Goal: Information Seeking & Learning: Learn about a topic

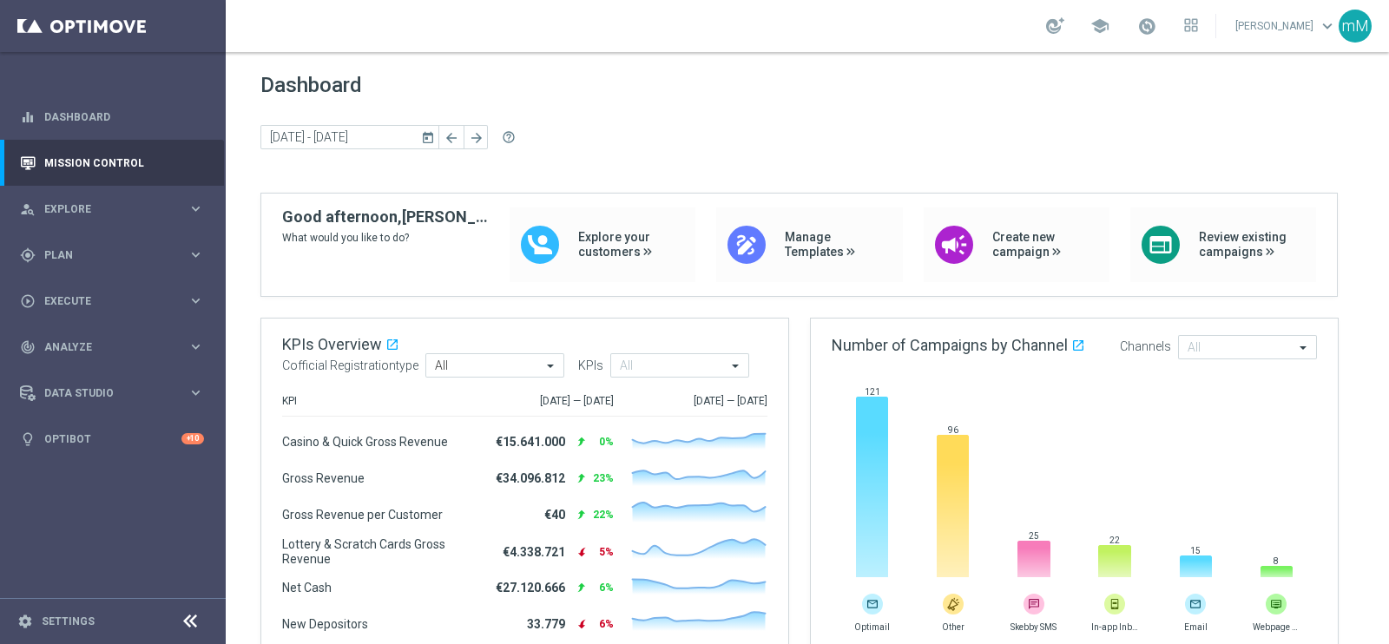
click at [102, 167] on link "Mission Control" at bounding box center [124, 163] width 160 height 46
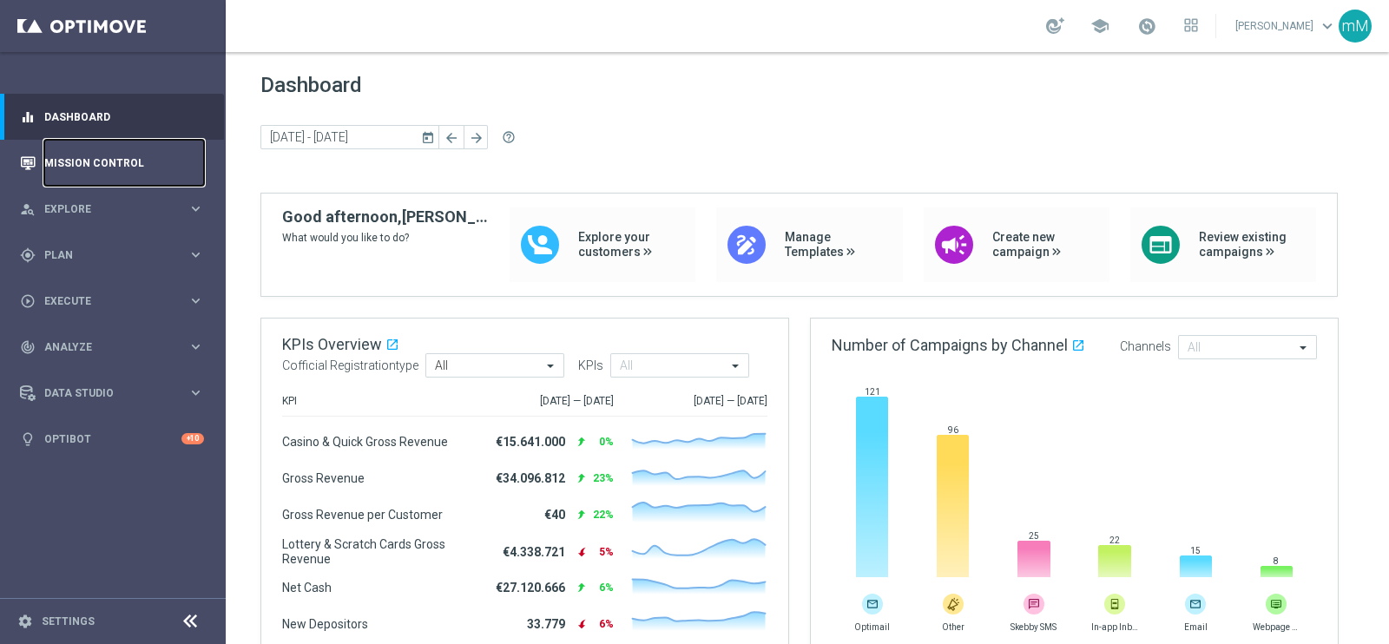
click at [94, 162] on link "Mission Control" at bounding box center [124, 163] width 160 height 46
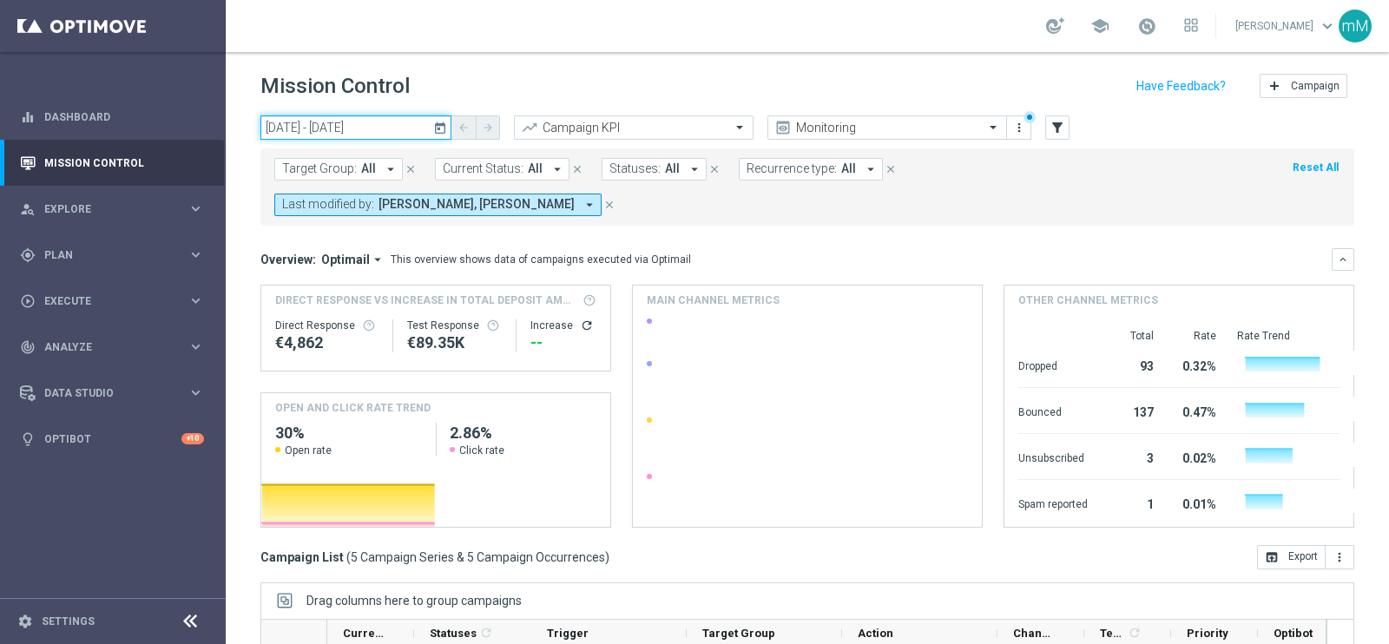
click at [333, 125] on input "14 Oct 2025 - 14 Oct 2025" at bounding box center [355, 127] width 191 height 24
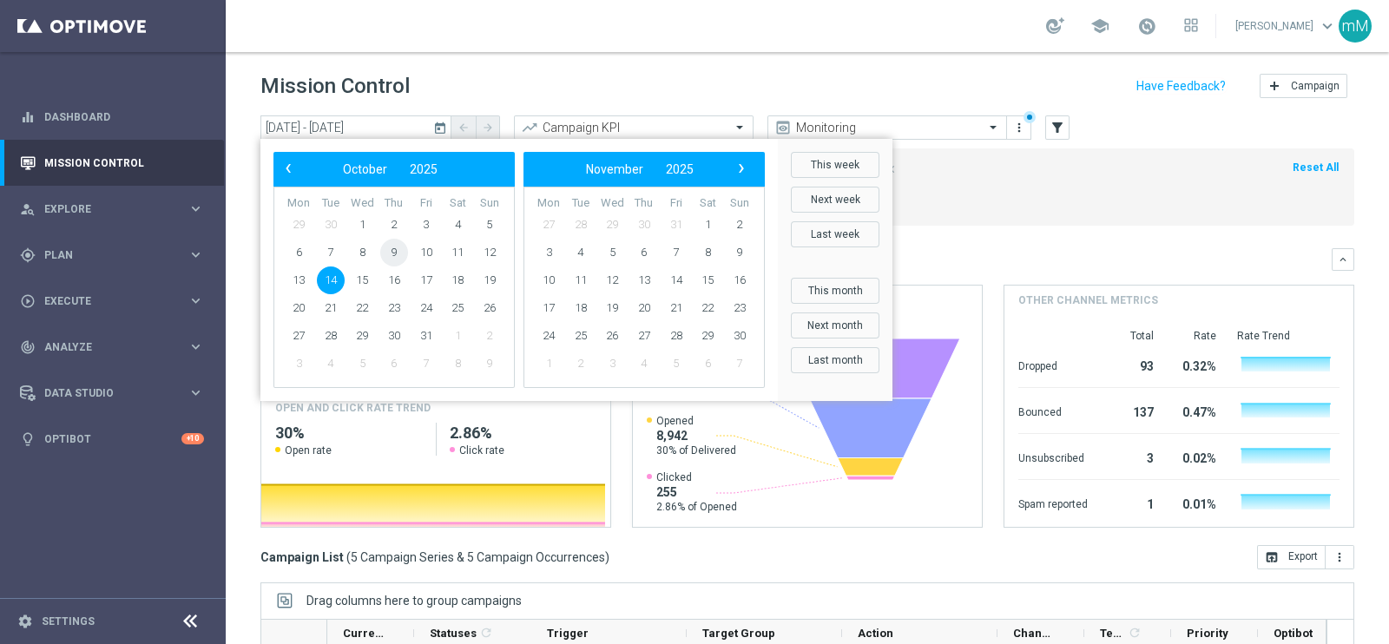
click at [393, 254] on span "9" at bounding box center [394, 253] width 28 height 28
type input "09 Oct 2025 - 09 Oct 2025"
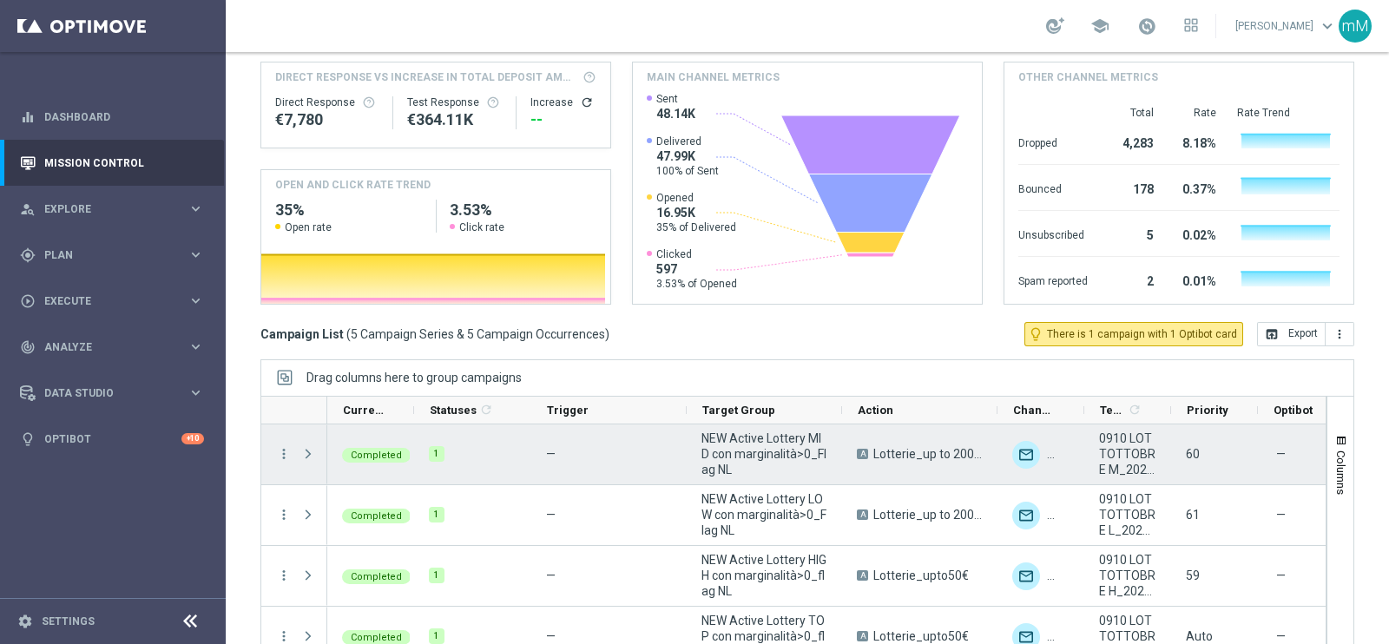
scroll to position [82, 0]
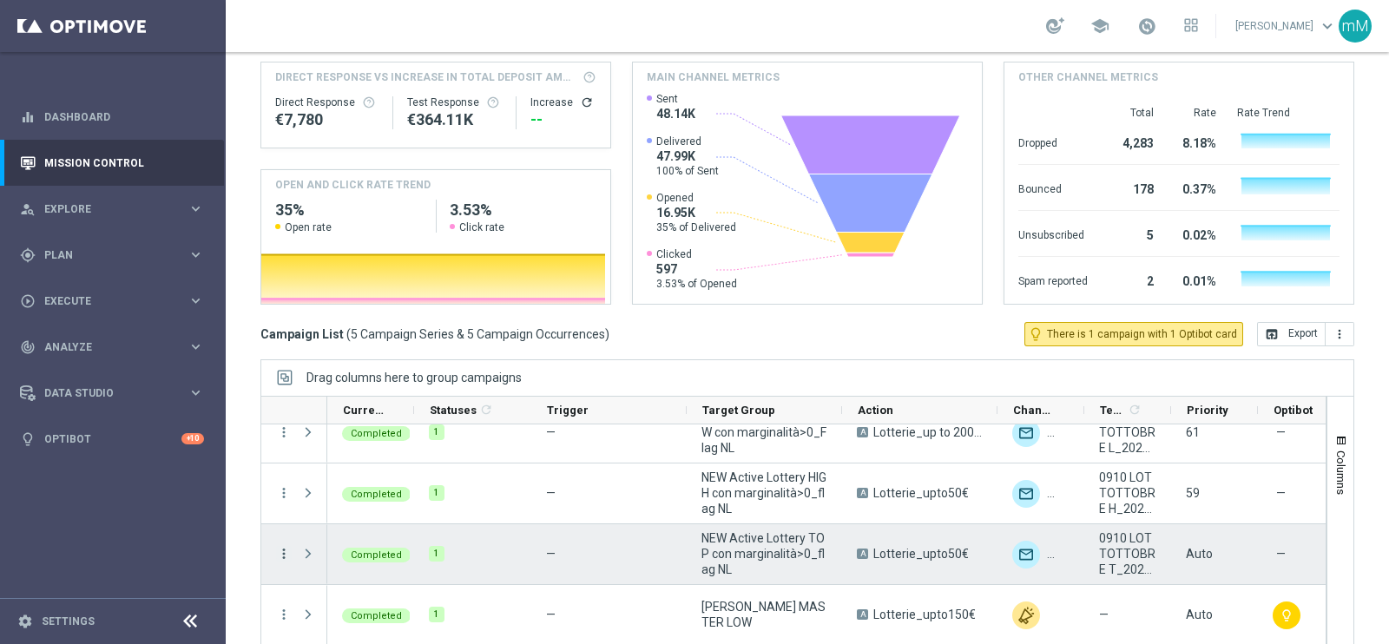
click at [287, 546] on icon "more_vert" at bounding box center [284, 554] width 16 height 16
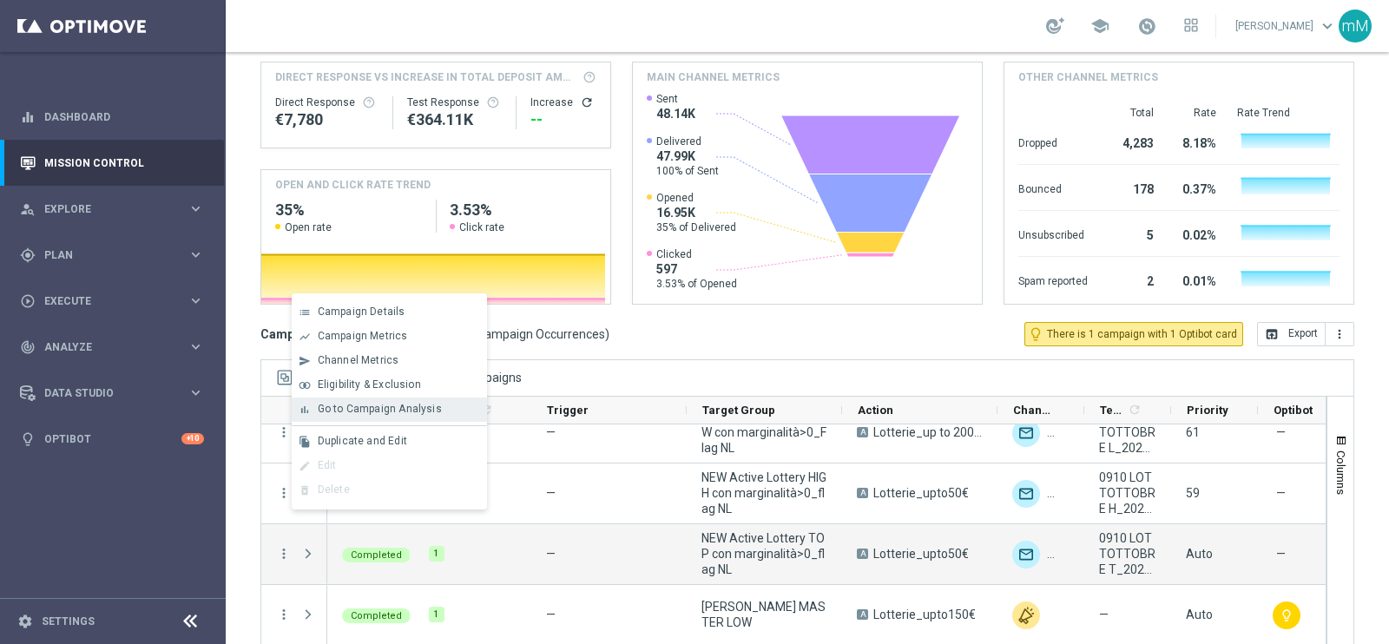
click at [315, 412] on div "bar_chart" at bounding box center [305, 410] width 26 height 12
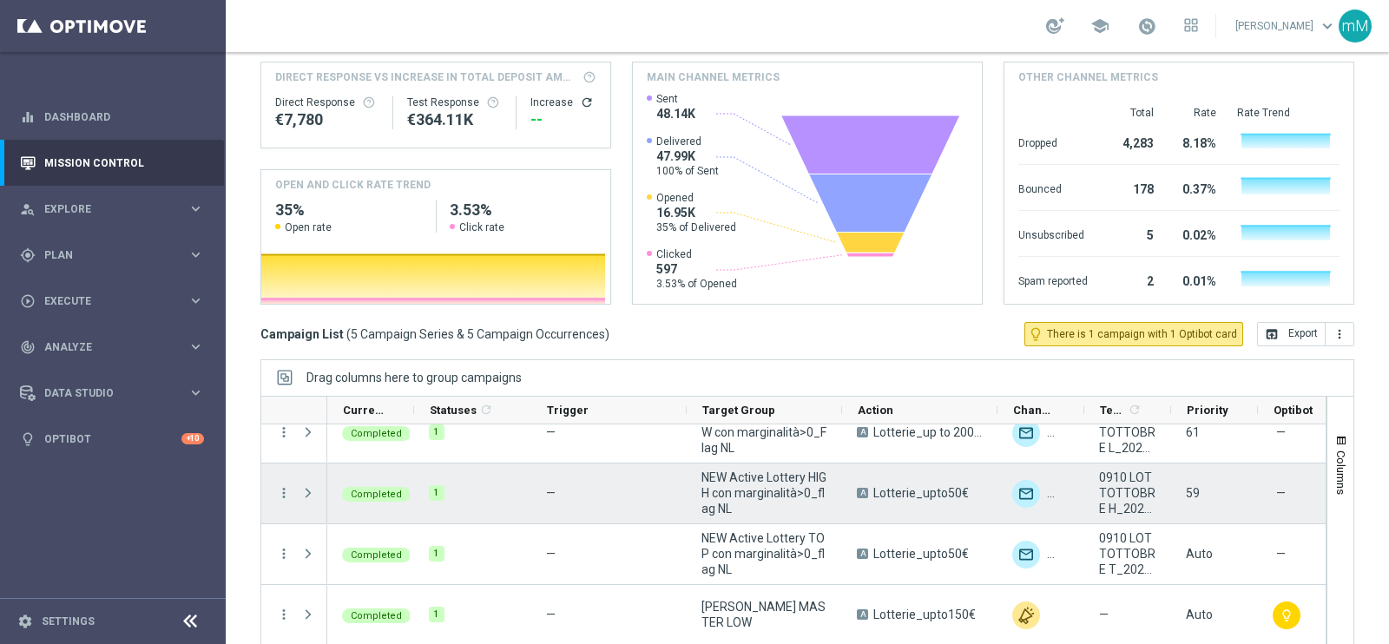
click at [284, 464] on div "more_vert" at bounding box center [276, 494] width 31 height 60
click at [290, 485] on icon "more_vert" at bounding box center [284, 493] width 16 height 16
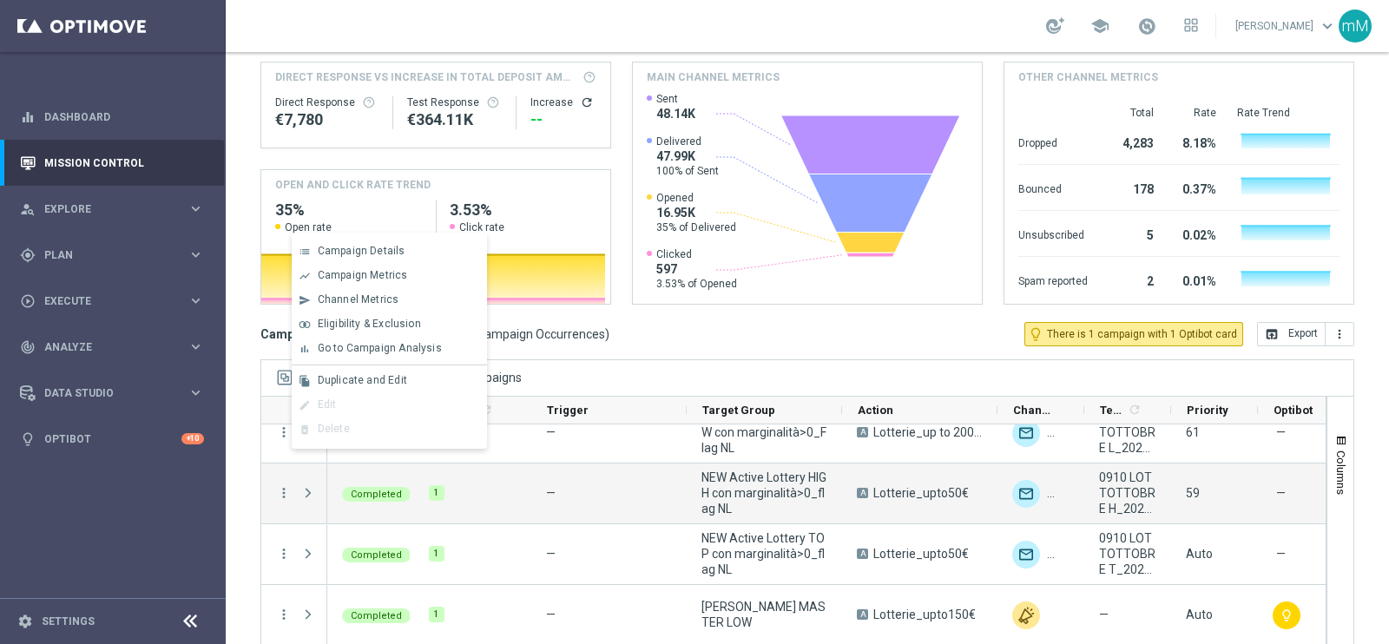
click at [355, 346] on span "Go to Campaign Analysis" at bounding box center [380, 348] width 124 height 12
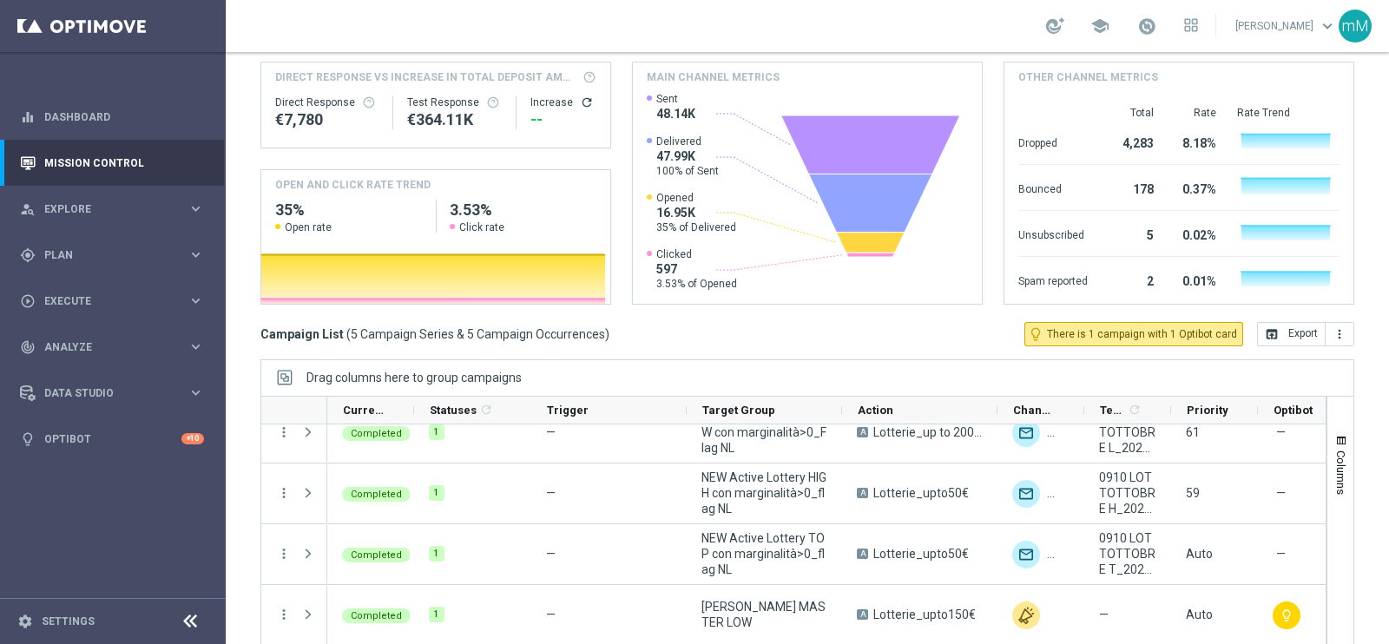
click at [282, 379] on icon "more_vert" at bounding box center [284, 372] width 16 height 16
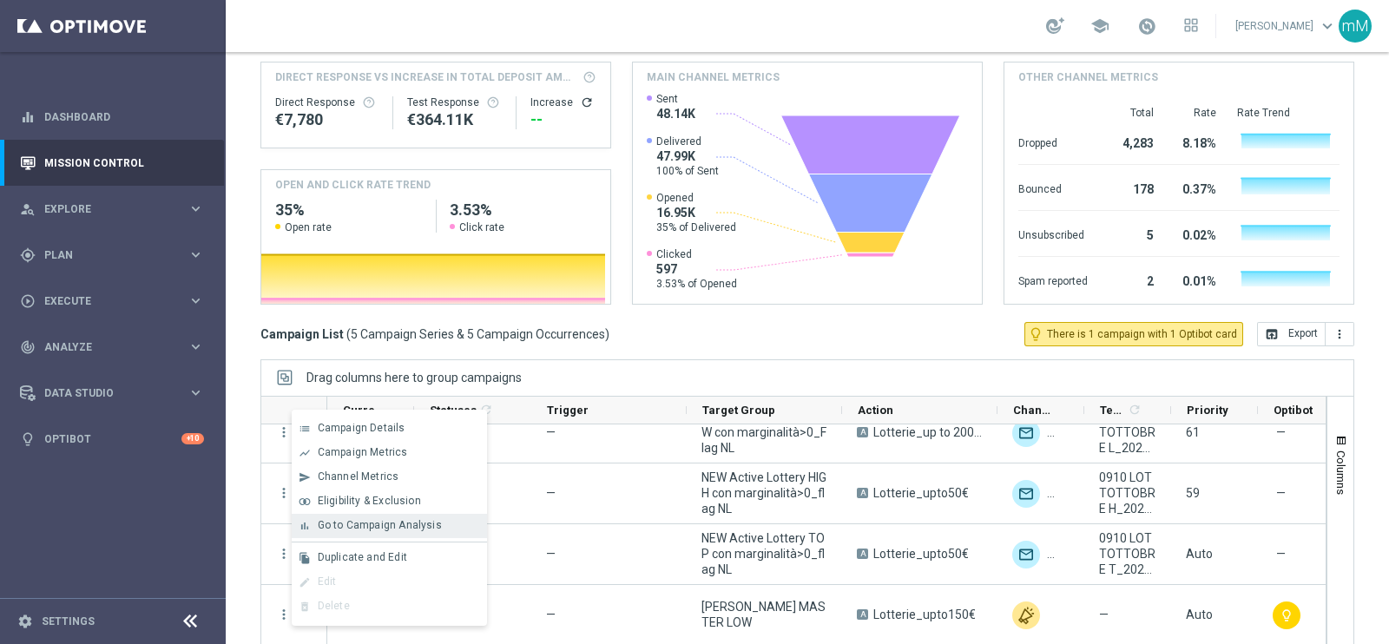
click at [375, 530] on span "Go to Campaign Analysis" at bounding box center [380, 525] width 124 height 12
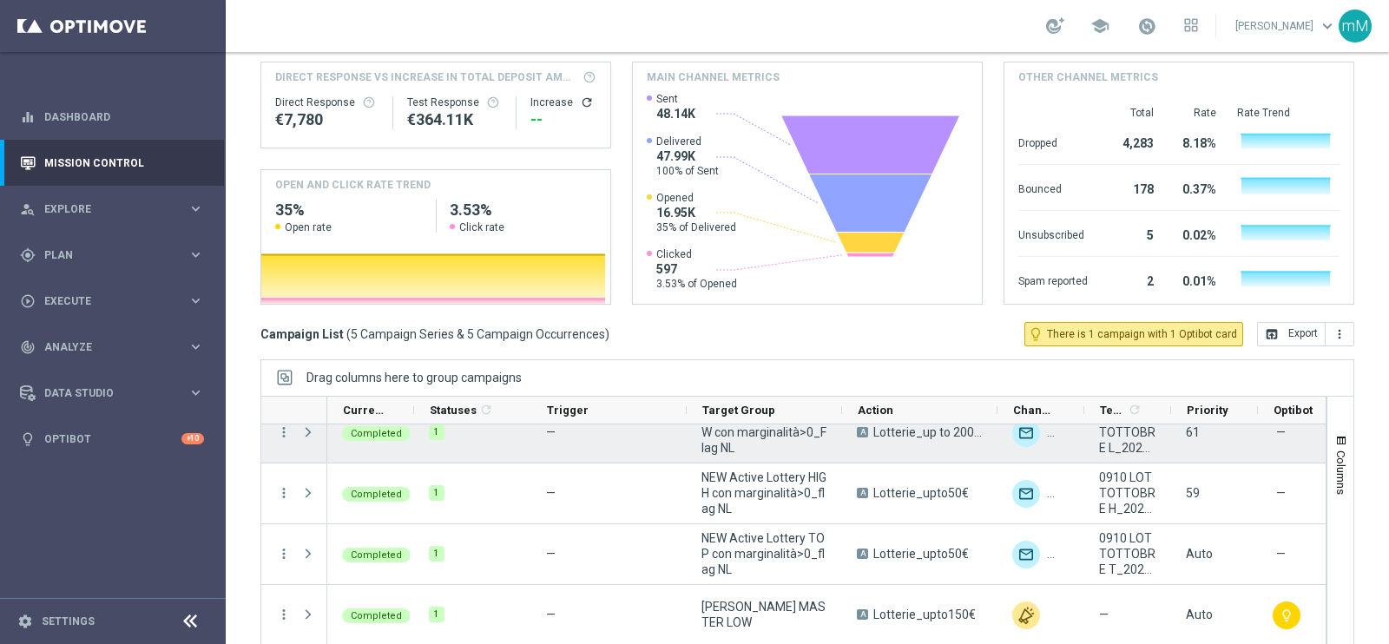
scroll to position [0, 0]
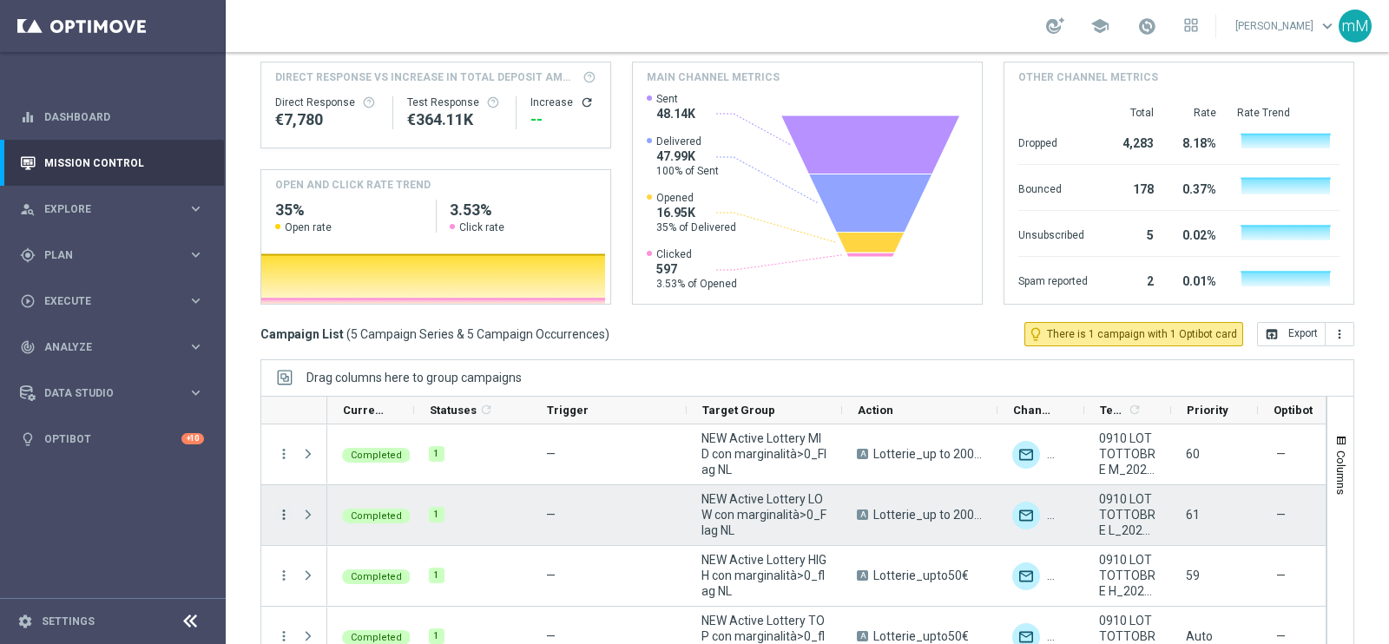
click at [287, 507] on icon "more_vert" at bounding box center [284, 515] width 16 height 16
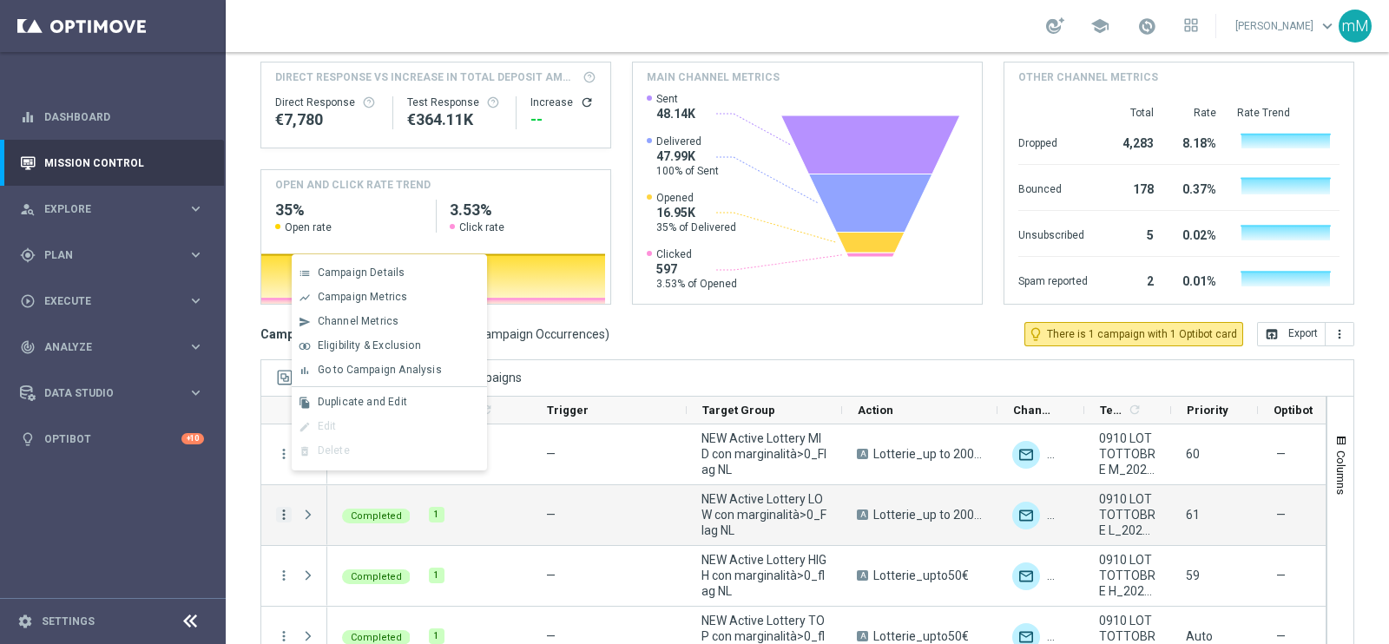
click at [356, 364] on span "Go to Campaign Analysis" at bounding box center [380, 370] width 124 height 12
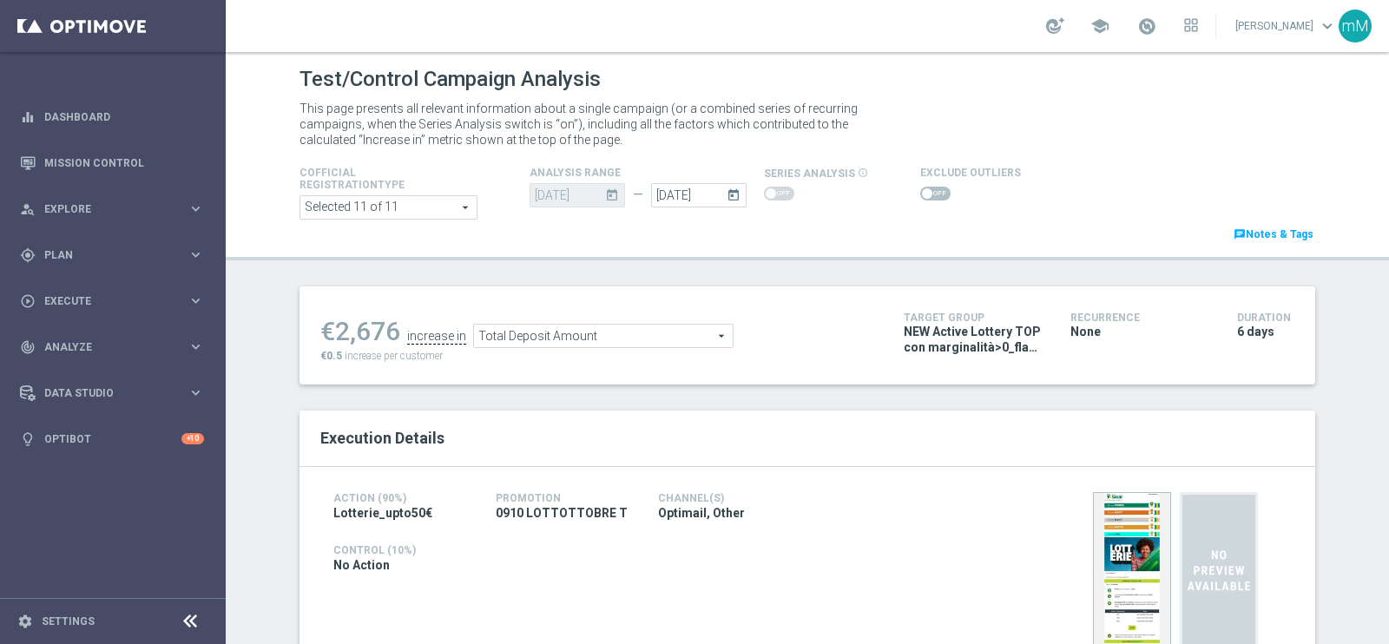
click at [922, 189] on span at bounding box center [927, 193] width 10 height 10
click at [920, 189] on input "checkbox" at bounding box center [935, 194] width 30 height 14
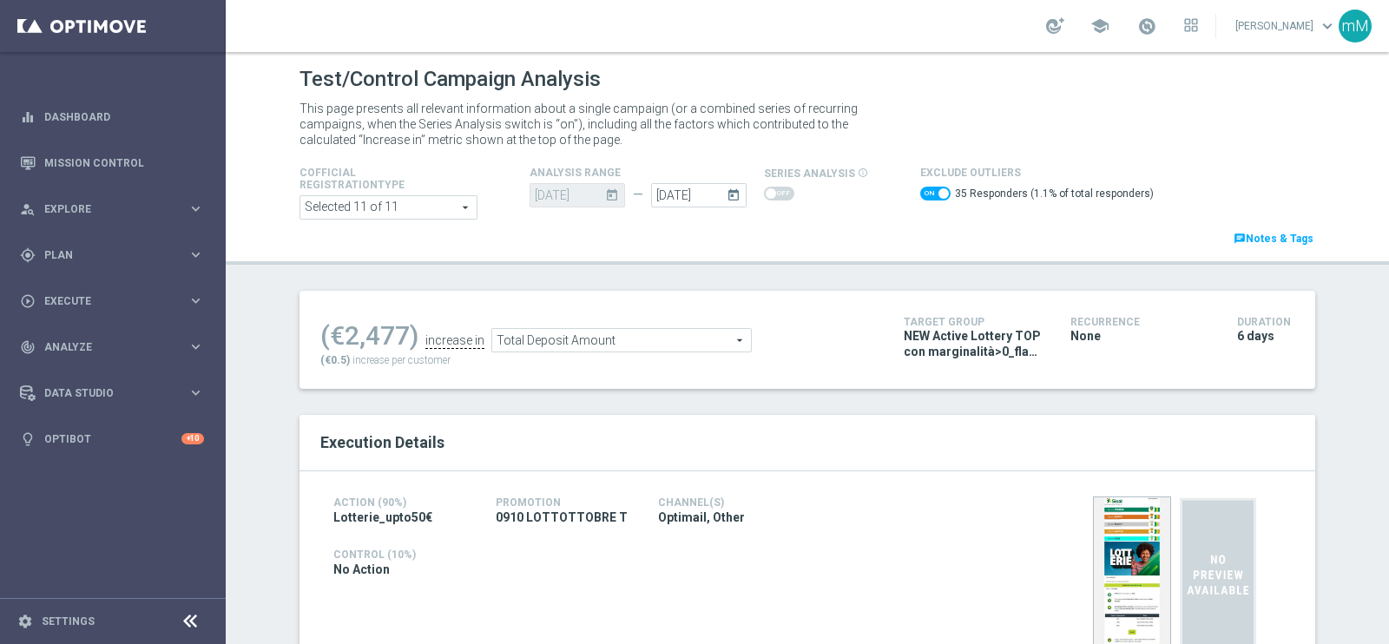
click at [595, 348] on span "Total Deposit Amount" at bounding box center [621, 340] width 259 height 23
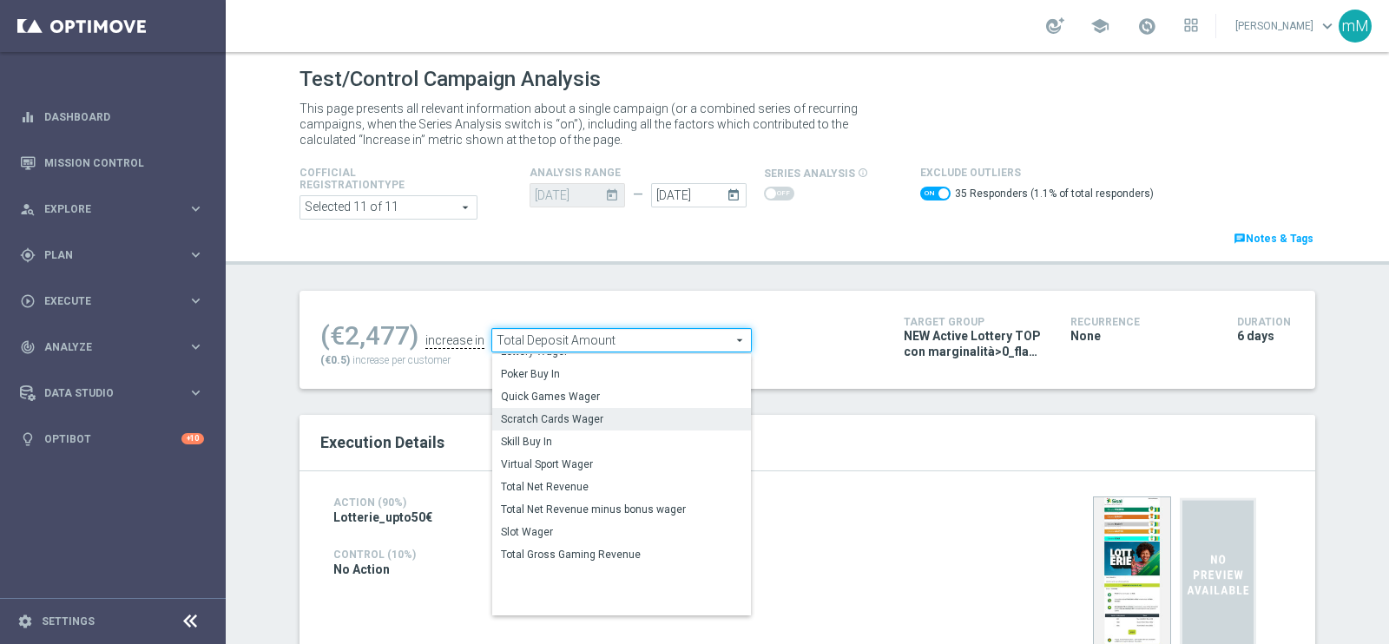
scroll to position [60, 0]
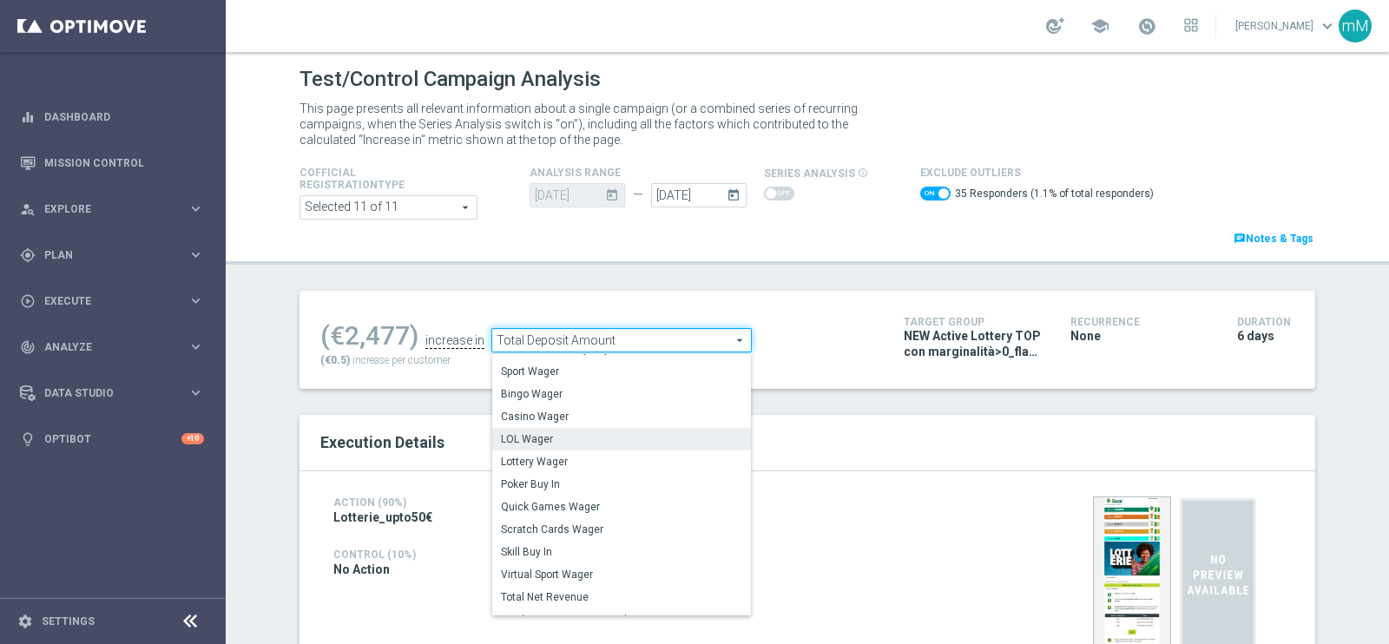
click at [545, 445] on label "LOL Wager" at bounding box center [621, 439] width 259 height 23
checkbox input "false"
type input "LOL Wager"
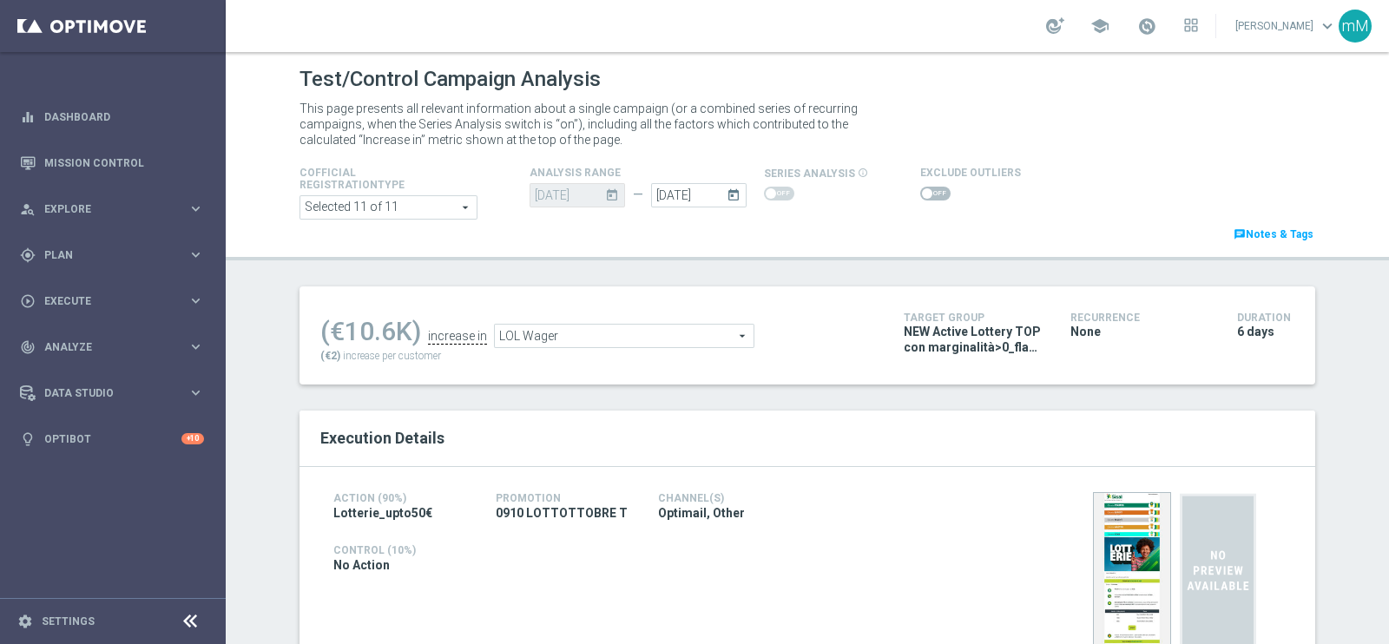
click at [922, 193] on span at bounding box center [927, 193] width 10 height 10
click at [920, 193] on input "checkbox" at bounding box center [935, 194] width 30 height 14
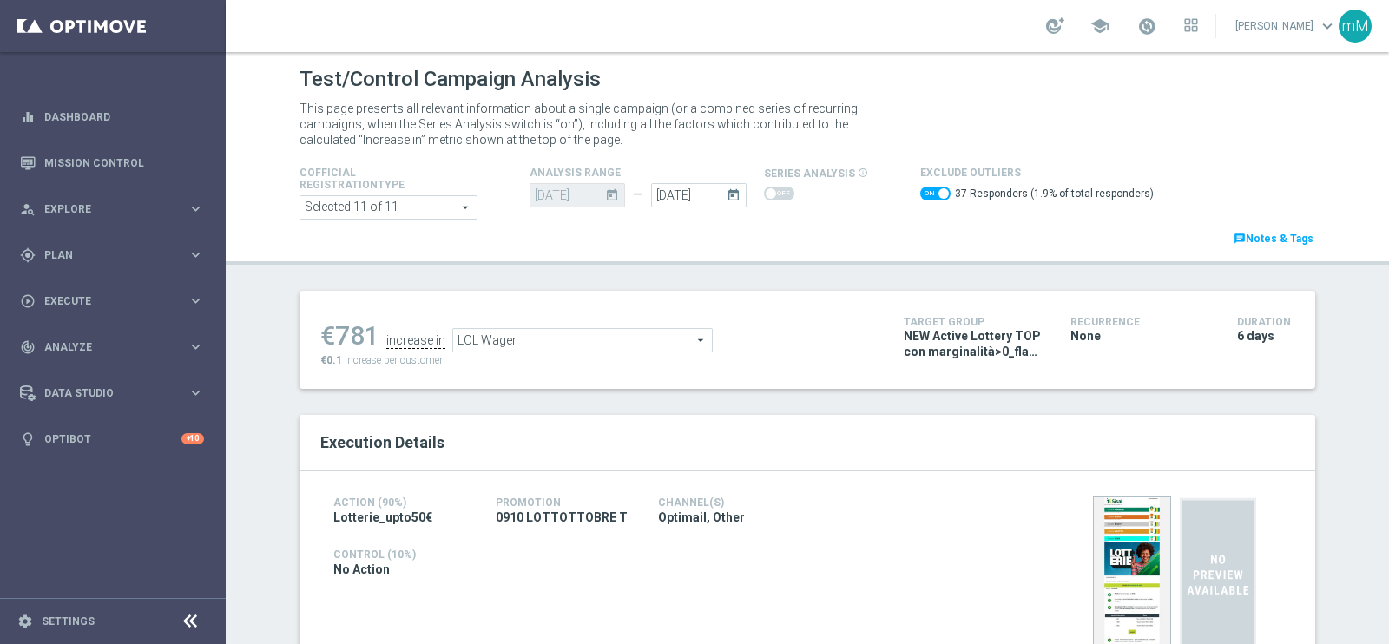
click at [656, 344] on span "LOL Wager" at bounding box center [582, 340] width 259 height 23
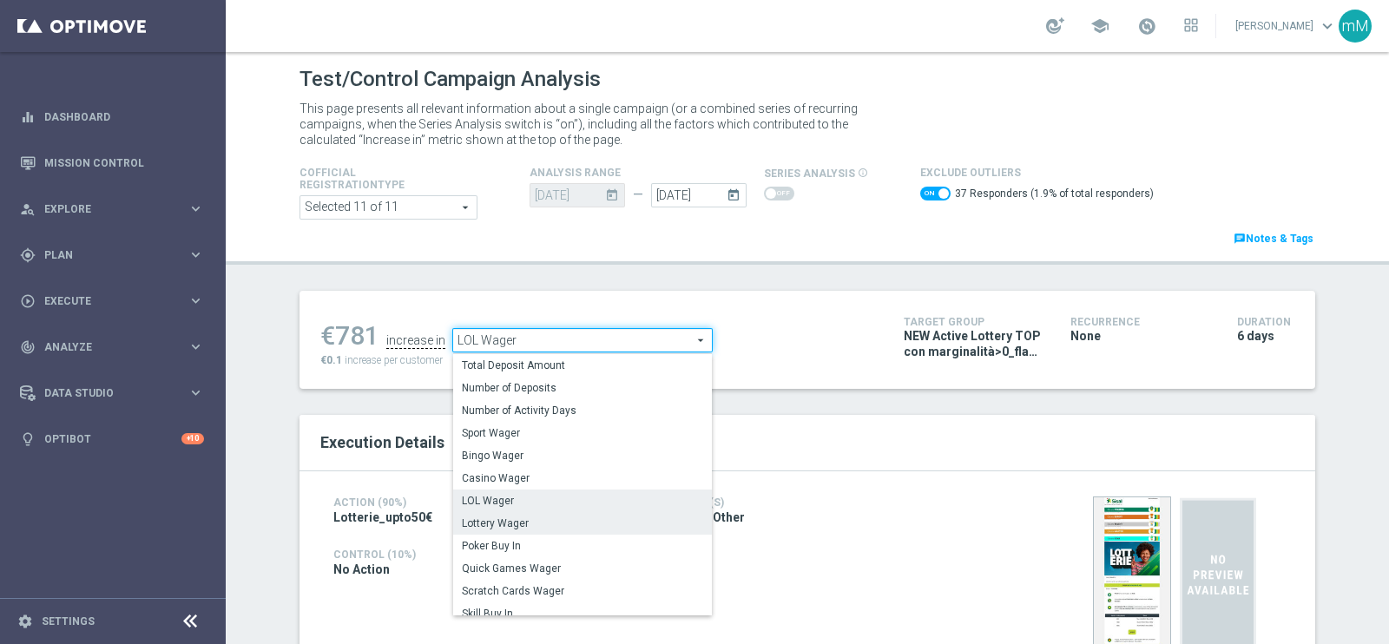
click at [550, 523] on span "Lottery Wager" at bounding box center [582, 524] width 241 height 14
checkbox input "false"
type input "Lottery Wager"
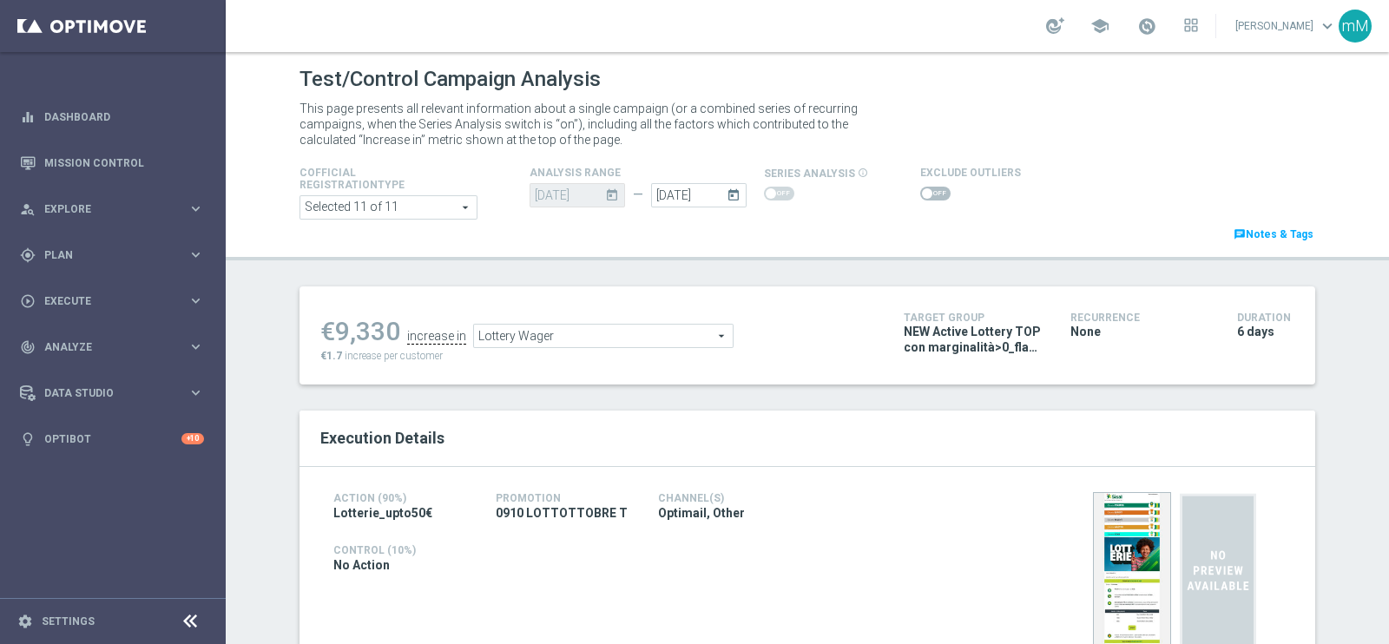
click at [922, 195] on span at bounding box center [927, 193] width 10 height 10
click at [920, 195] on input "checkbox" at bounding box center [935, 194] width 30 height 14
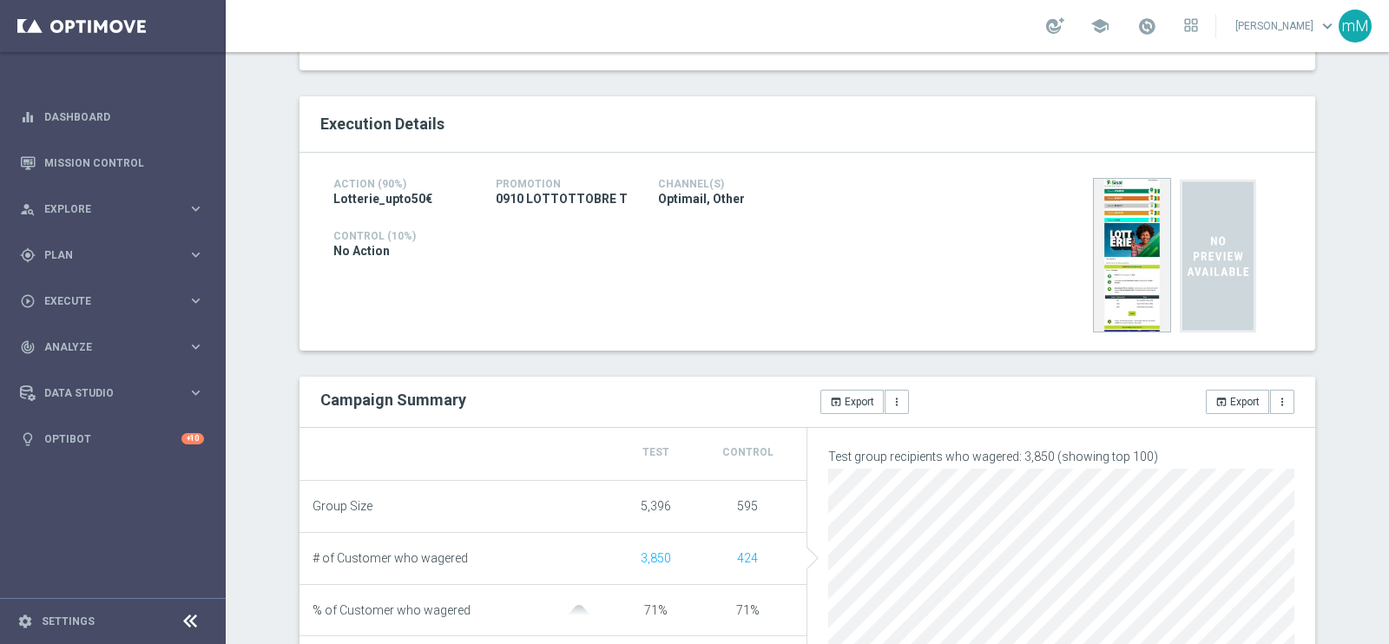
scroll to position [254, 0]
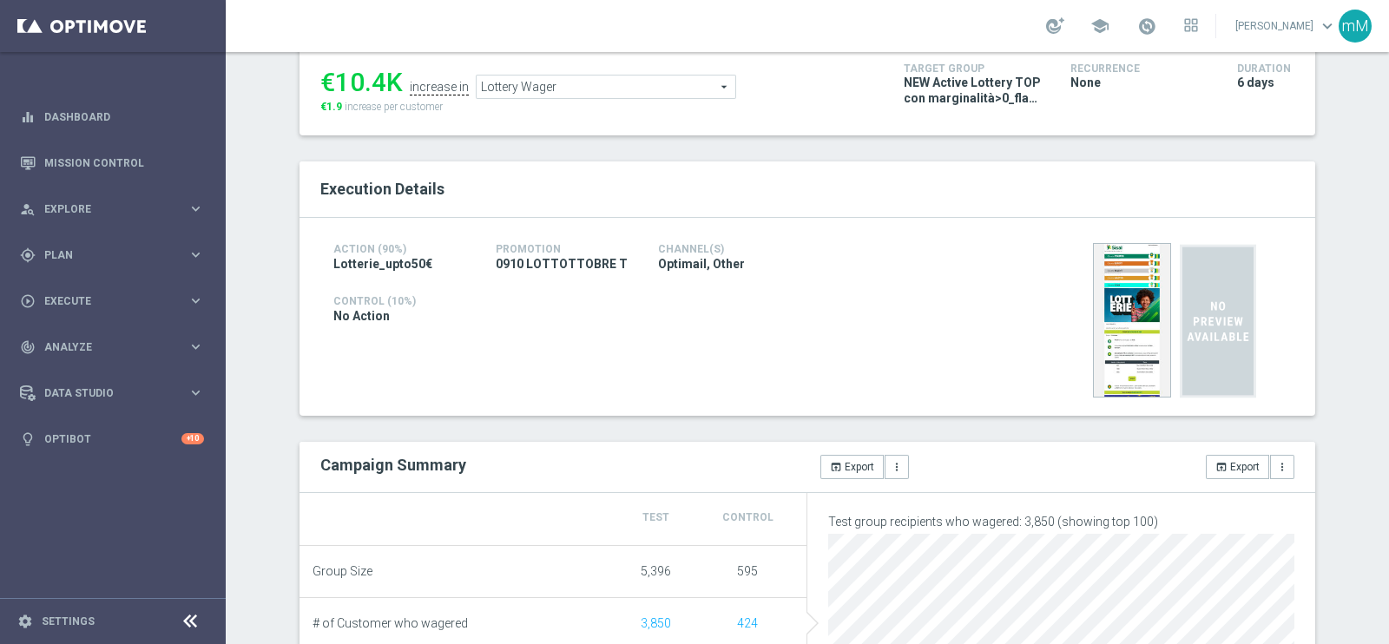
click at [575, 96] on span "Lottery Wager" at bounding box center [606, 87] width 259 height 23
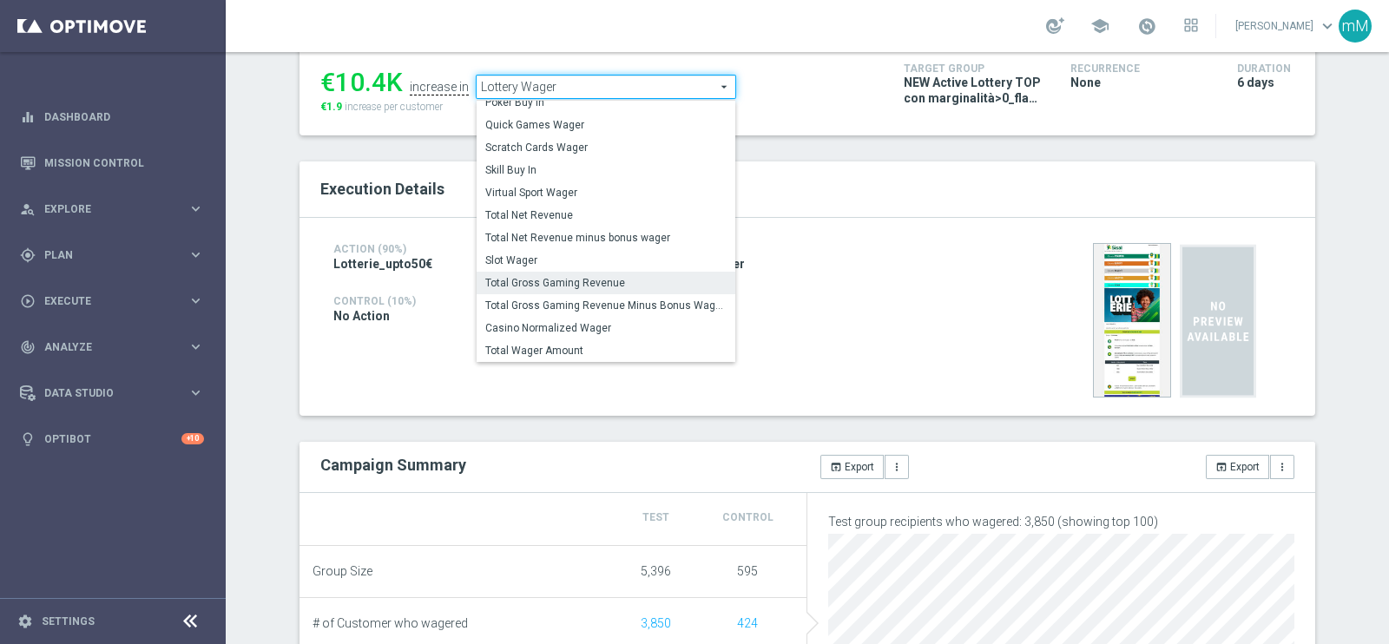
scroll to position [181, 0]
click at [566, 150] on span "Scratch Cards Wager" at bounding box center [605, 149] width 241 height 14
checkbox input "false"
type input "Scratch Cards Wager"
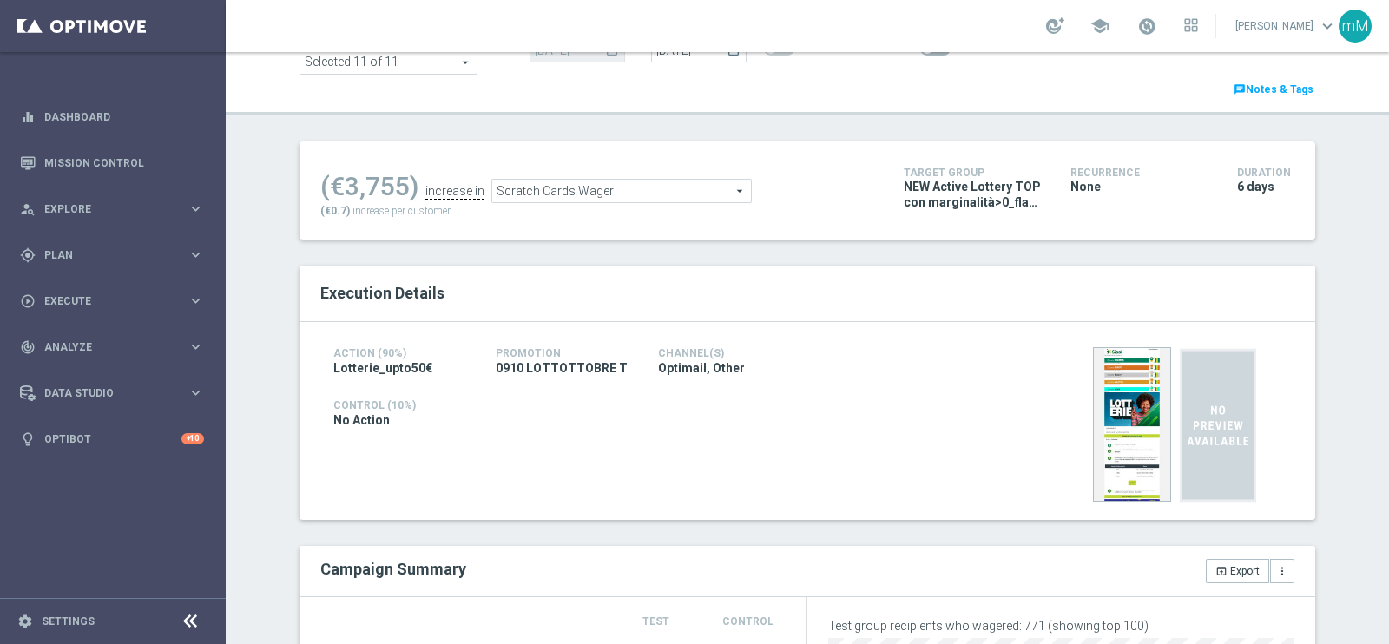
scroll to position [78, 0]
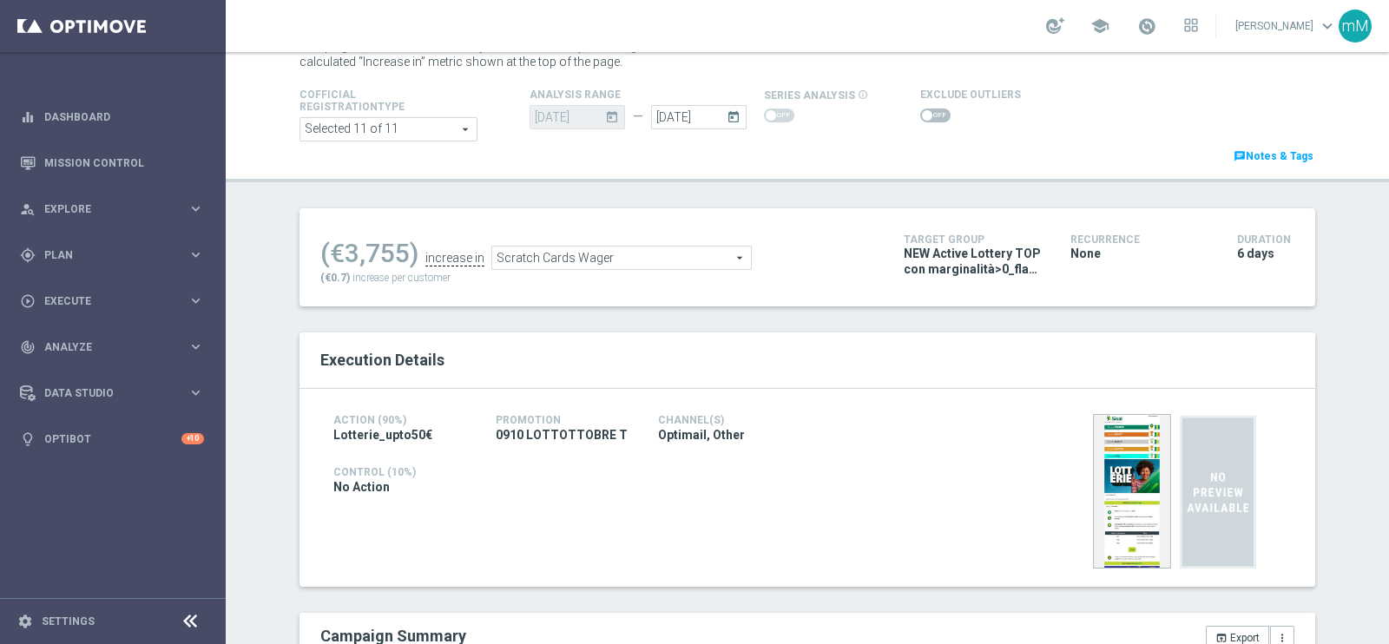
click at [926, 123] on div at bounding box center [970, 115] width 101 height 21
click at [925, 114] on span at bounding box center [935, 116] width 30 height 14
click at [925, 114] on input "checkbox" at bounding box center [935, 116] width 30 height 14
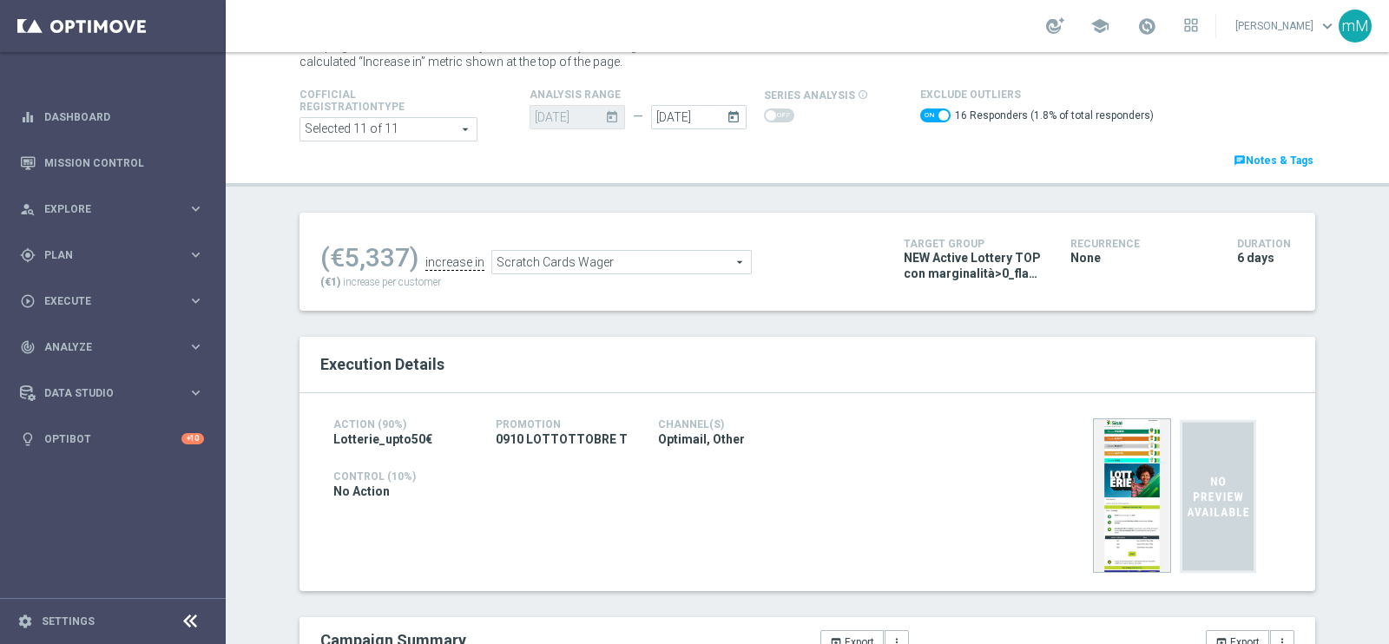
click at [564, 265] on span "Scratch Cards Wager" at bounding box center [621, 262] width 259 height 23
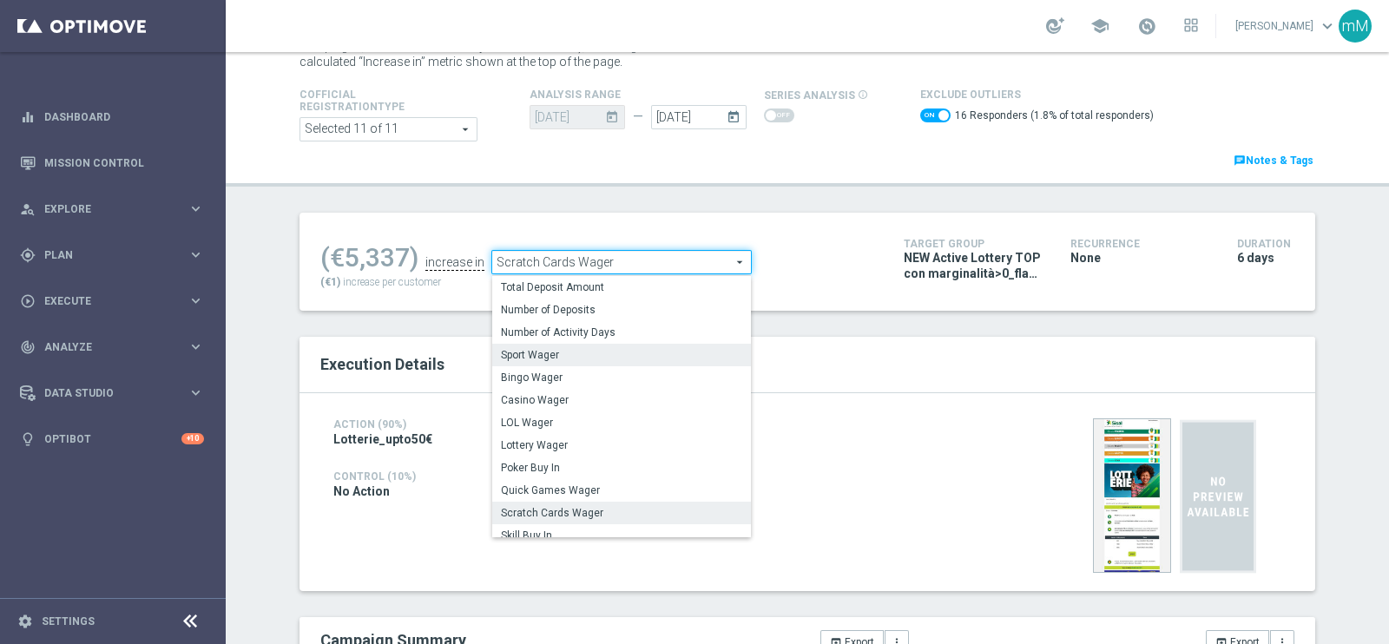
scroll to position [270, 0]
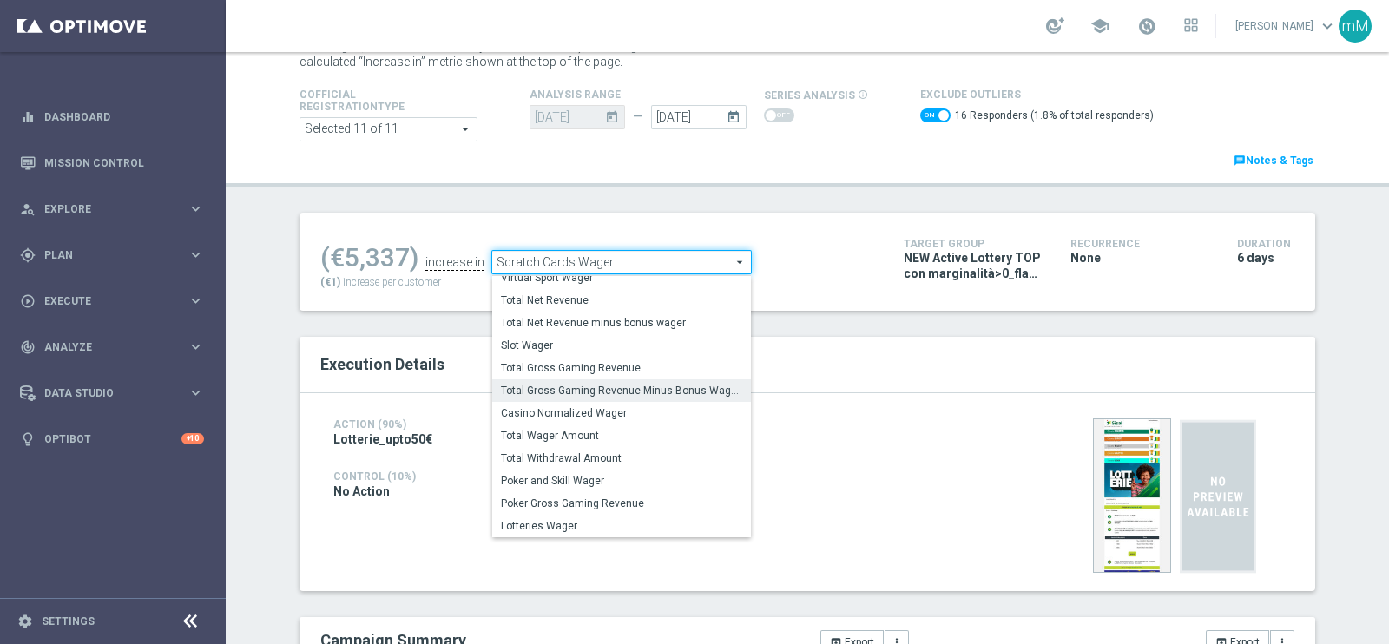
click at [551, 392] on span "Total Gross Gaming Revenue Minus Bonus Wagared" at bounding box center [621, 391] width 241 height 14
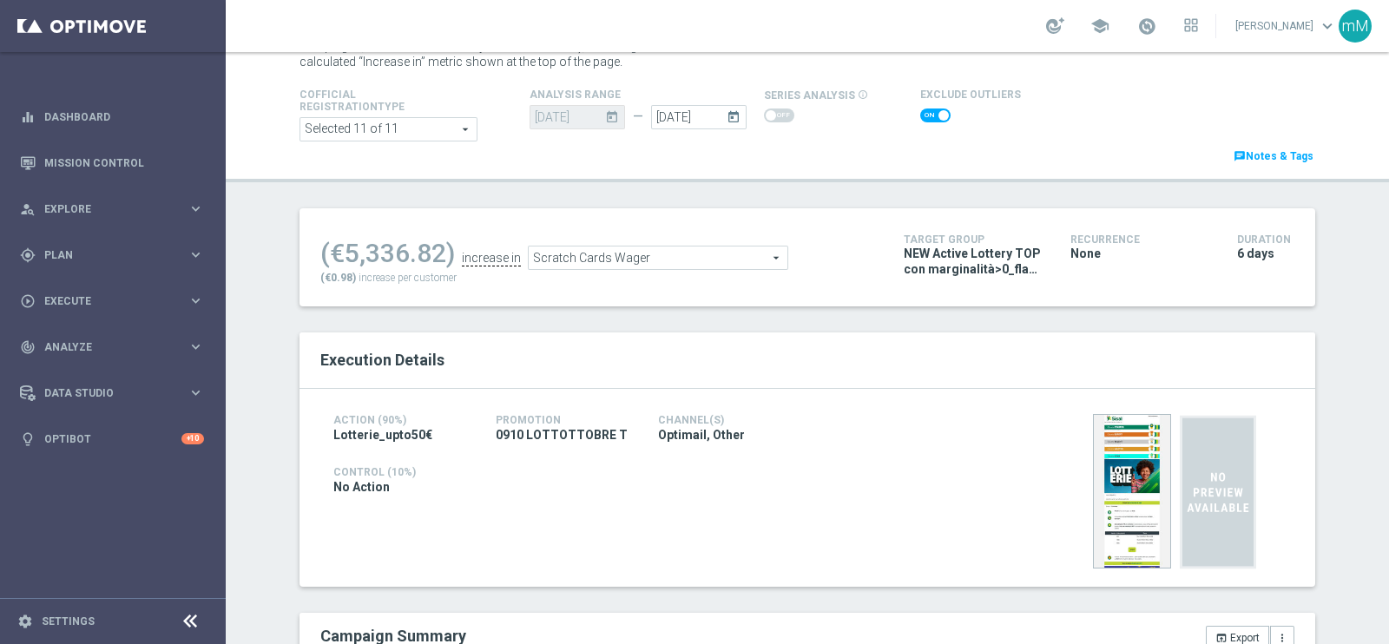
checkbox input "false"
type input "Total Gross Gaming Revenue Minus Bonus Wagared"
click at [929, 117] on span at bounding box center [935, 116] width 30 height 14
click at [929, 117] on input "checkbox" at bounding box center [935, 116] width 30 height 14
checkbox input "true"
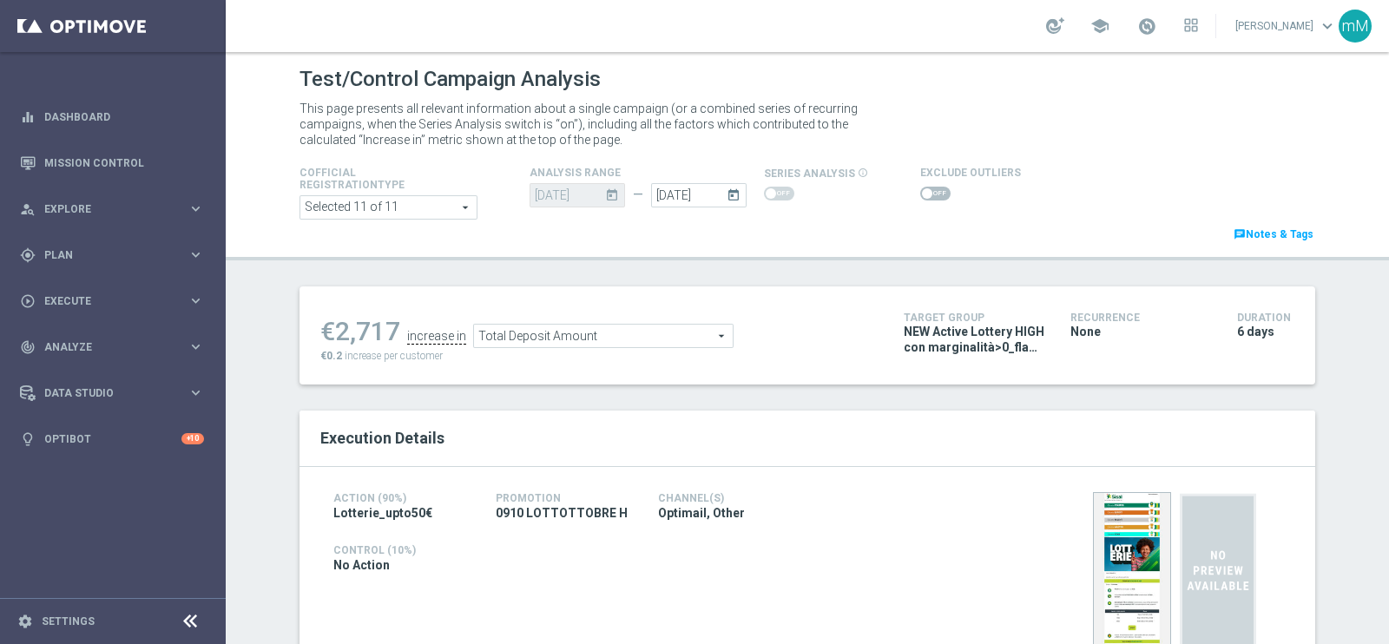
click at [921, 194] on span at bounding box center [935, 194] width 30 height 14
click at [921, 194] on input "checkbox" at bounding box center [935, 194] width 30 height 14
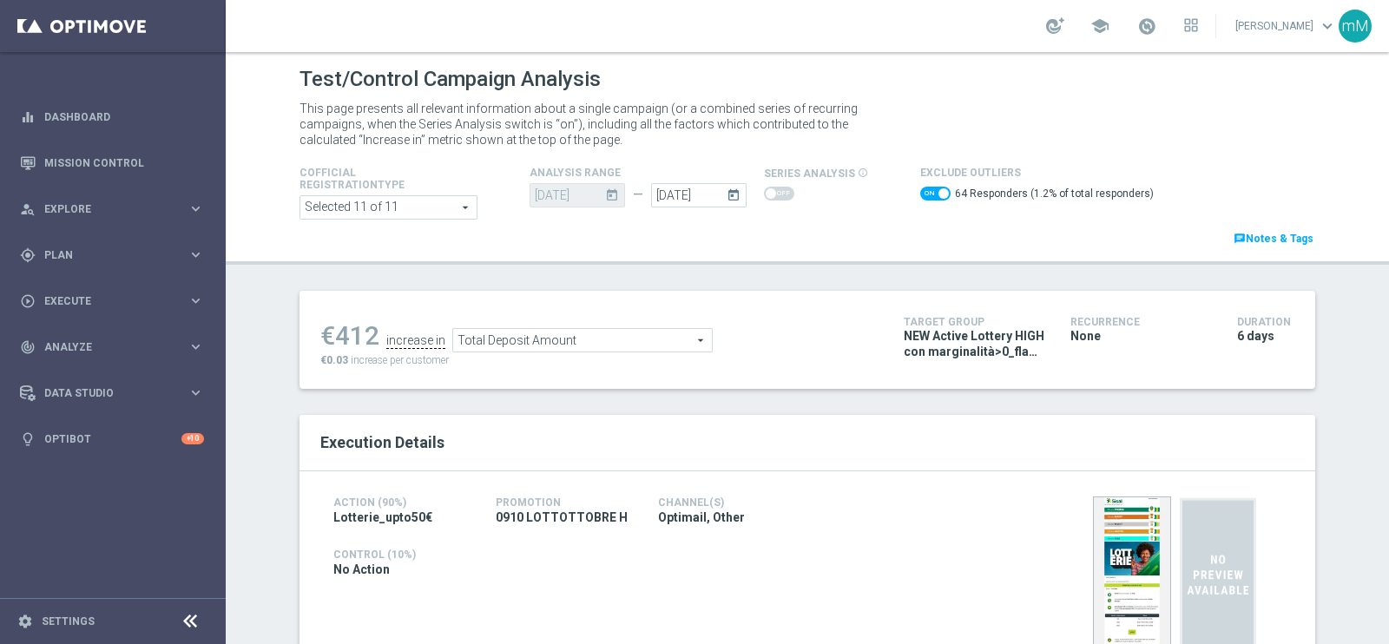
click at [636, 332] on span "Total Deposit Amount" at bounding box center [582, 340] width 259 height 23
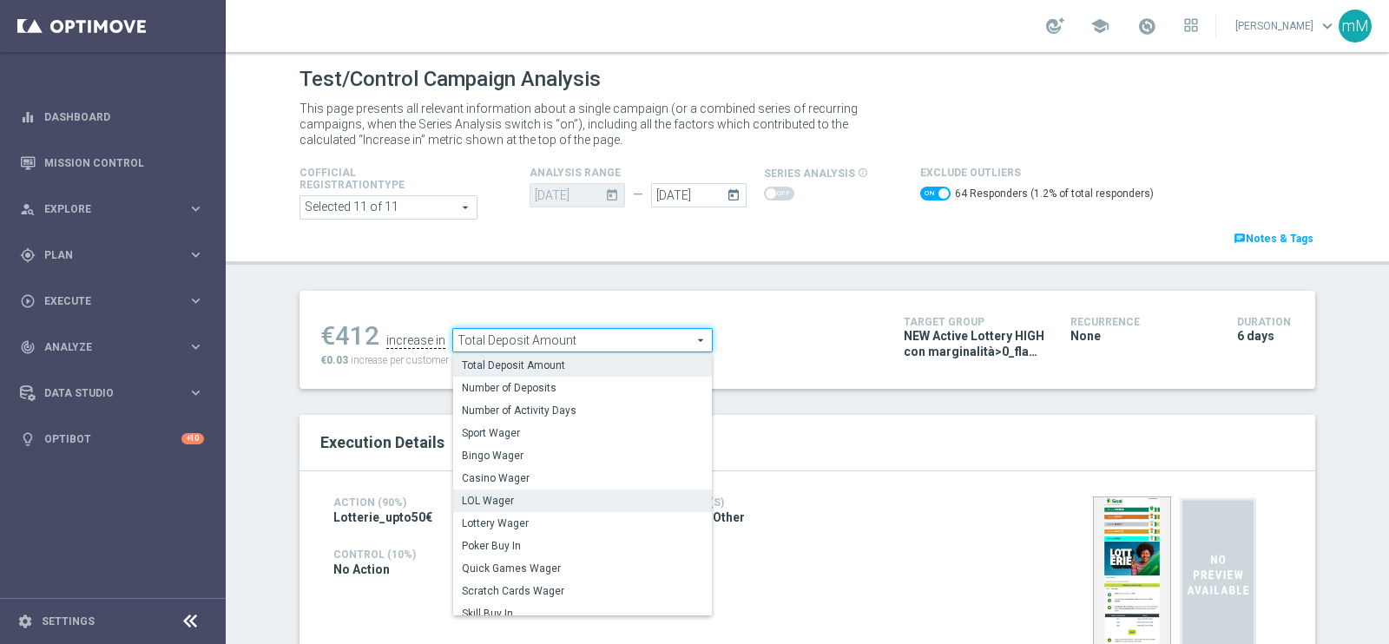
click at [557, 500] on span "LOL Wager" at bounding box center [582, 501] width 241 height 14
checkbox input "false"
type input "LOL Wager"
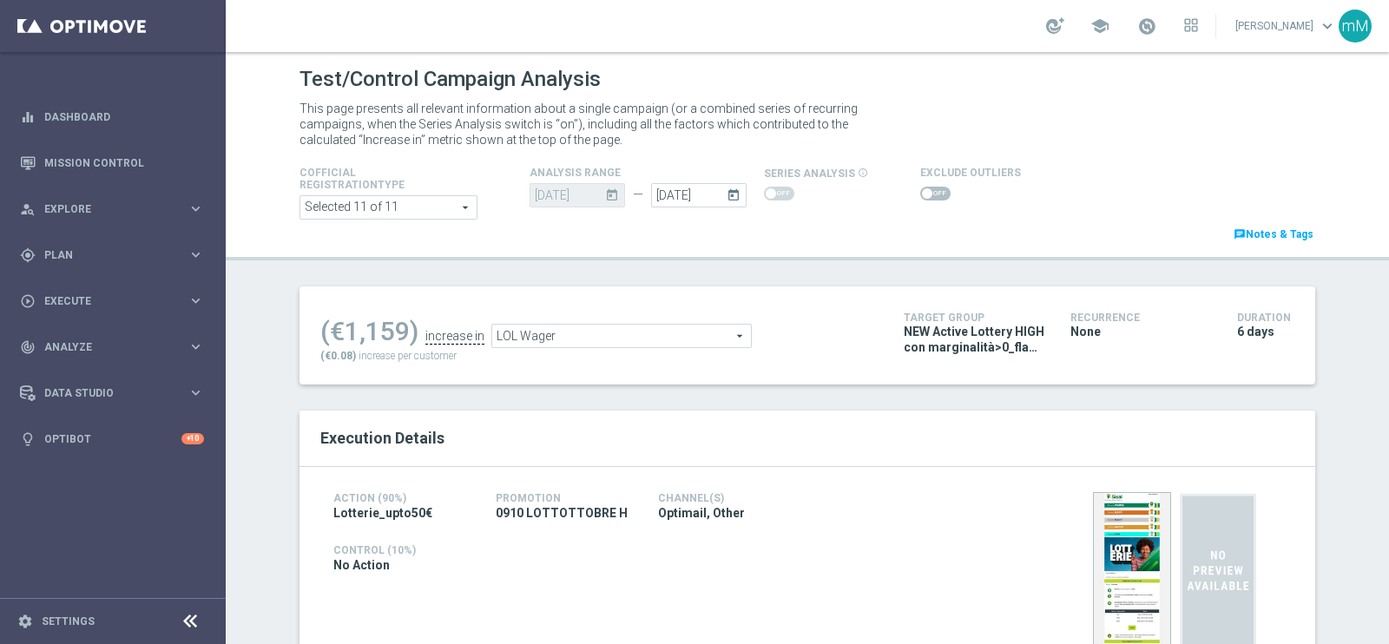
click at [931, 194] on span at bounding box center [935, 194] width 30 height 14
click at [931, 194] on input "checkbox" at bounding box center [935, 194] width 30 height 14
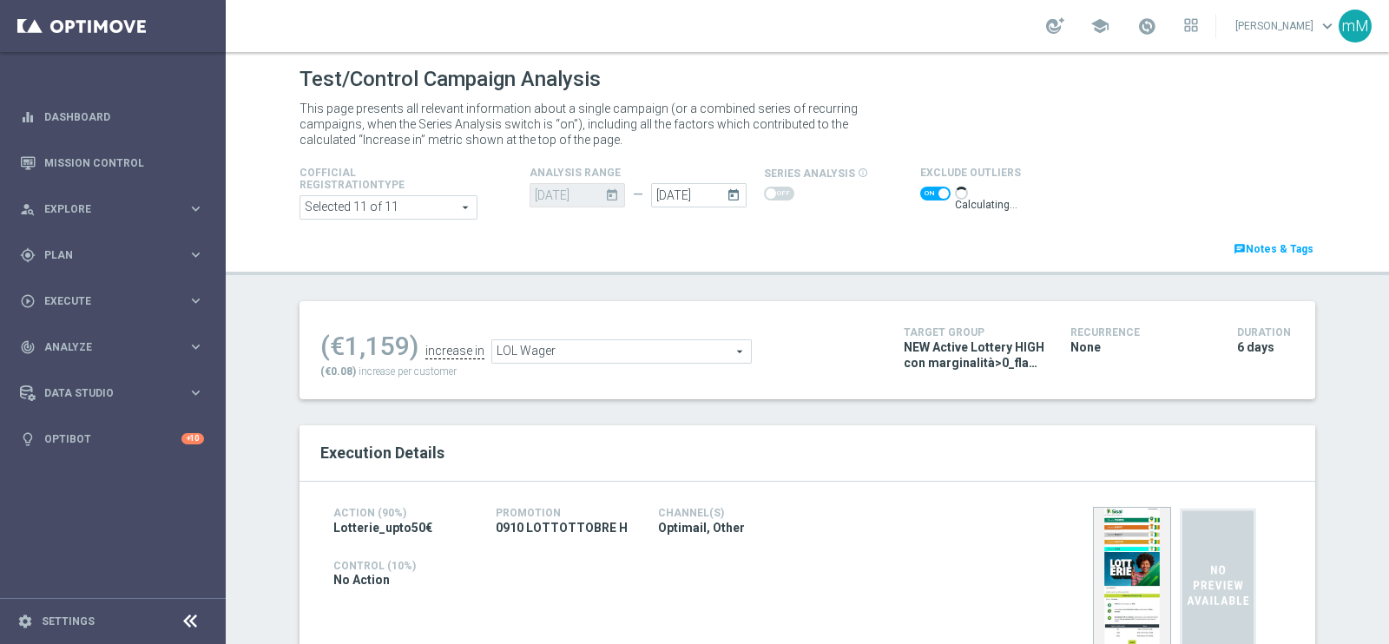
click at [931, 194] on label at bounding box center [935, 194] width 30 height 14
click at [931, 194] on input "checkbox" at bounding box center [935, 194] width 30 height 14
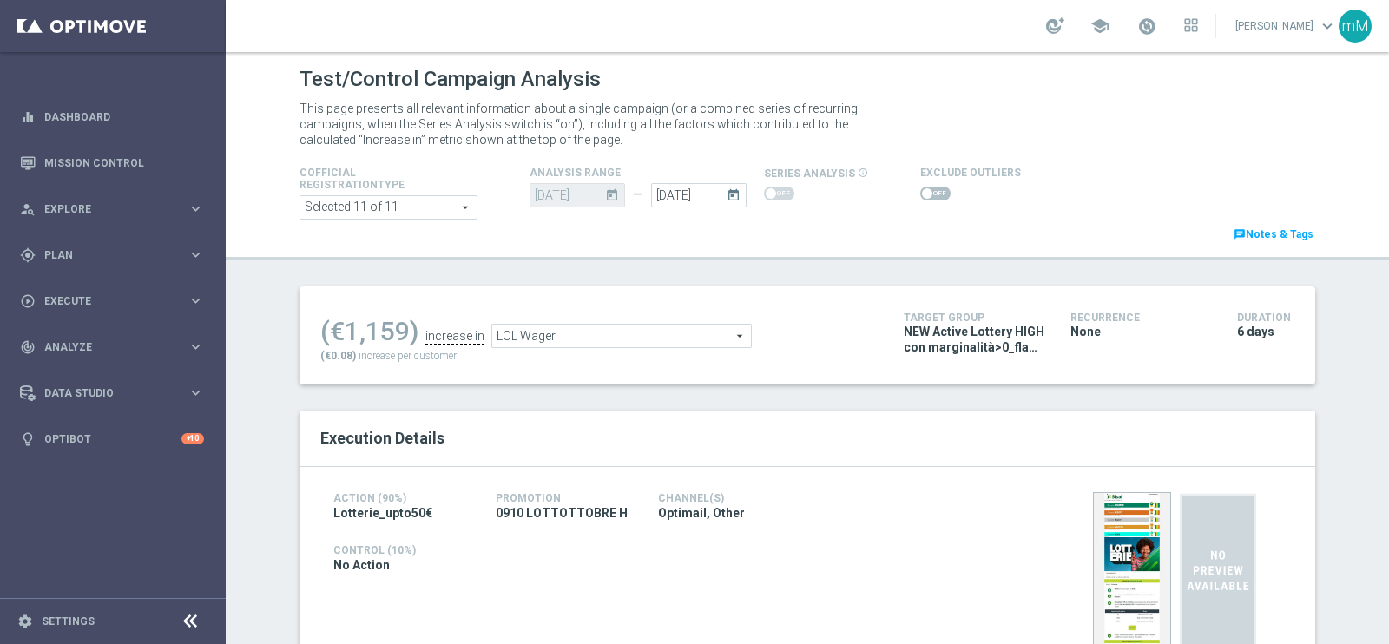
click at [922, 192] on span at bounding box center [927, 193] width 10 height 10
click at [920, 192] on input "checkbox" at bounding box center [935, 194] width 30 height 14
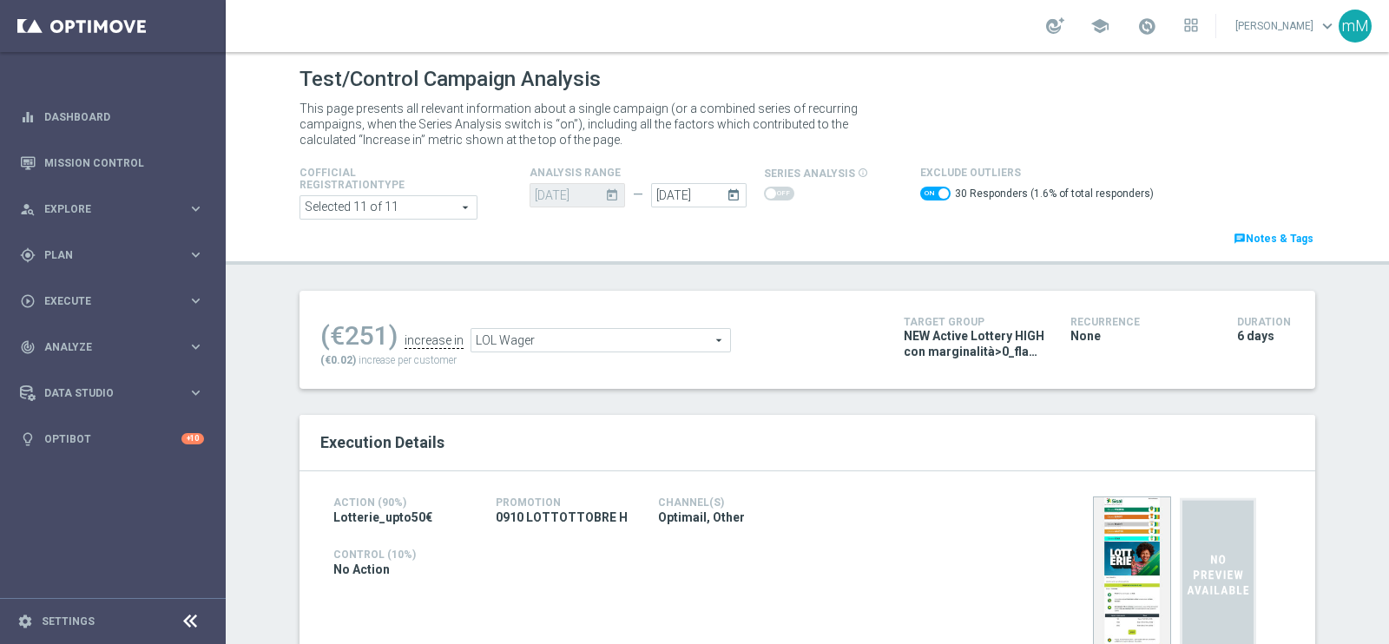
click at [590, 340] on span "LOL Wager" at bounding box center [600, 340] width 259 height 23
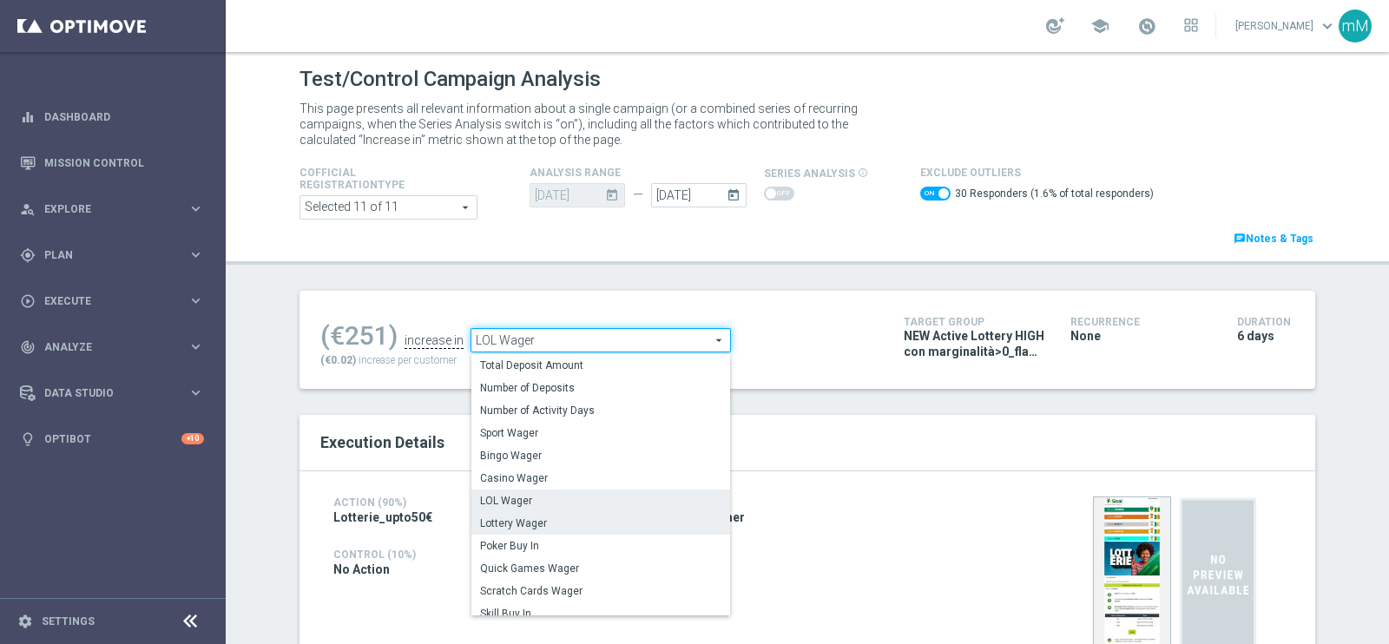
click at [546, 517] on span "Lottery Wager" at bounding box center [600, 524] width 241 height 14
checkbox input "false"
type input "Lottery Wager"
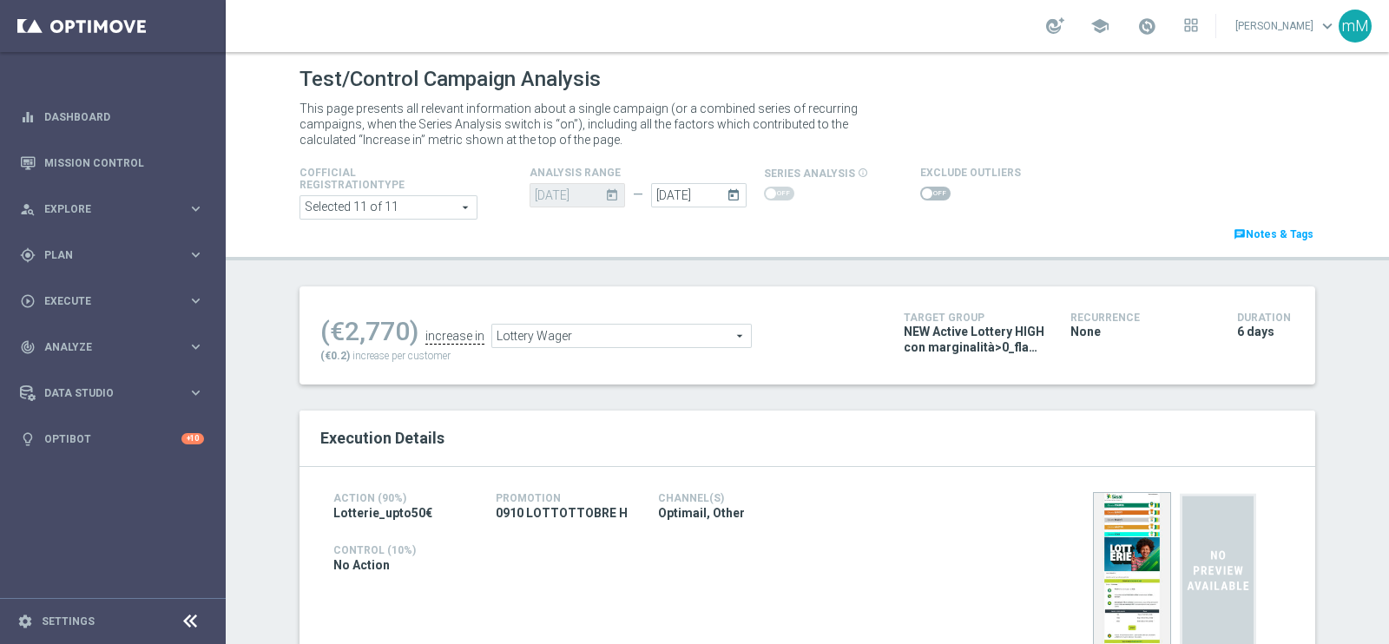
click at [920, 194] on span at bounding box center [935, 194] width 30 height 14
click at [920, 194] on input "checkbox" at bounding box center [935, 194] width 30 height 14
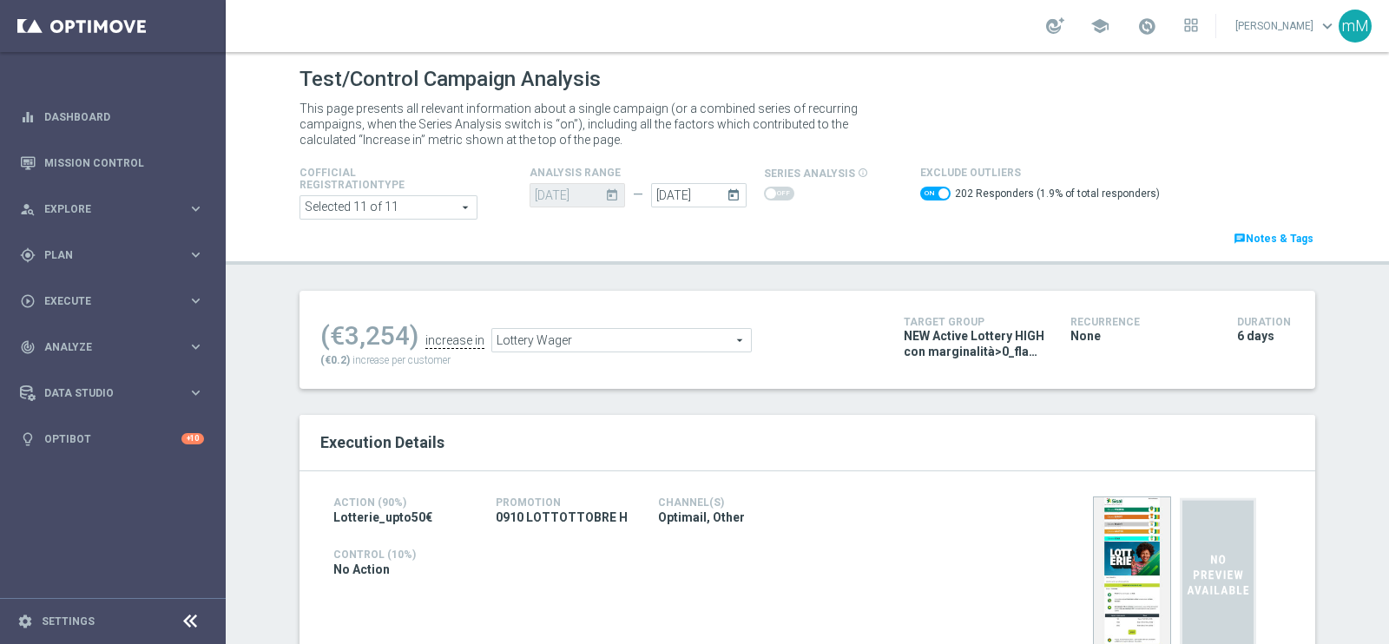
click at [609, 339] on span "Lottery Wager" at bounding box center [621, 340] width 259 height 23
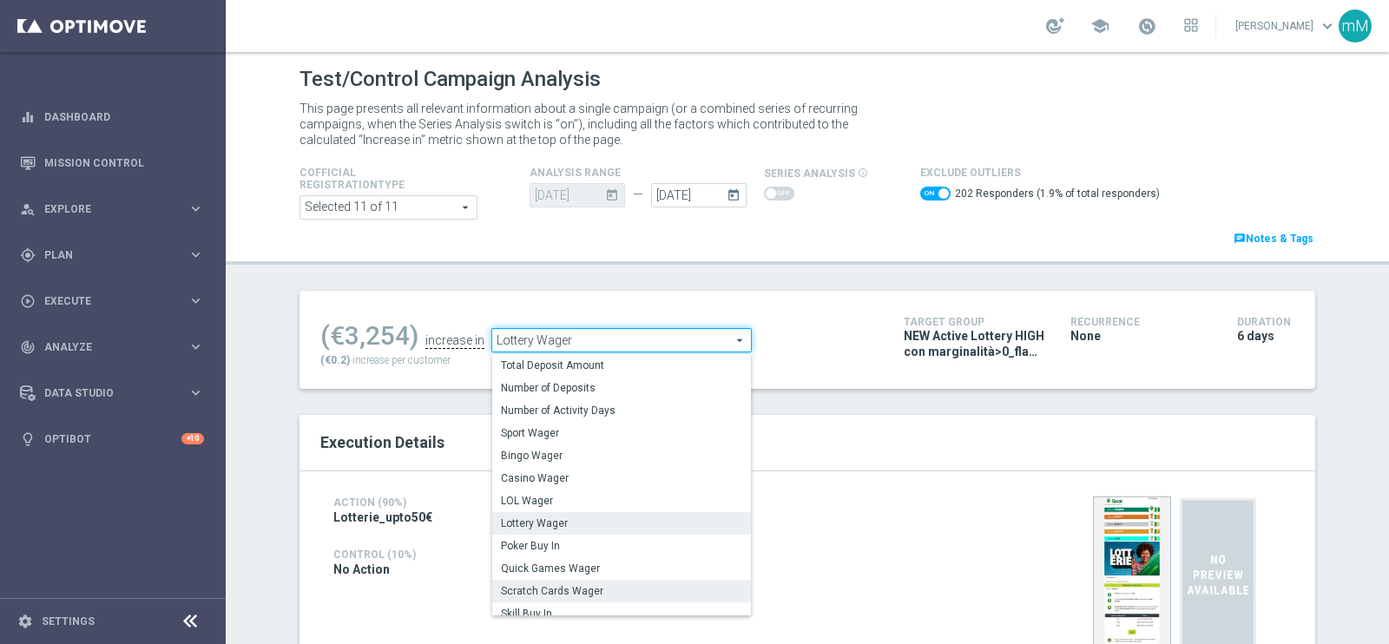
click at [560, 587] on span "Scratch Cards Wager" at bounding box center [621, 591] width 241 height 14
checkbox input "false"
type input "Scratch Cards Wager"
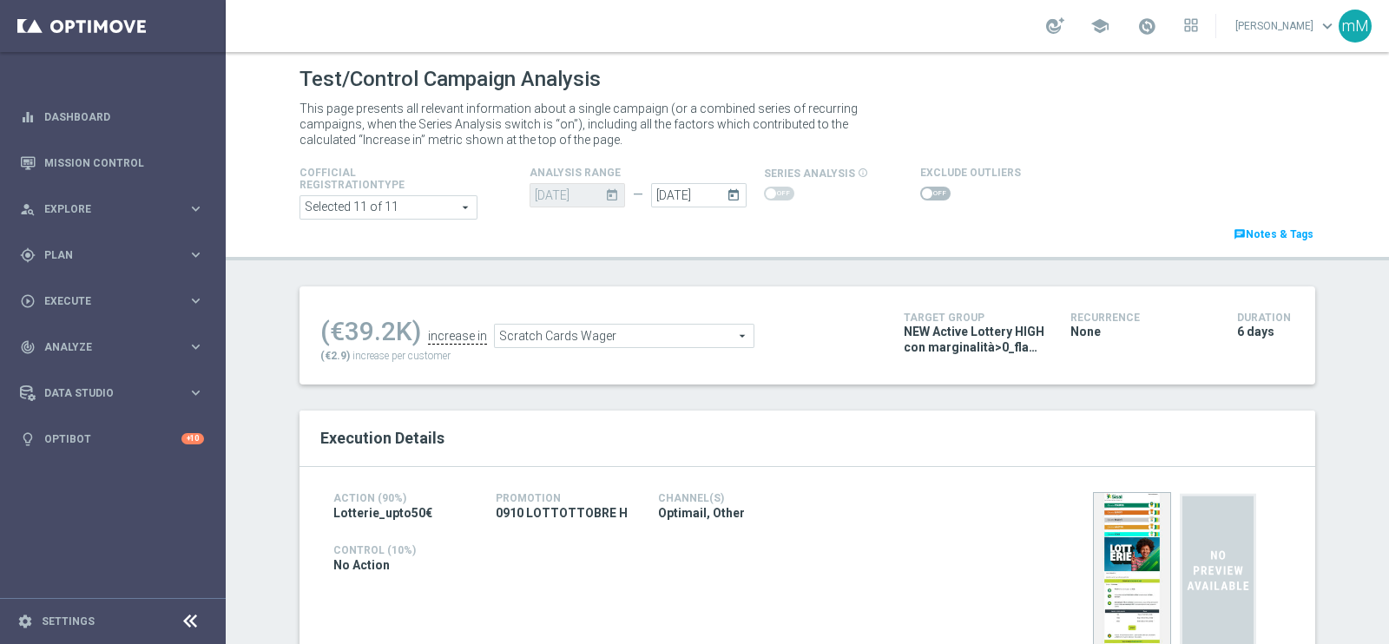
click at [922, 193] on span at bounding box center [927, 193] width 10 height 10
click at [920, 193] on input "checkbox" at bounding box center [935, 194] width 30 height 14
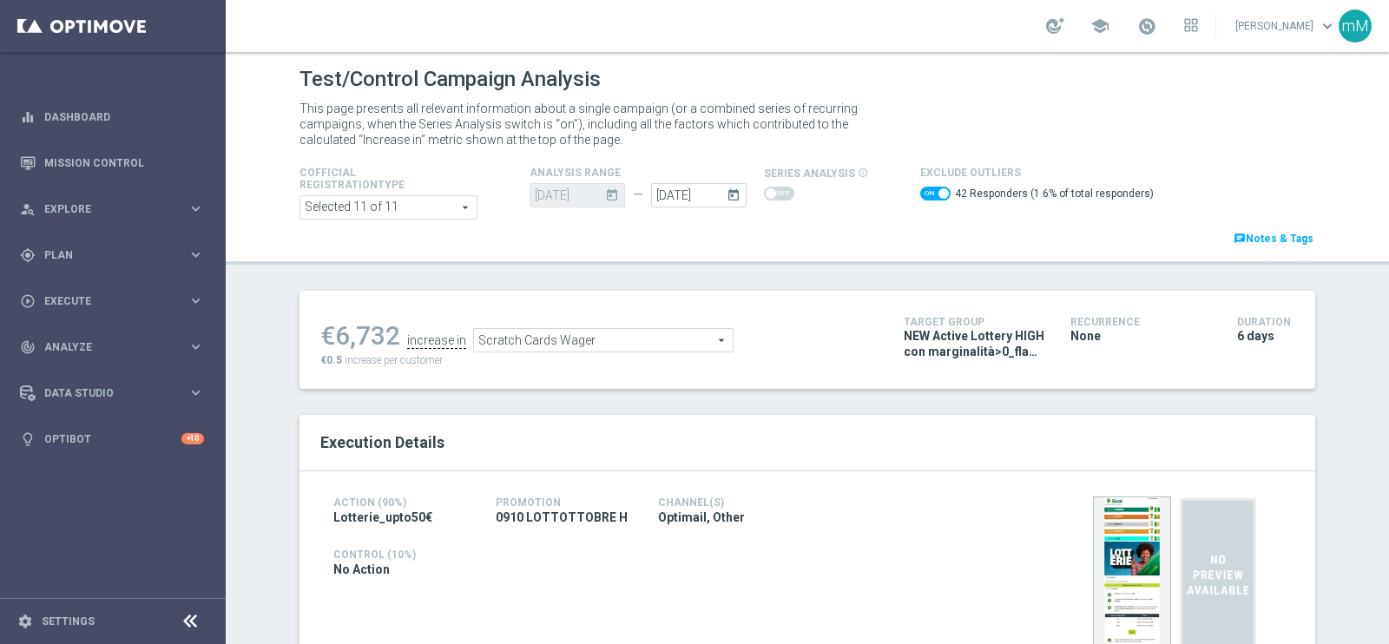
click at [657, 340] on span "Scratch Cards Wager" at bounding box center [603, 340] width 259 height 23
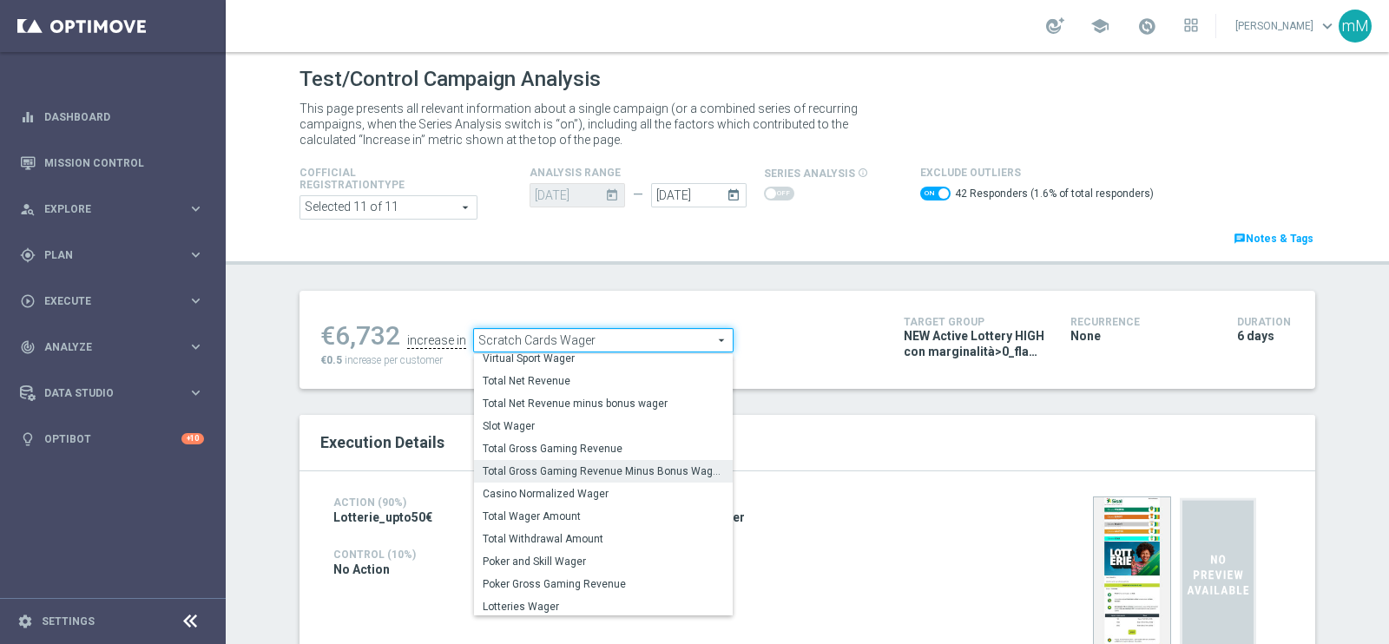
scroll to position [270, 0]
click at [629, 476] on label "Total Gross Gaming Revenue Minus Bonus Wagared" at bounding box center [603, 469] width 259 height 23
checkbox input "false"
type input "Total Gross Gaming Revenue Minus Bonus Wagared"
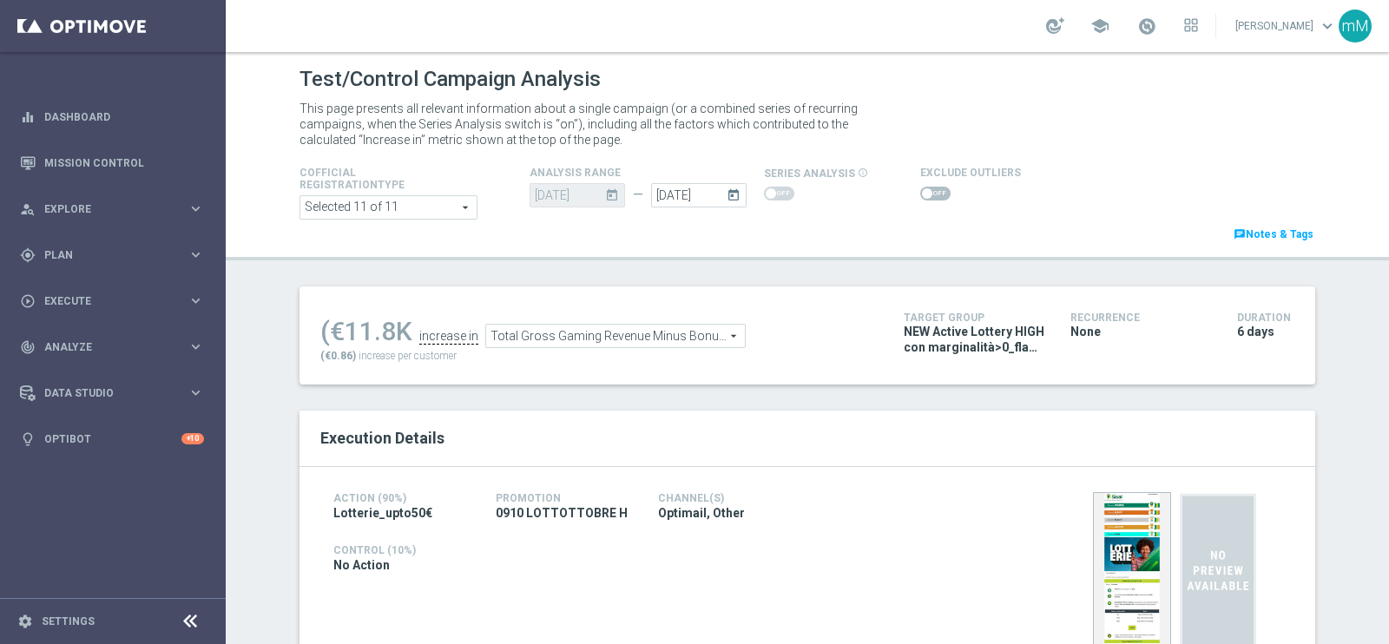
click at [925, 189] on span at bounding box center [935, 194] width 30 height 14
click at [925, 189] on input "checkbox" at bounding box center [935, 194] width 30 height 14
checkbox input "true"
click at [559, 341] on span "Total Deposit Amount" at bounding box center [621, 336] width 259 height 23
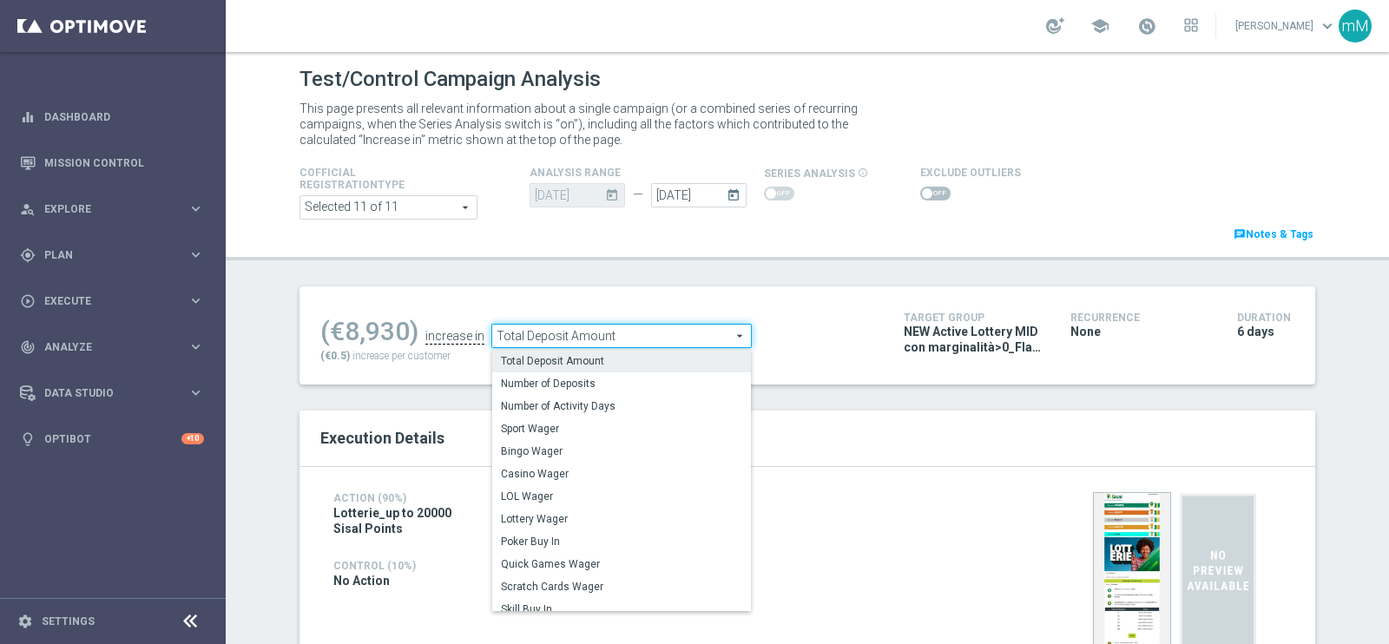
click at [920, 202] on div at bounding box center [970, 193] width 101 height 21
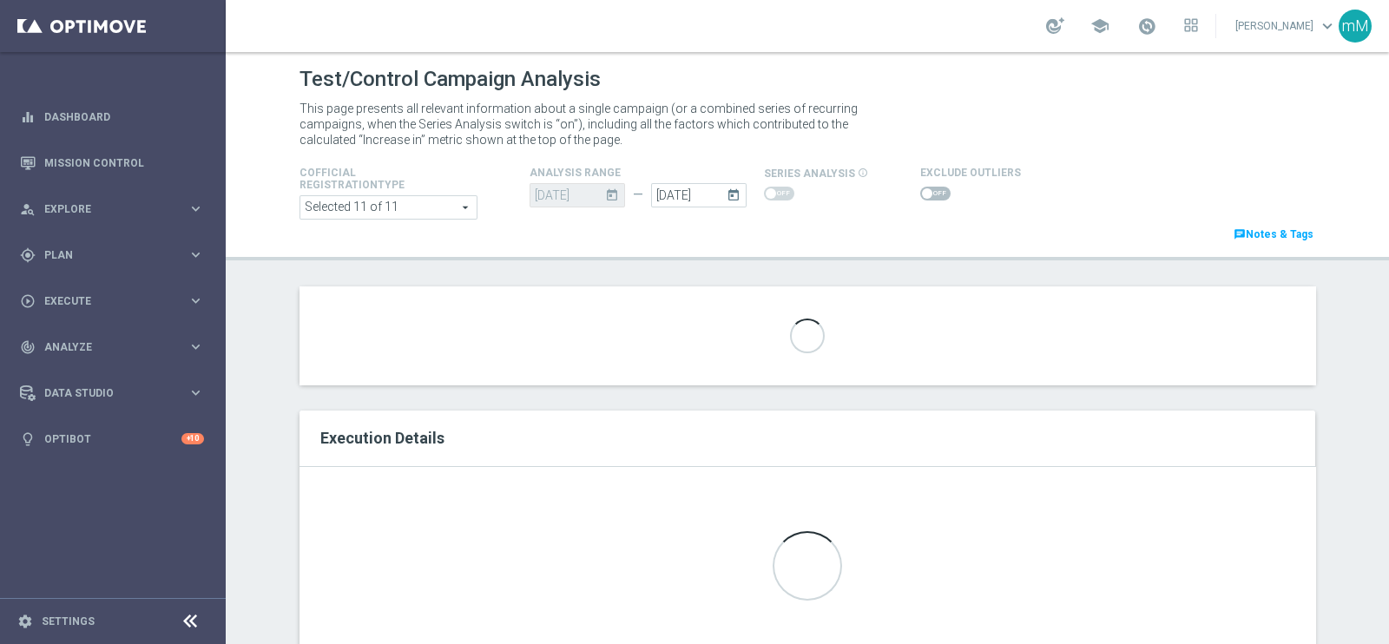
click at [920, 194] on span at bounding box center [935, 194] width 30 height 14
click at [920, 194] on input "checkbox" at bounding box center [935, 194] width 30 height 14
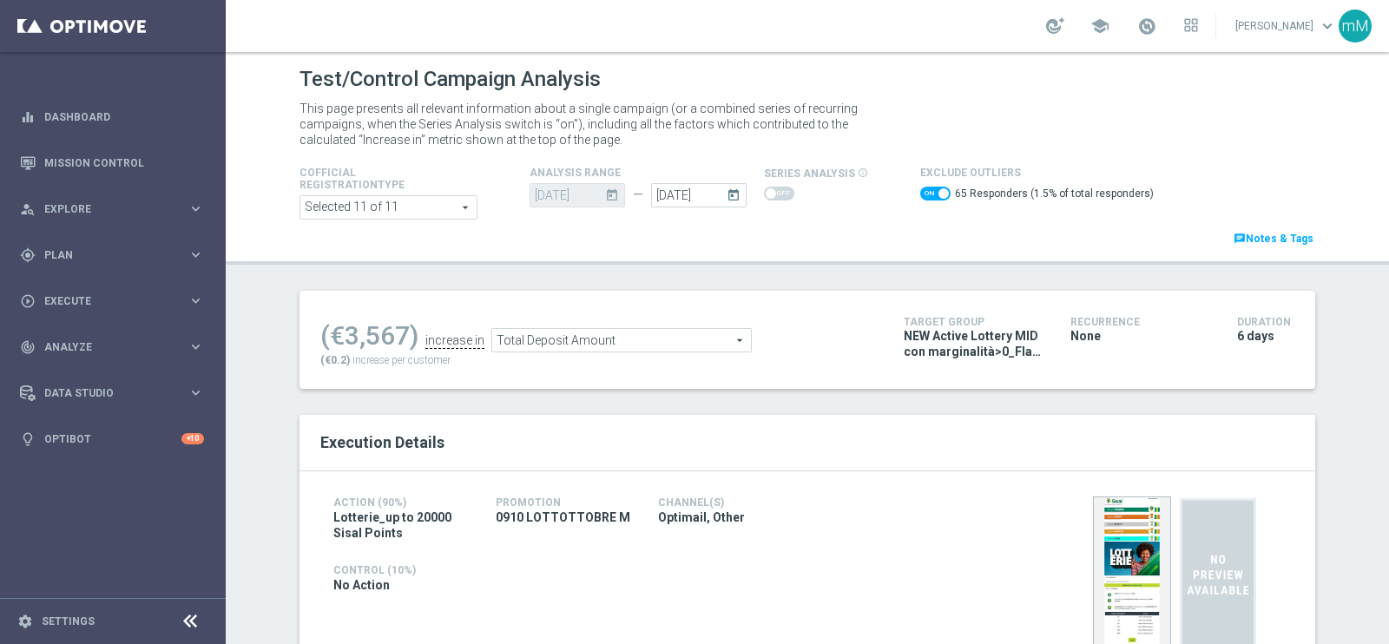
click at [595, 336] on span "Total Deposit Amount" at bounding box center [621, 340] width 259 height 23
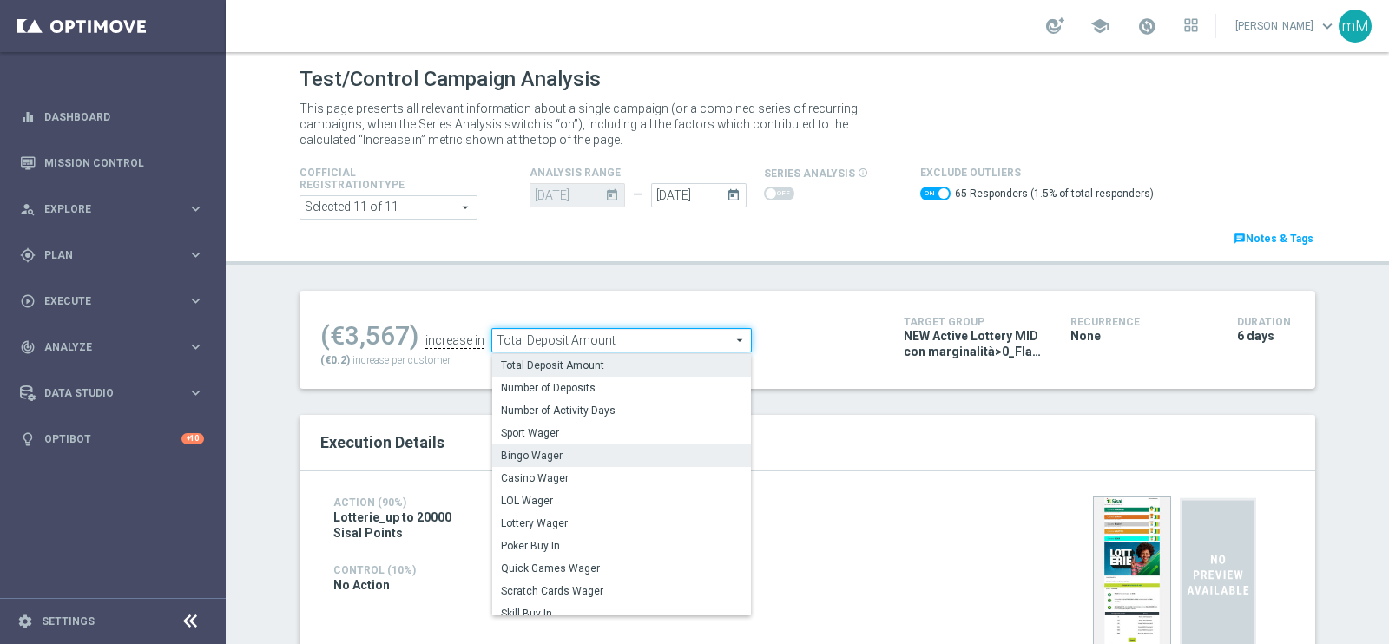
click at [618, 459] on span "Bingo Wager" at bounding box center [621, 456] width 241 height 14
checkbox input "false"
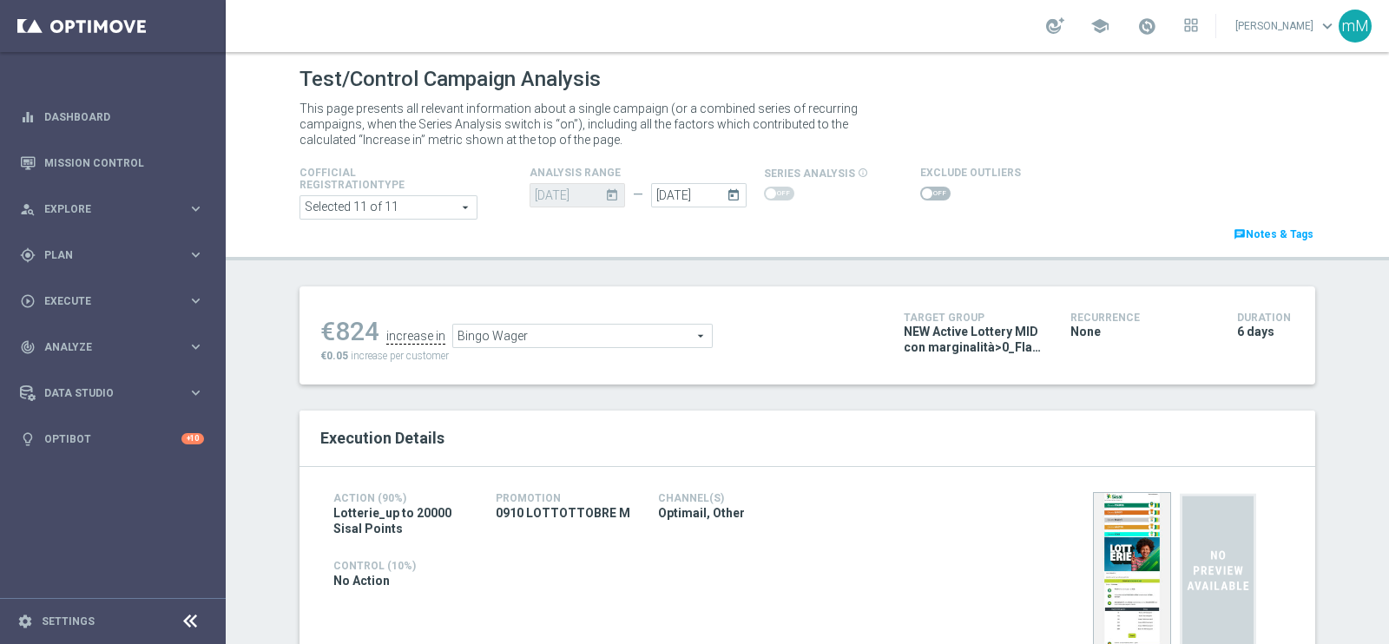
click at [661, 341] on span "Bingo Wager" at bounding box center [582, 336] width 259 height 23
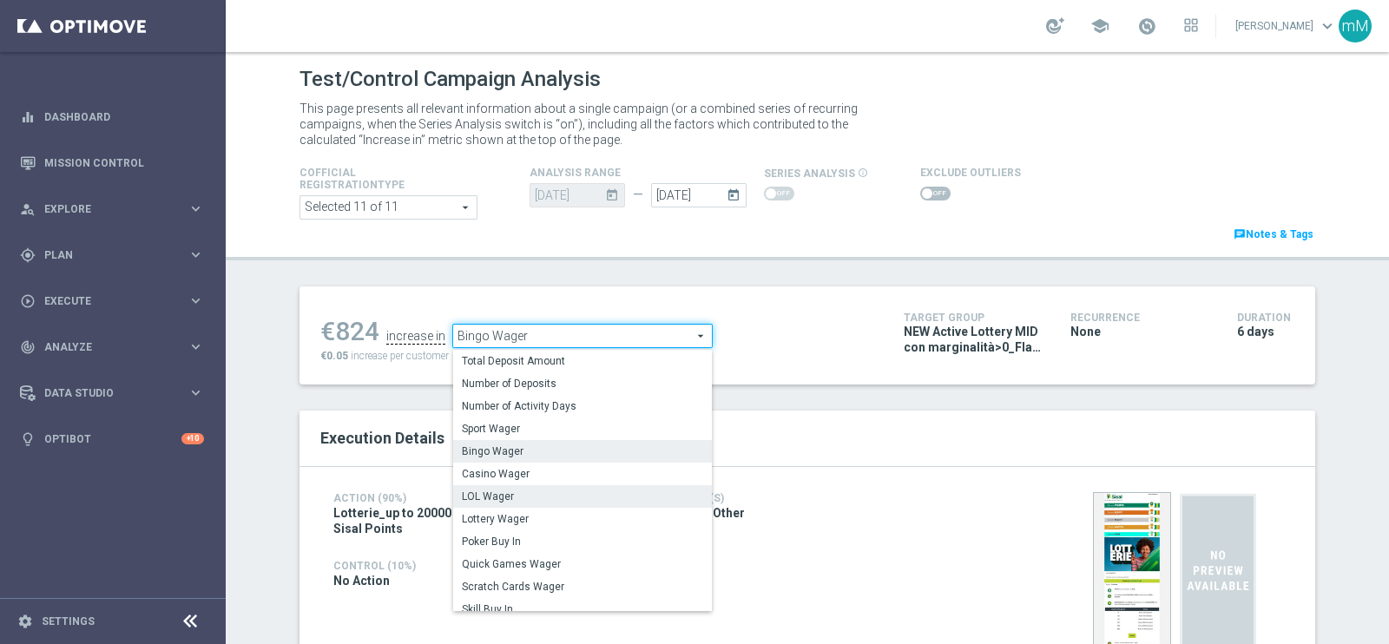
click at [570, 491] on span "LOL Wager" at bounding box center [582, 497] width 241 height 14
type input "LOL Wager"
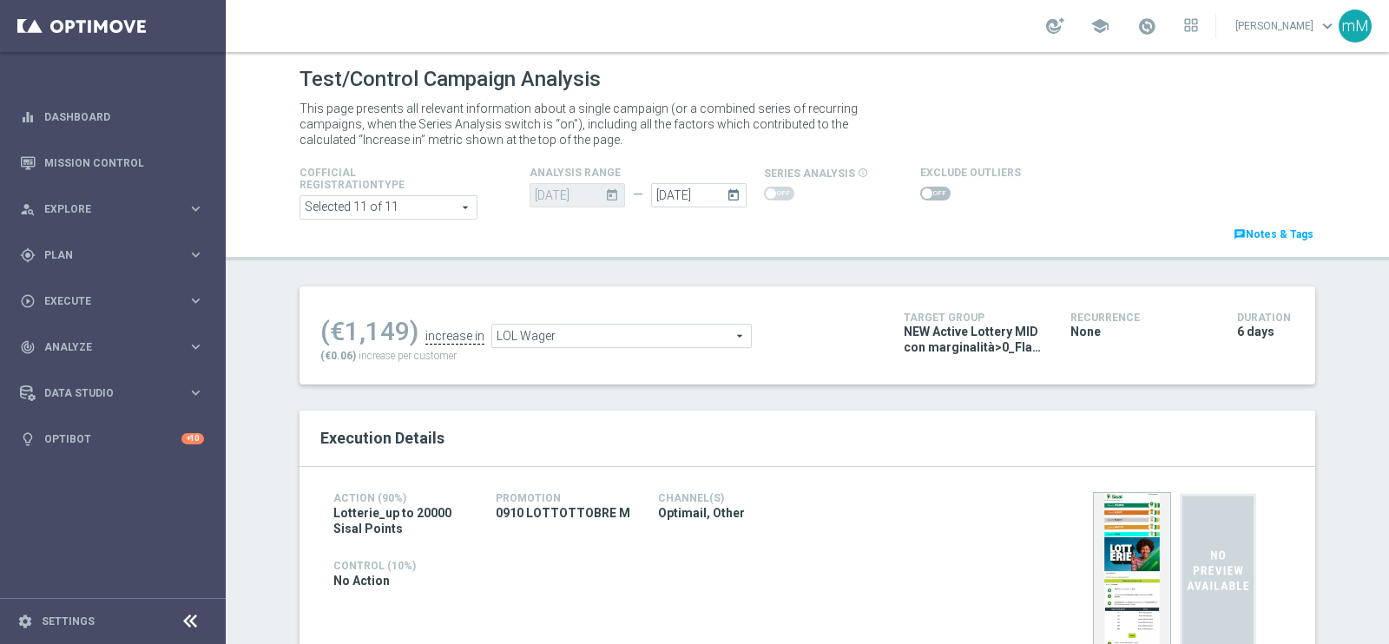
click at [924, 199] on span at bounding box center [935, 194] width 30 height 14
click at [924, 199] on input "checkbox" at bounding box center [935, 194] width 30 height 14
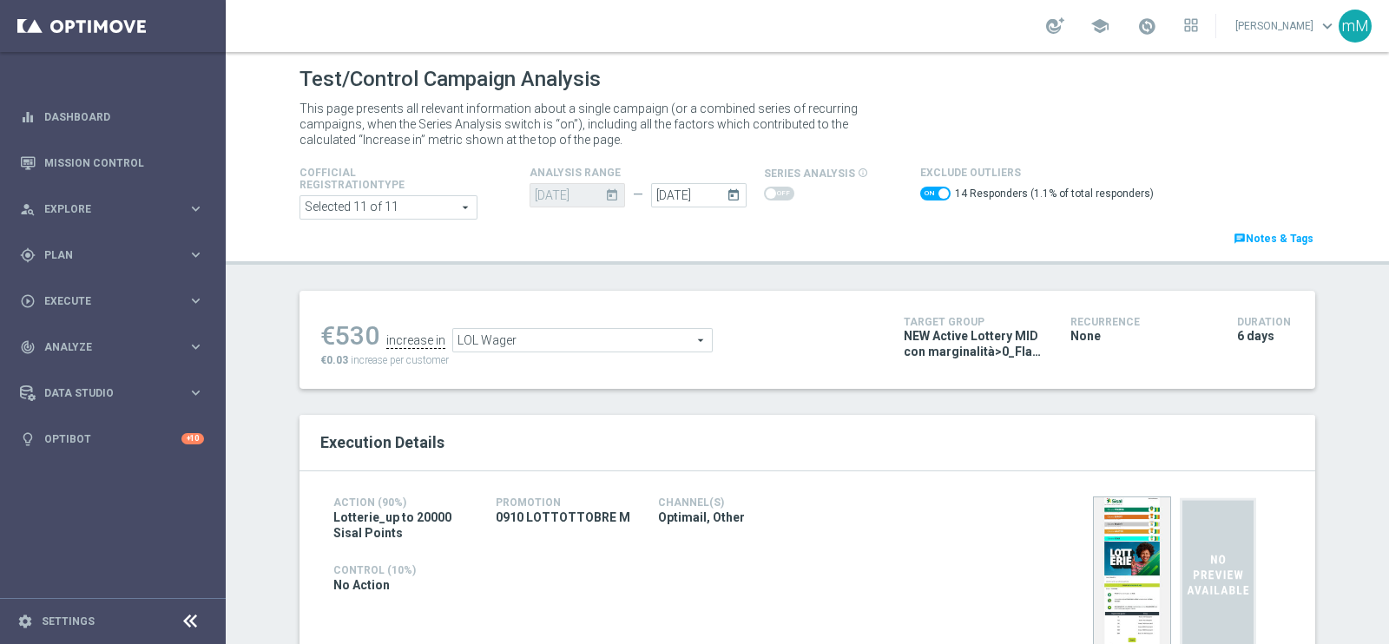
click at [648, 344] on span "LOL Wager" at bounding box center [582, 340] width 259 height 23
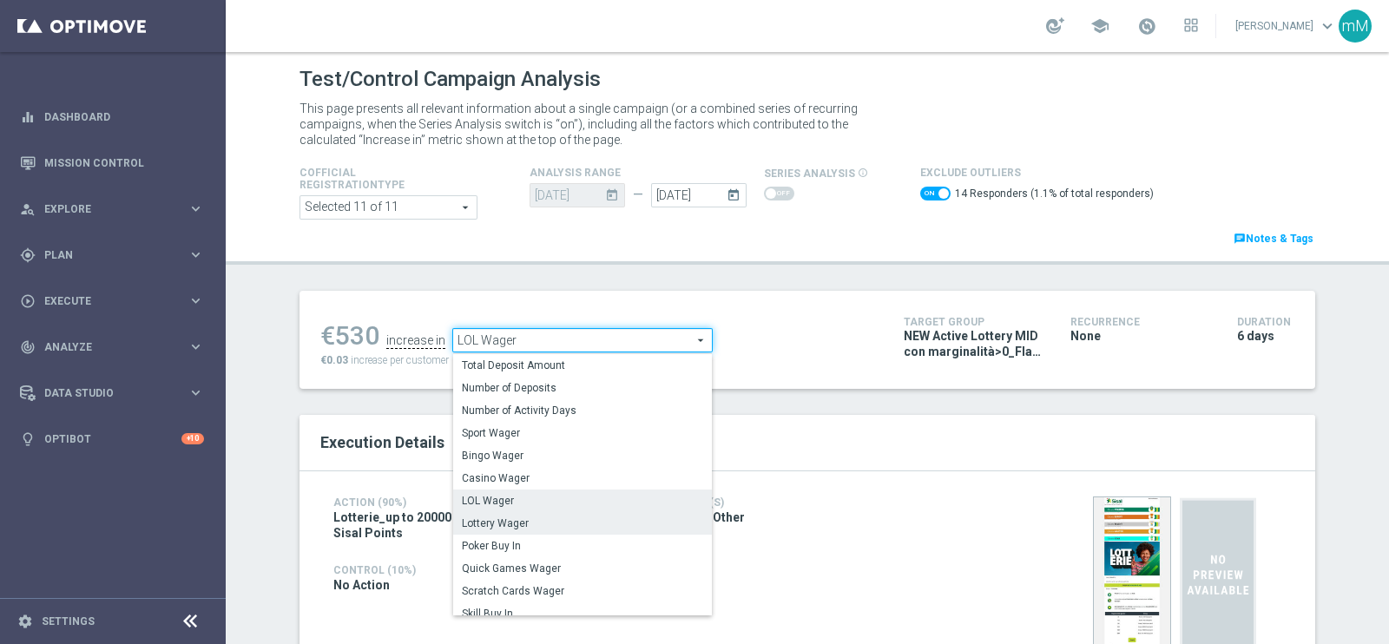
click at [514, 528] on span "Lottery Wager" at bounding box center [582, 524] width 241 height 14
checkbox input "false"
type input "Lottery Wager"
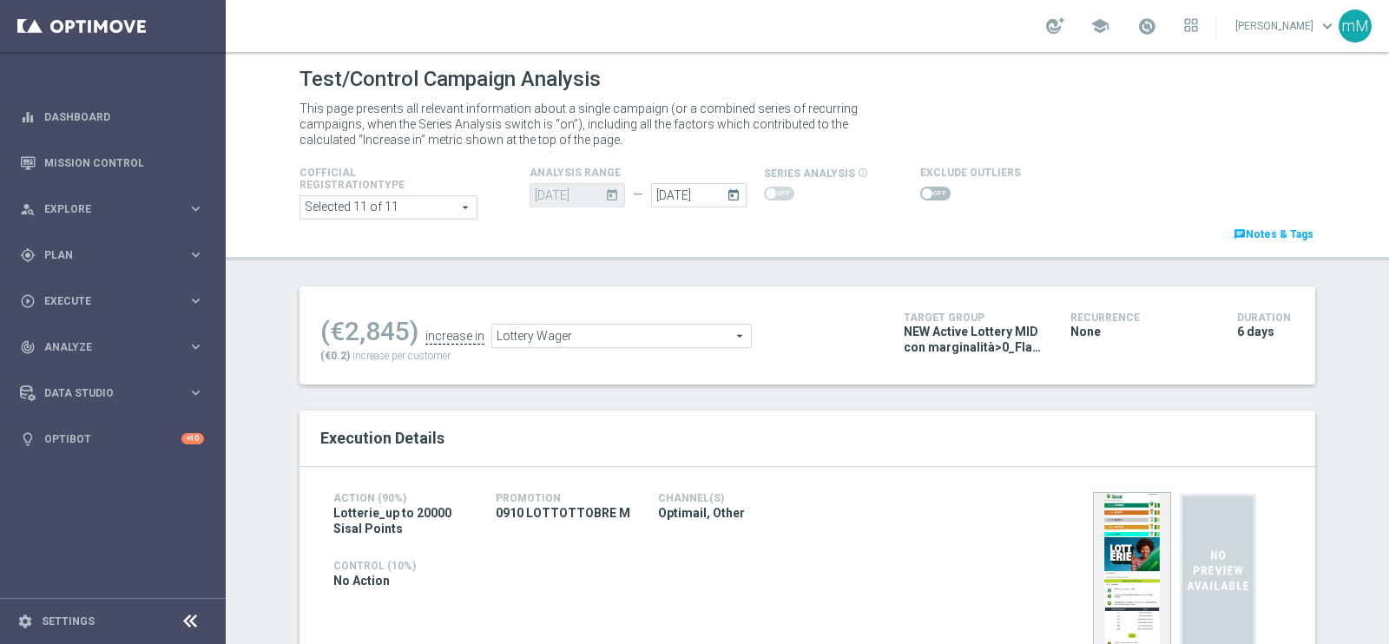
click at [922, 189] on span at bounding box center [927, 193] width 10 height 10
click at [920, 189] on input "checkbox" at bounding box center [935, 194] width 30 height 14
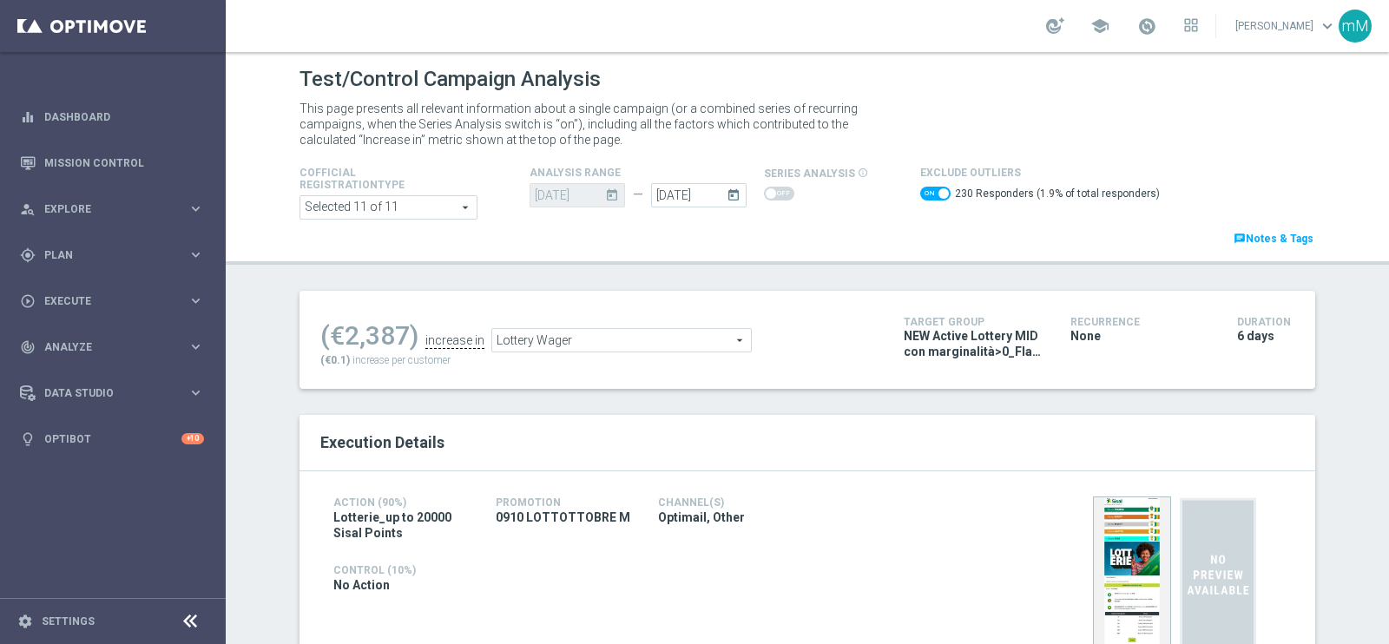
click at [580, 336] on span "Lottery Wager" at bounding box center [621, 340] width 259 height 23
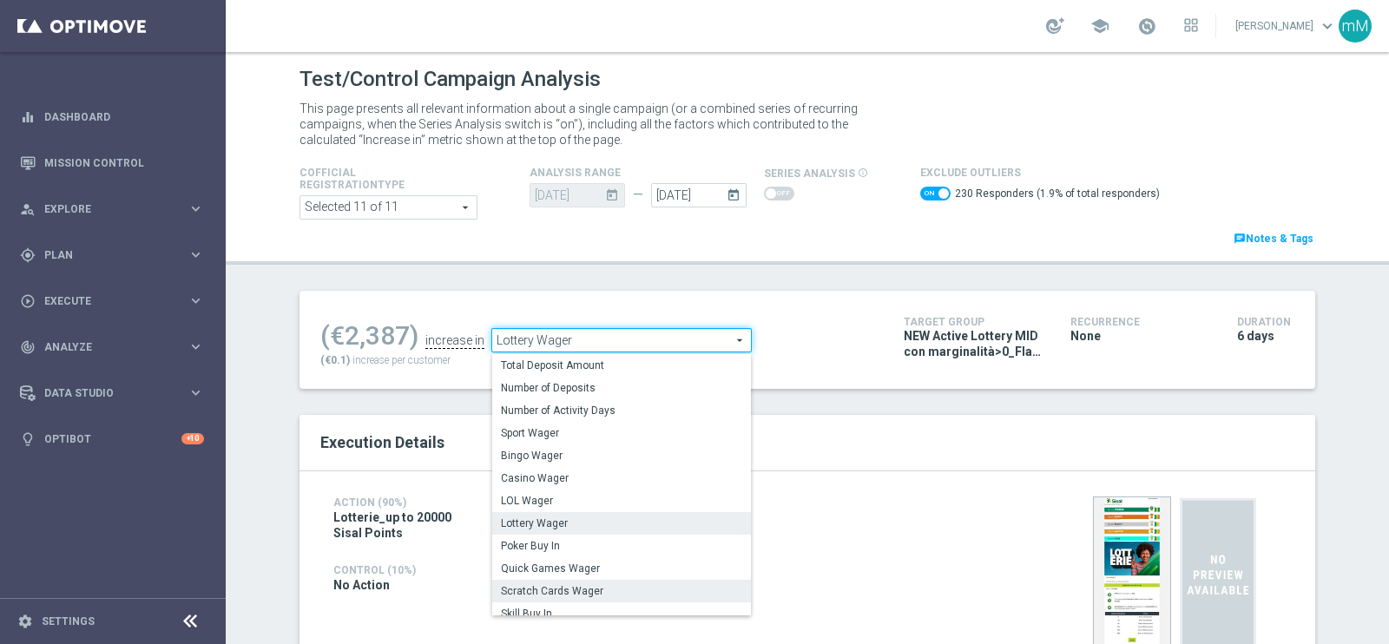
click at [558, 588] on span "Scratch Cards Wager" at bounding box center [621, 591] width 241 height 14
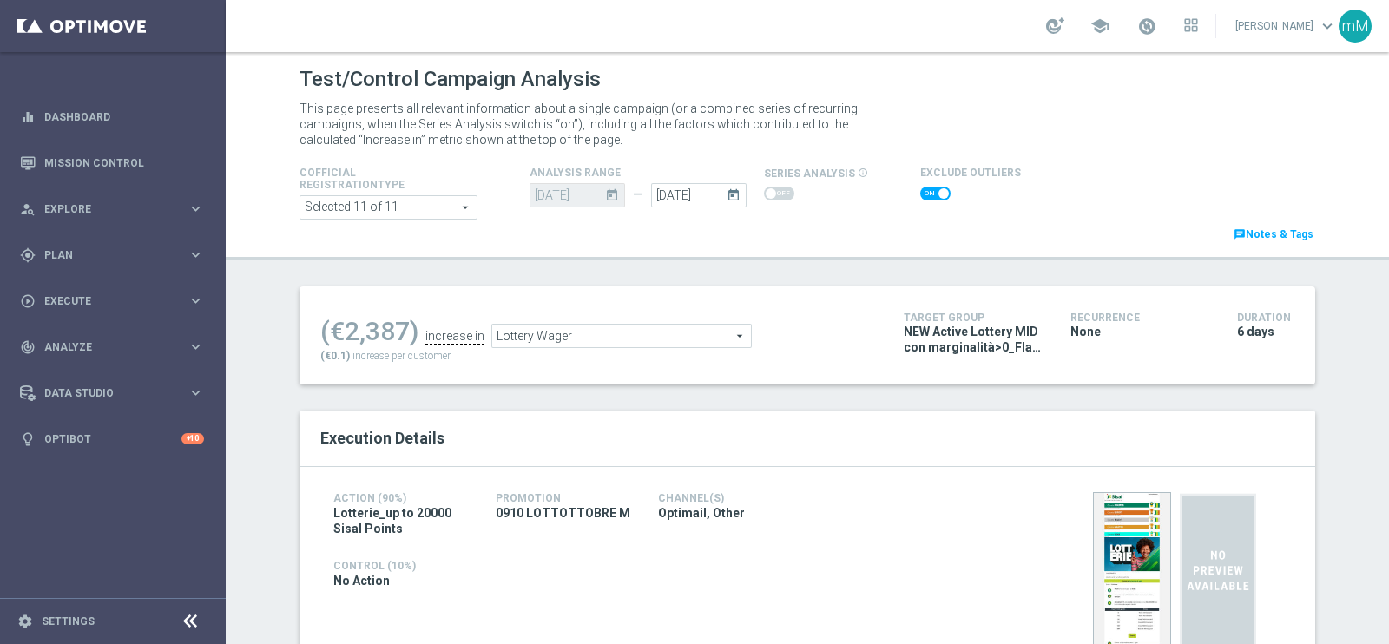
checkbox input "false"
type input "Scratch Cards Wager"
click at [920, 187] on span at bounding box center [935, 194] width 30 height 14
click at [920, 187] on input "checkbox" at bounding box center [935, 194] width 30 height 14
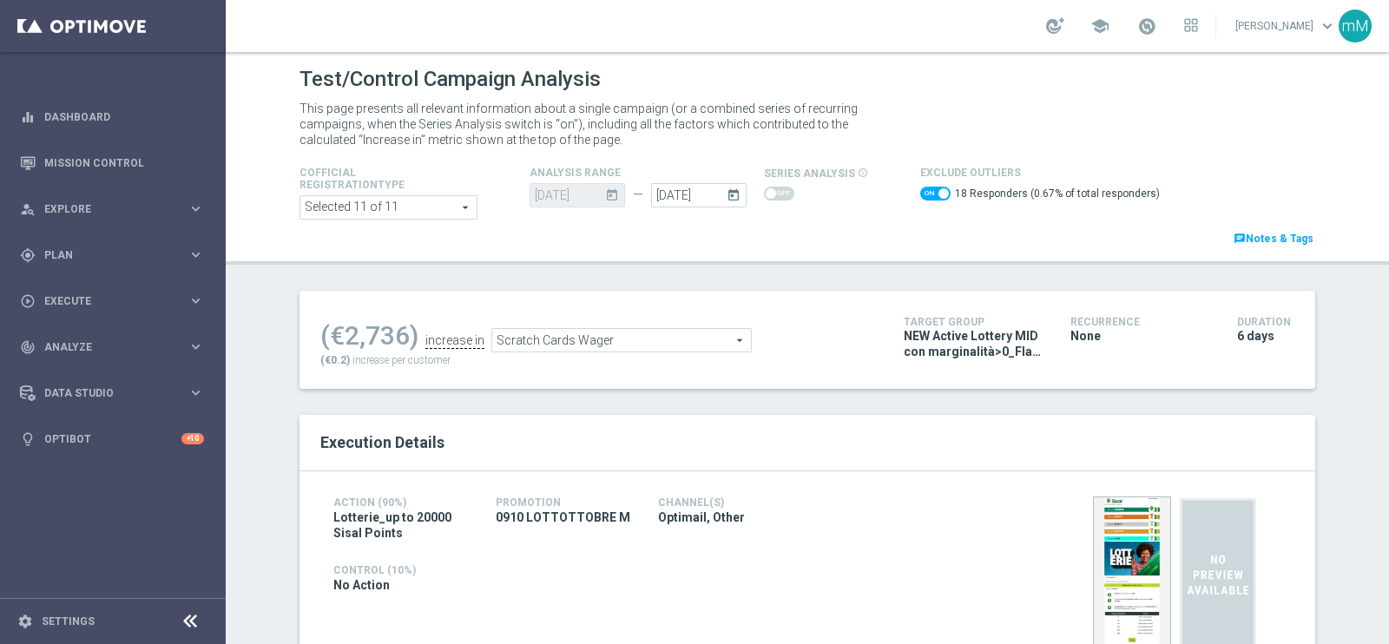
click at [612, 334] on span "Scratch Cards Wager" at bounding box center [621, 340] width 259 height 23
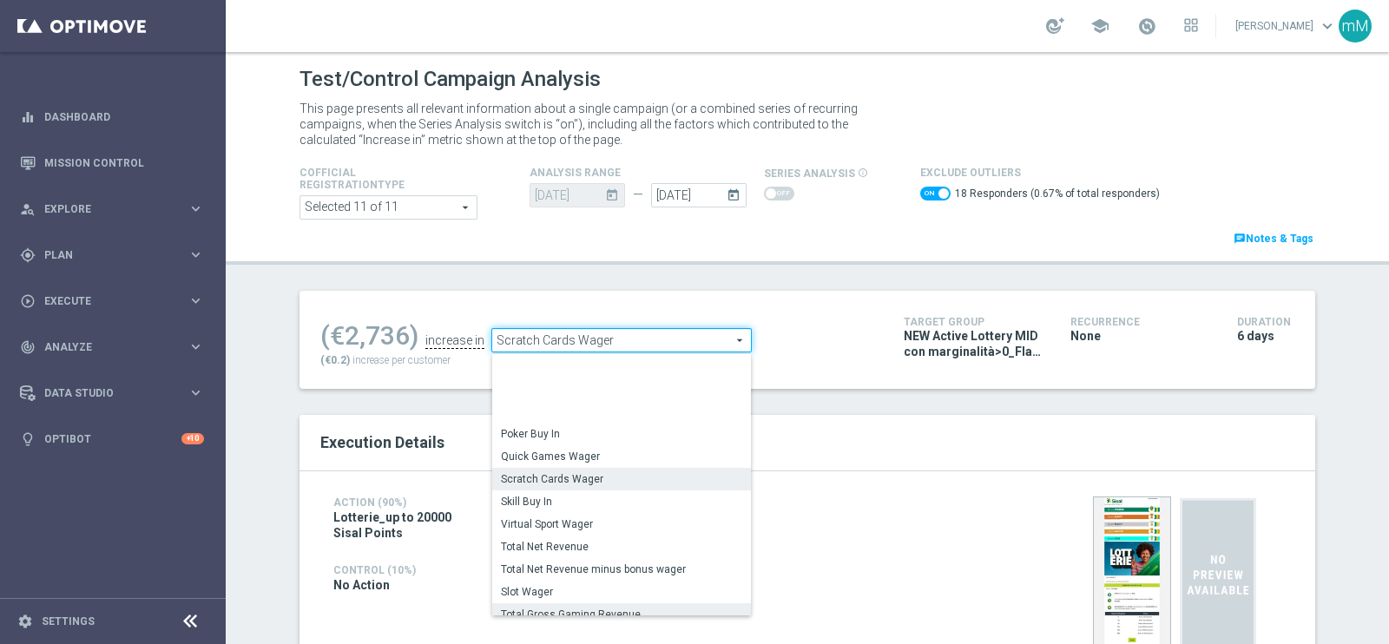
scroll to position [262, 0]
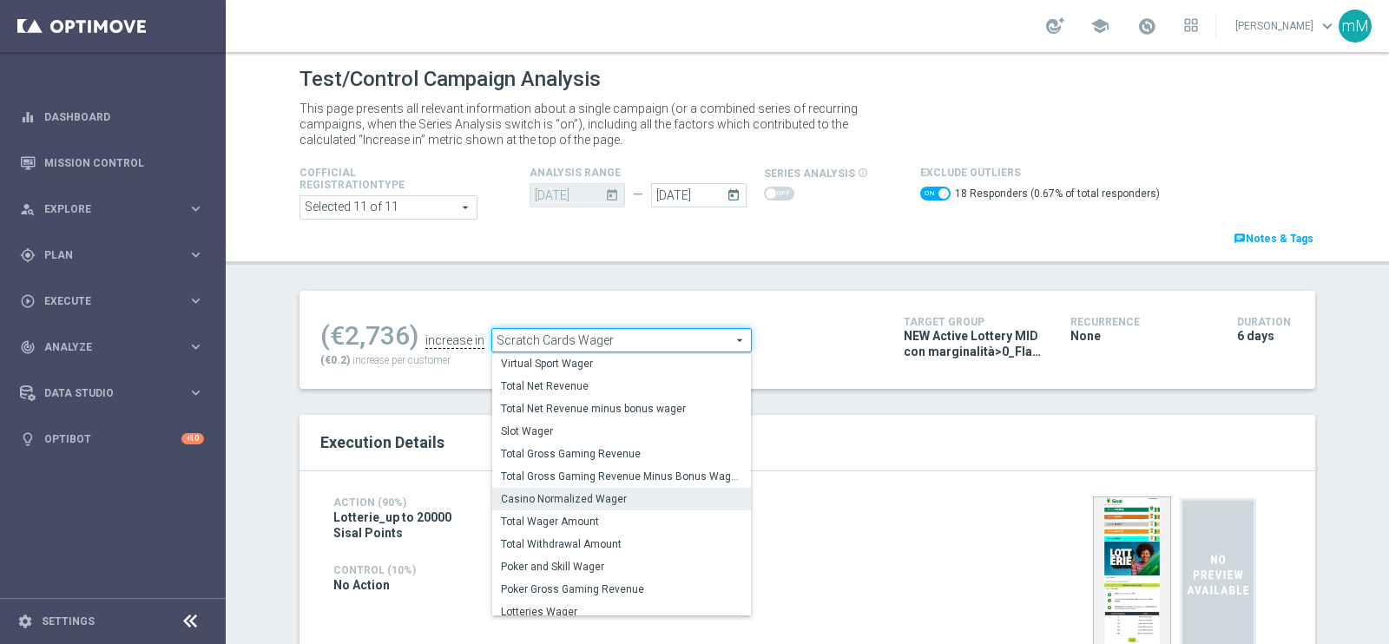
click at [612, 493] on span "Casino Normalized Wager" at bounding box center [621, 499] width 241 height 14
checkbox input "false"
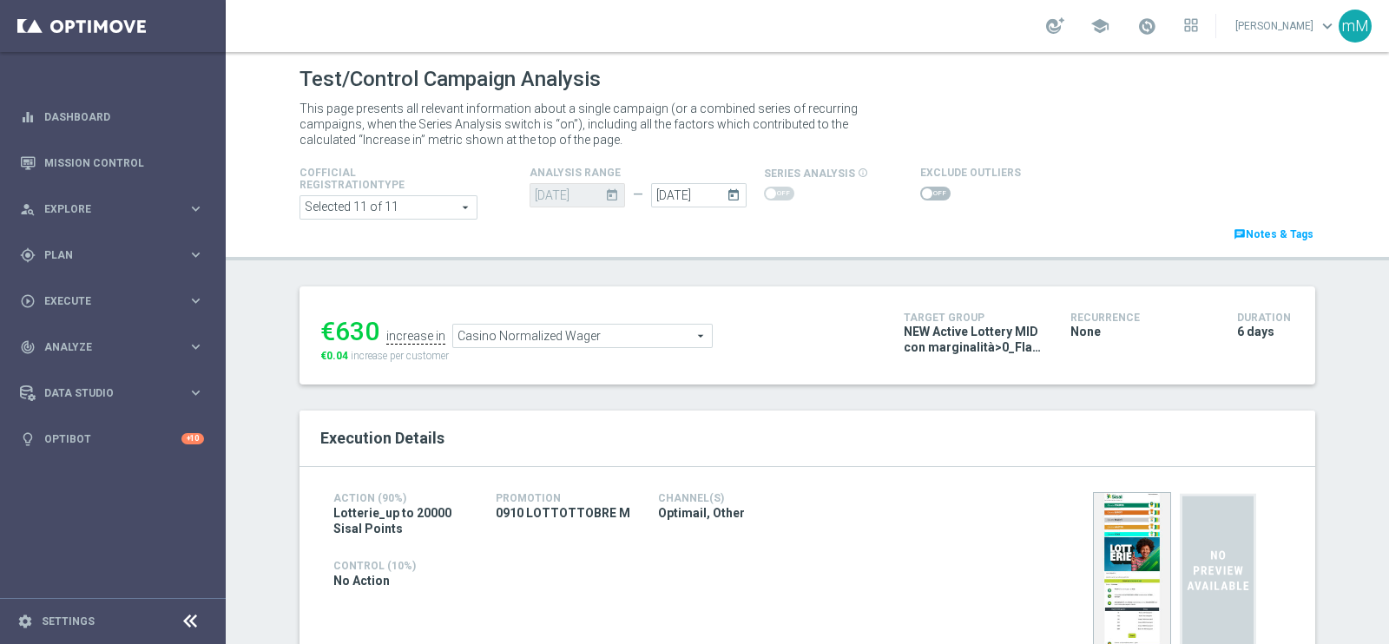
click at [617, 327] on span "Casino Normalized Wager" at bounding box center [582, 336] width 259 height 23
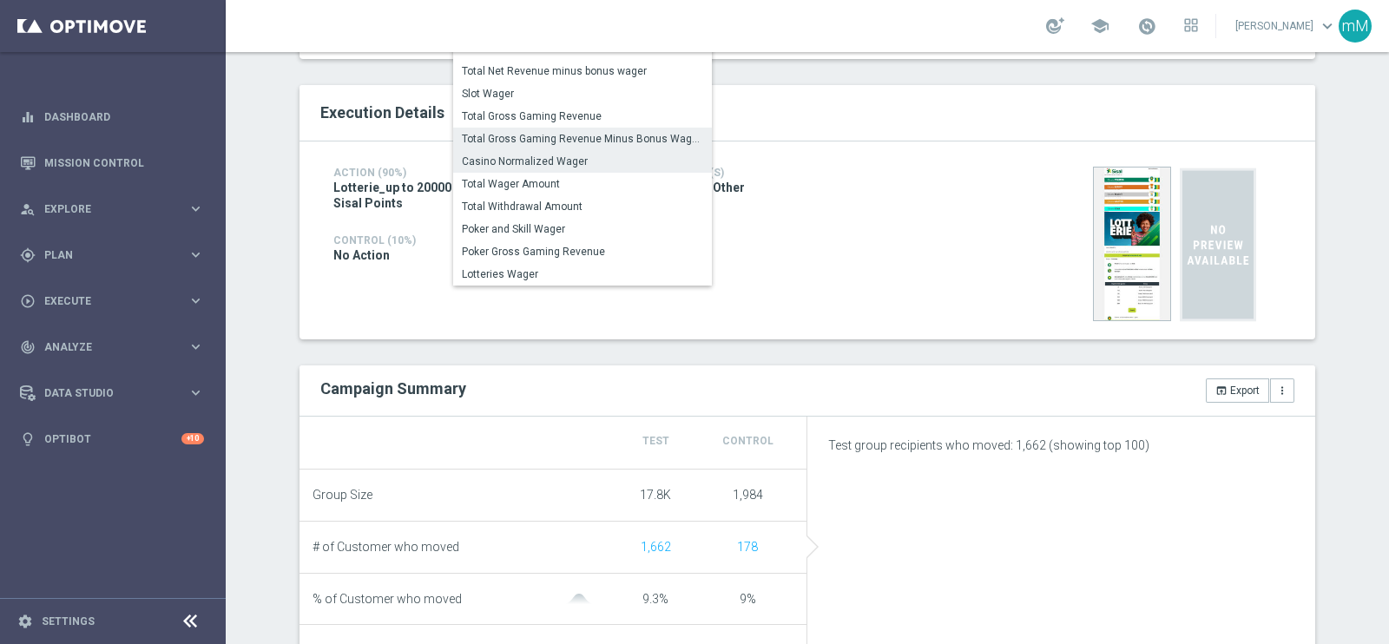
scroll to position [216, 0]
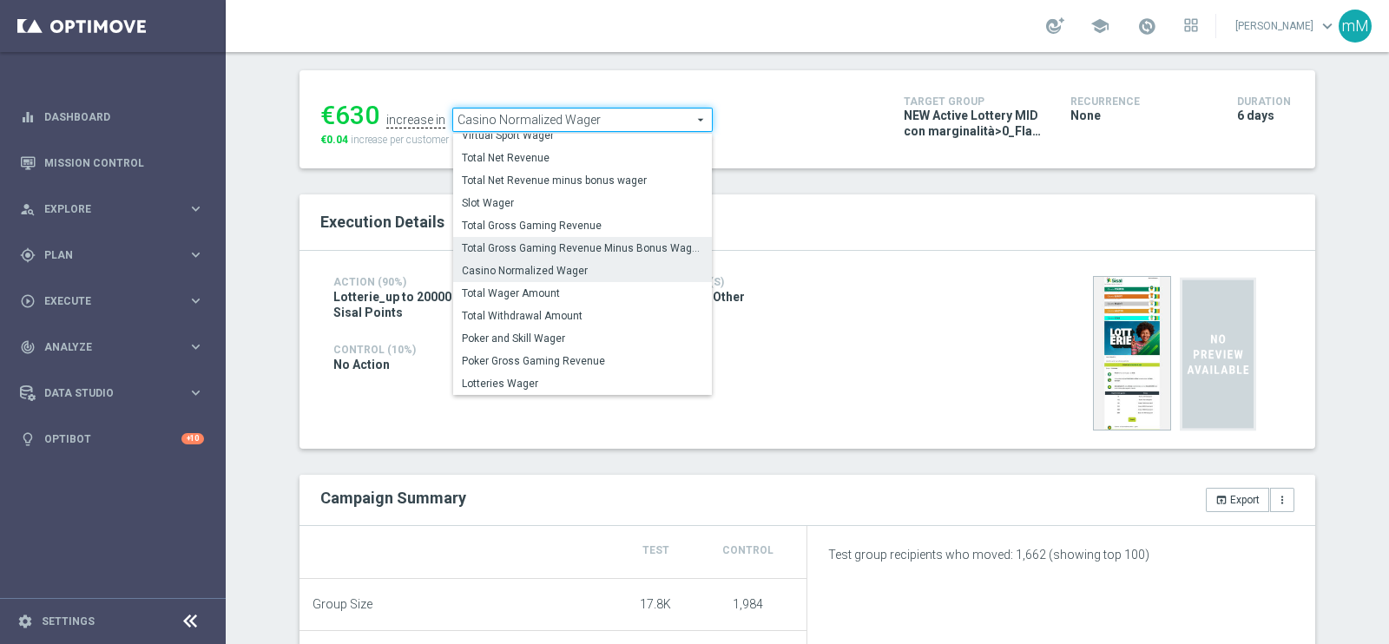
click at [607, 245] on span "Total Gross Gaming Revenue Minus Bonus Wagared" at bounding box center [582, 248] width 241 height 14
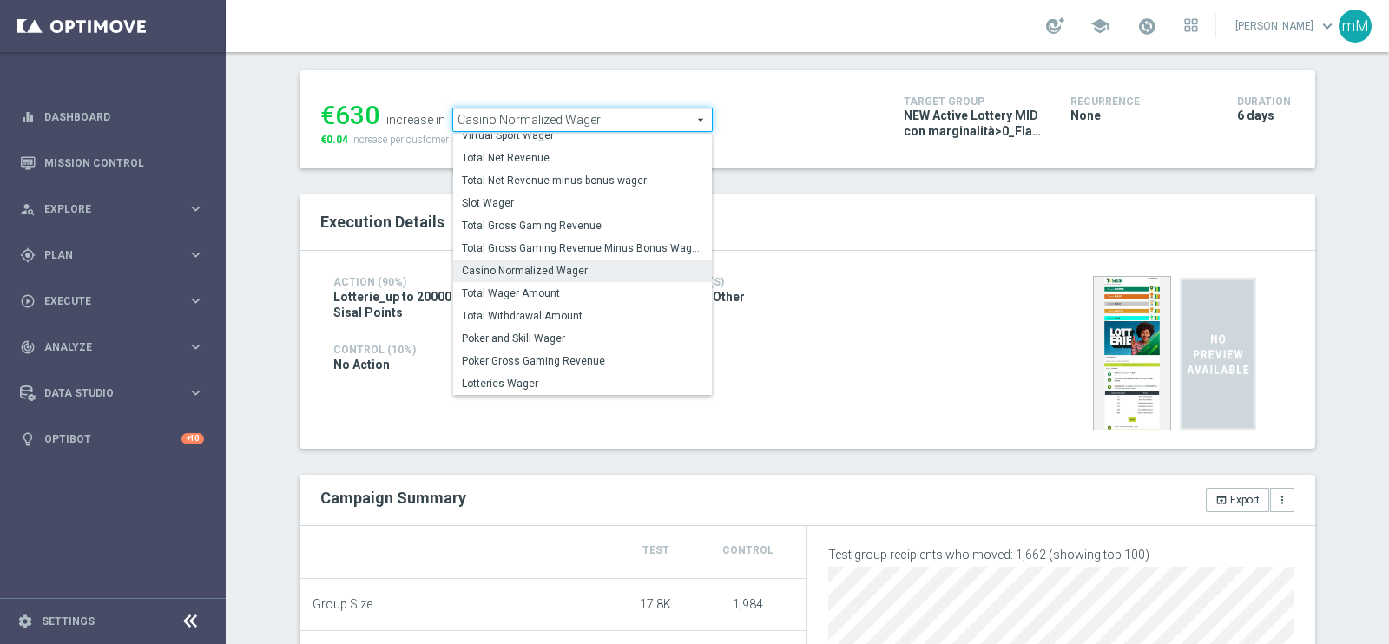
type input "Total Gross Gaming Revenue Minus Bonus Wagared"
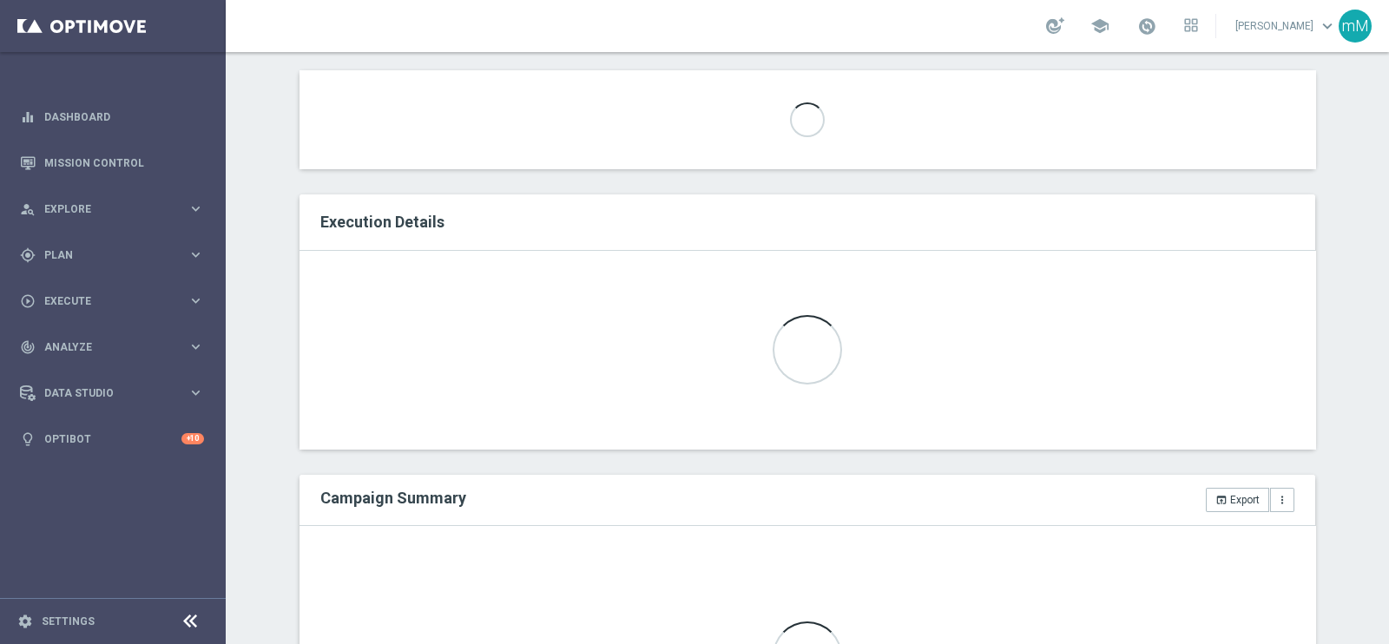
scroll to position [108, 0]
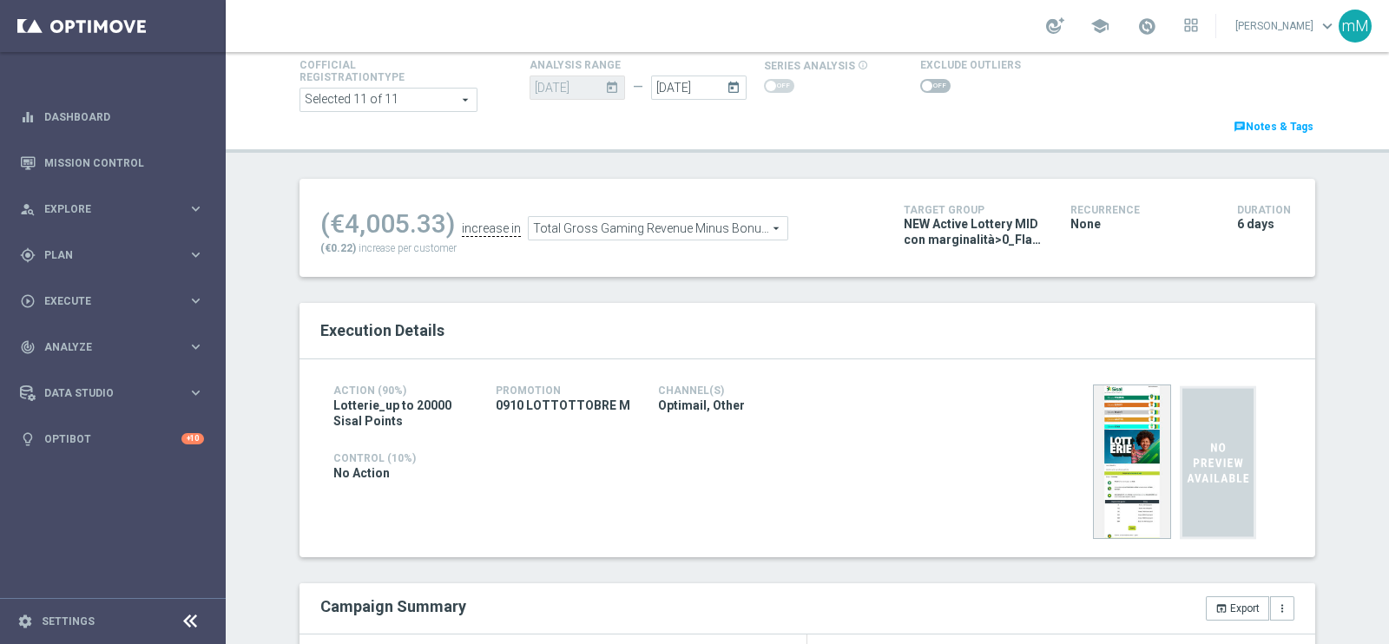
click at [920, 82] on span at bounding box center [935, 86] width 30 height 14
click at [920, 82] on input "checkbox" at bounding box center [935, 86] width 30 height 14
checkbox input "true"
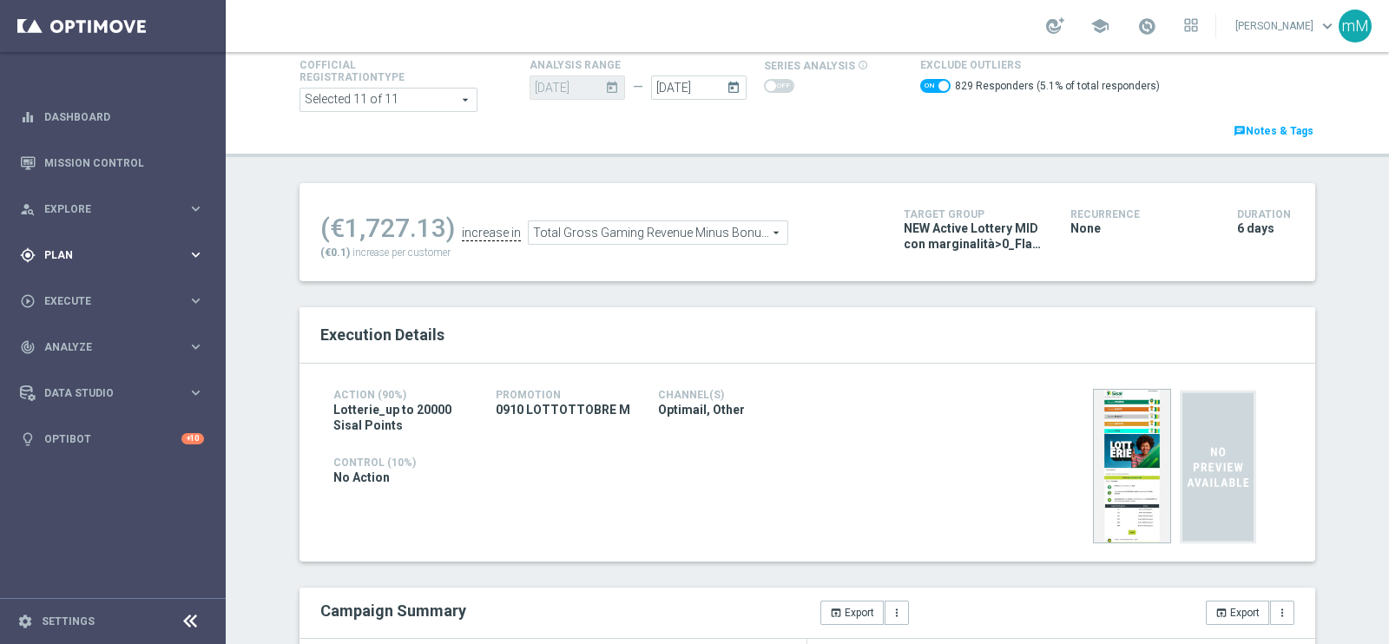
click at [76, 252] on span "Plan" at bounding box center [115, 255] width 143 height 10
click at [87, 342] on span "Templates" at bounding box center [108, 343] width 124 height 10
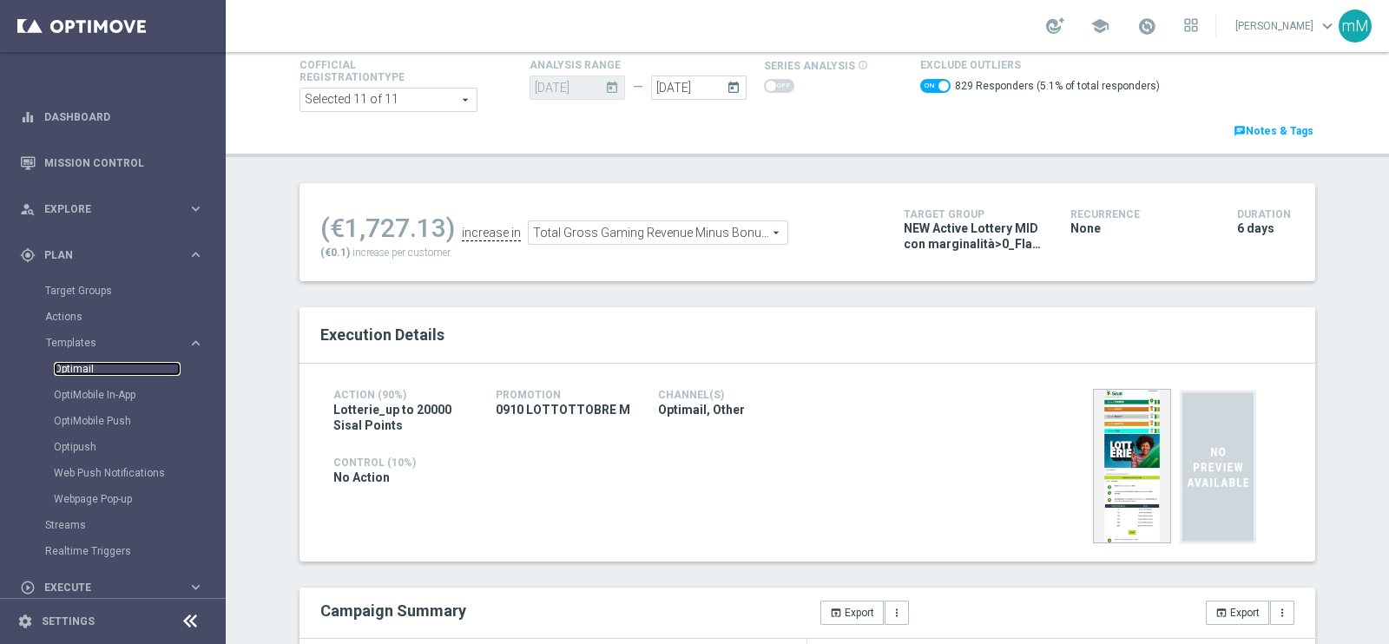
click at [79, 375] on link "Optimail" at bounding box center [117, 369] width 127 height 14
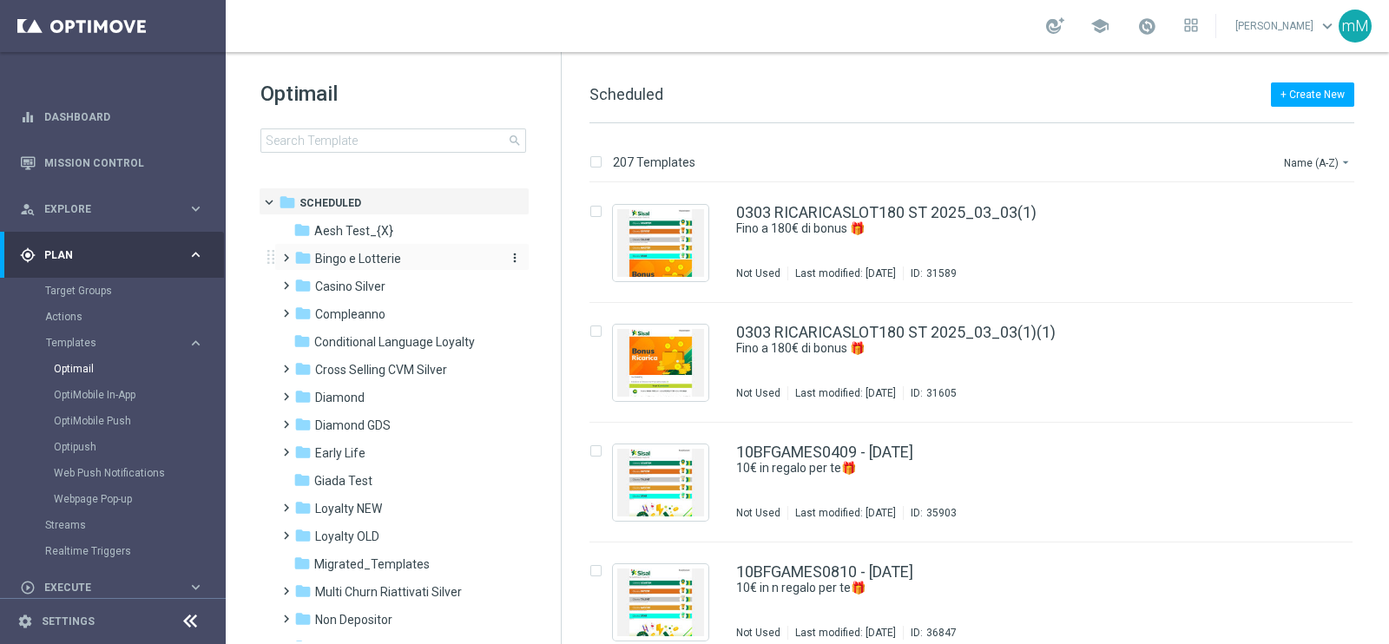
click at [376, 260] on span "Bingo e Lotterie" at bounding box center [358, 259] width 86 height 16
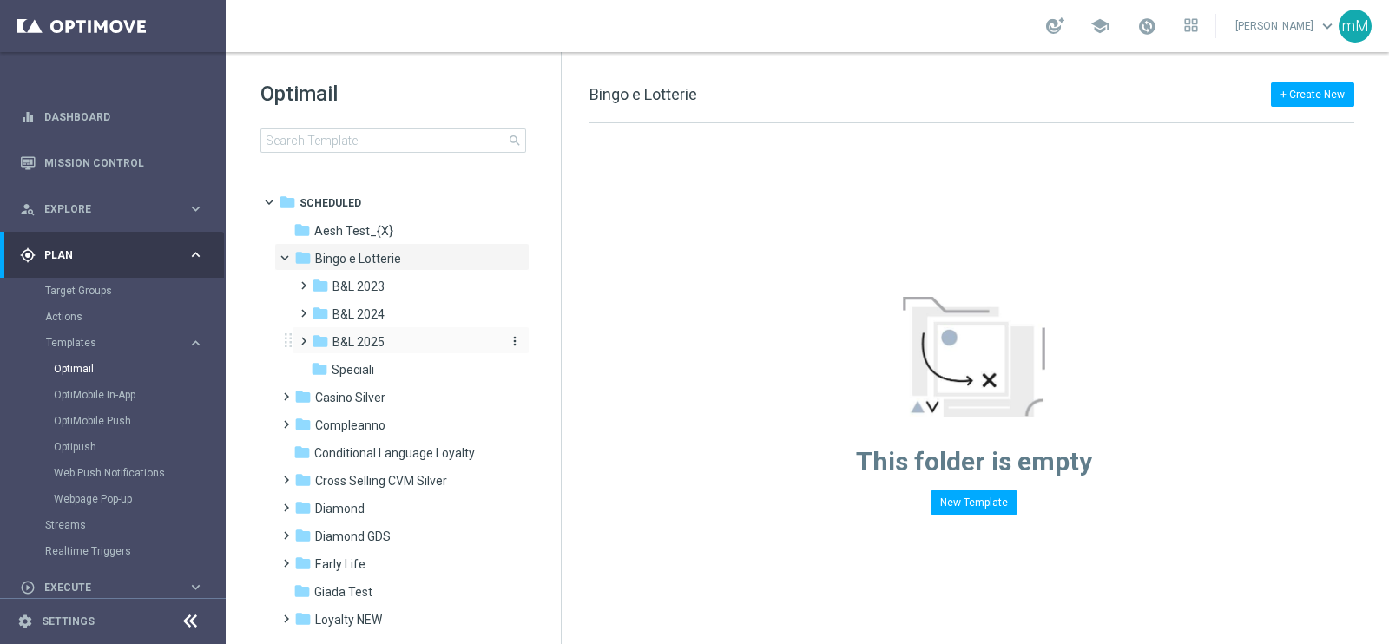
click at [406, 337] on div "folder B&L 2025" at bounding box center [404, 343] width 185 height 20
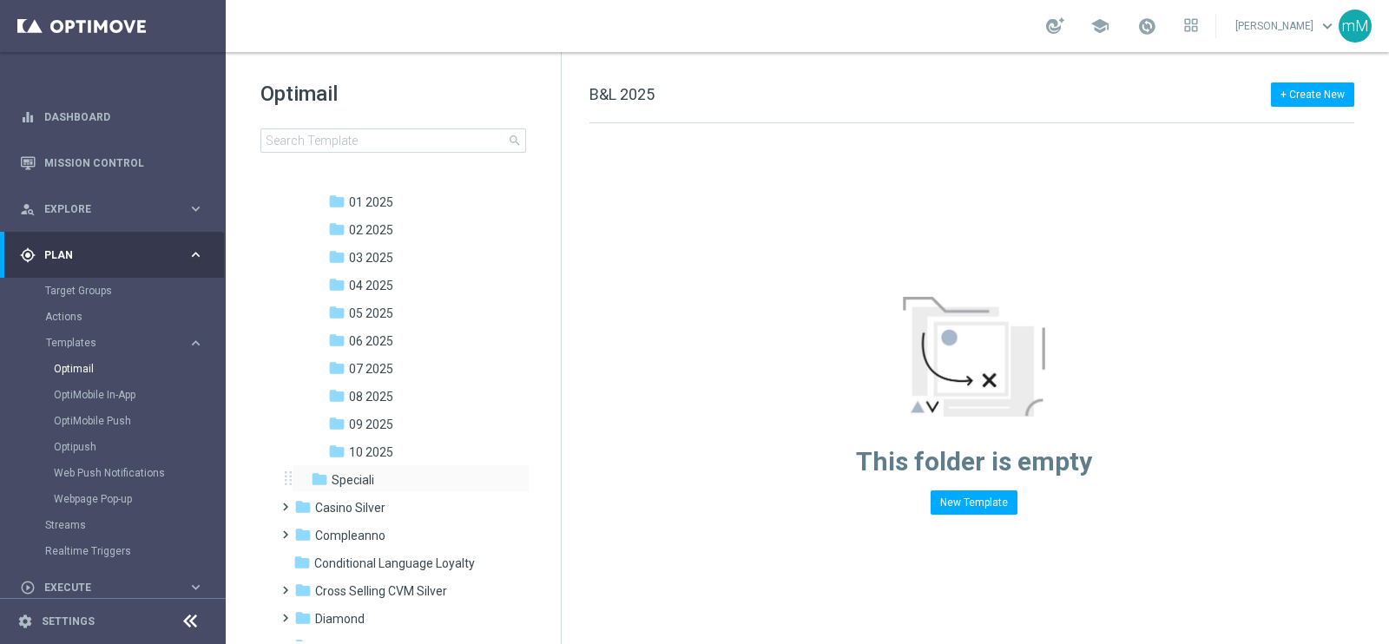
scroll to position [216, 0]
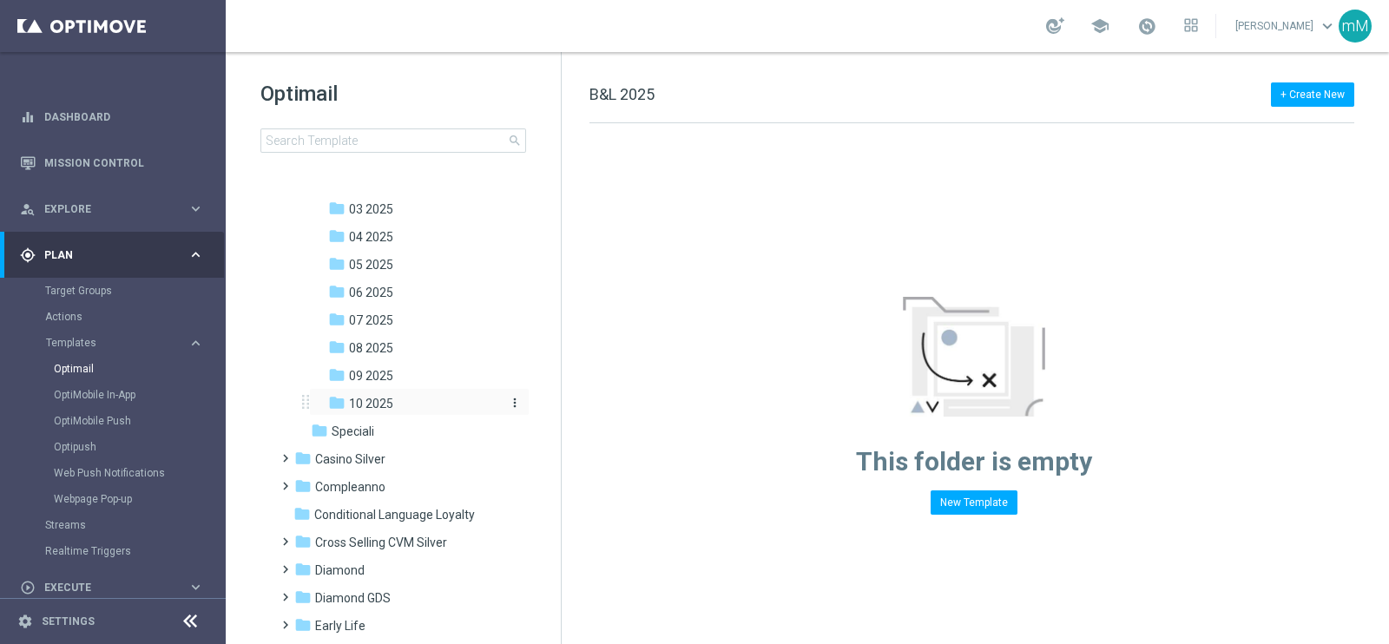
click at [439, 405] on div "folder 10 2025" at bounding box center [413, 404] width 171 height 20
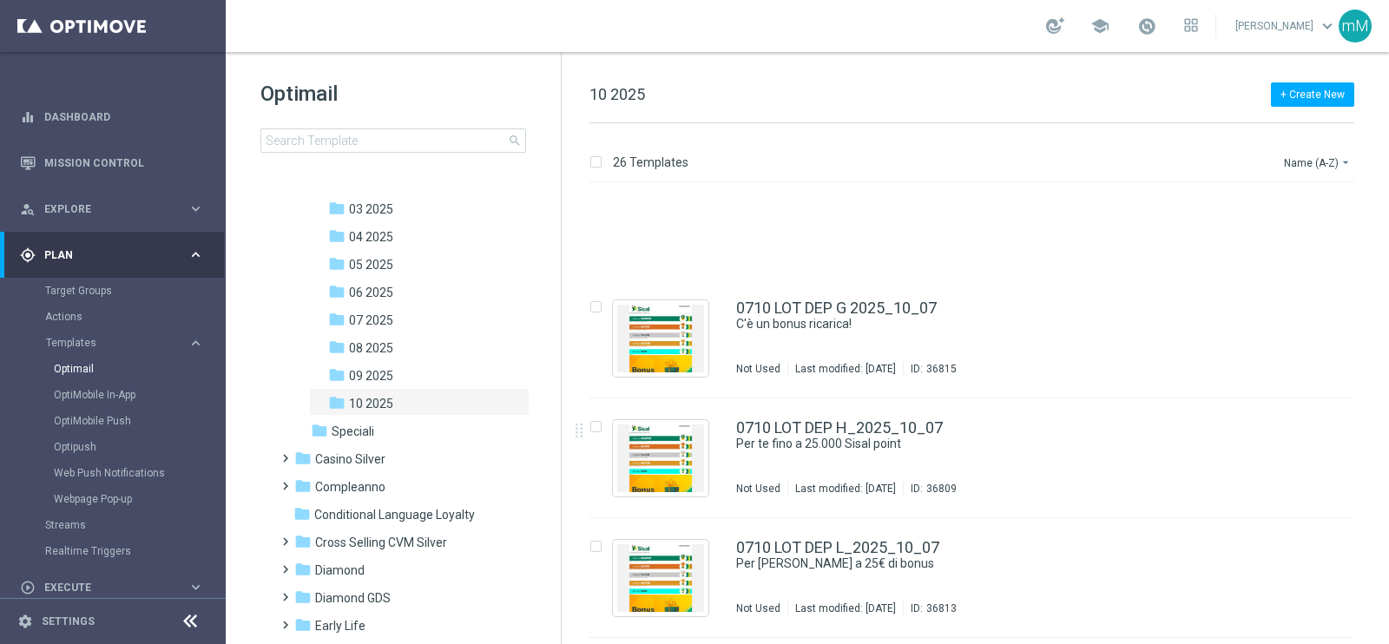
scroll to position [1085, 0]
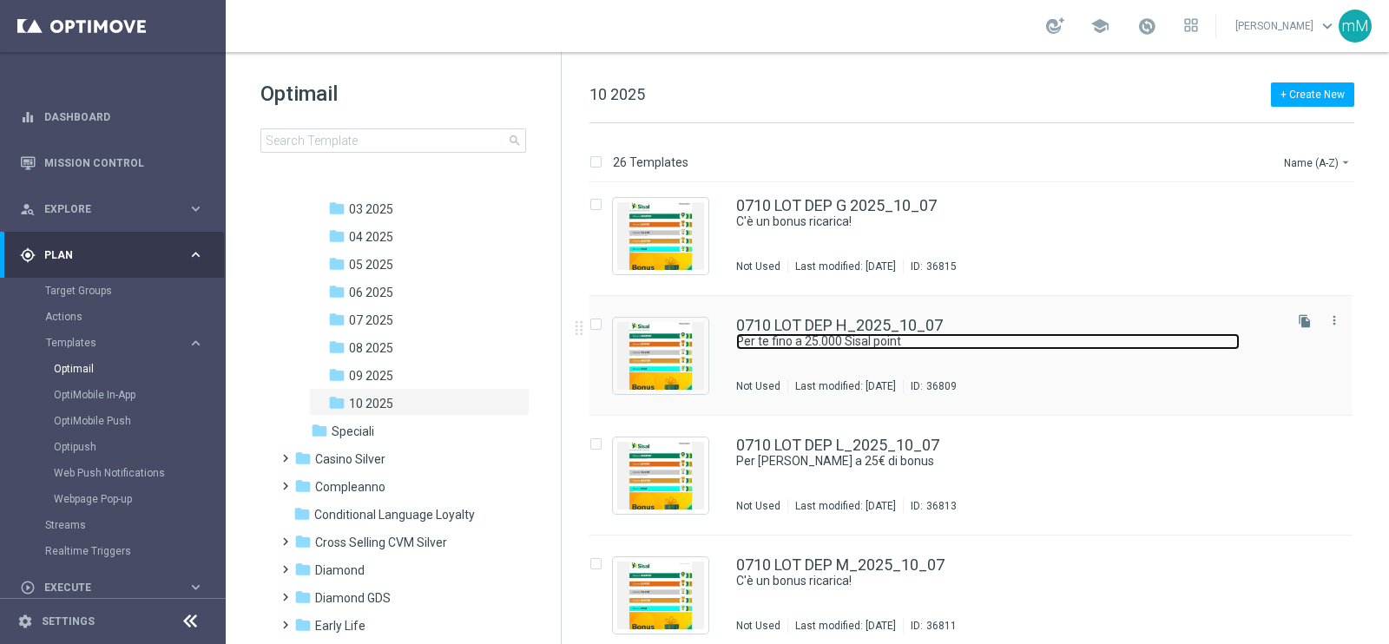
click at [842, 347] on link "Per te fino a 25.000 Sisal point" at bounding box center [988, 341] width 504 height 16
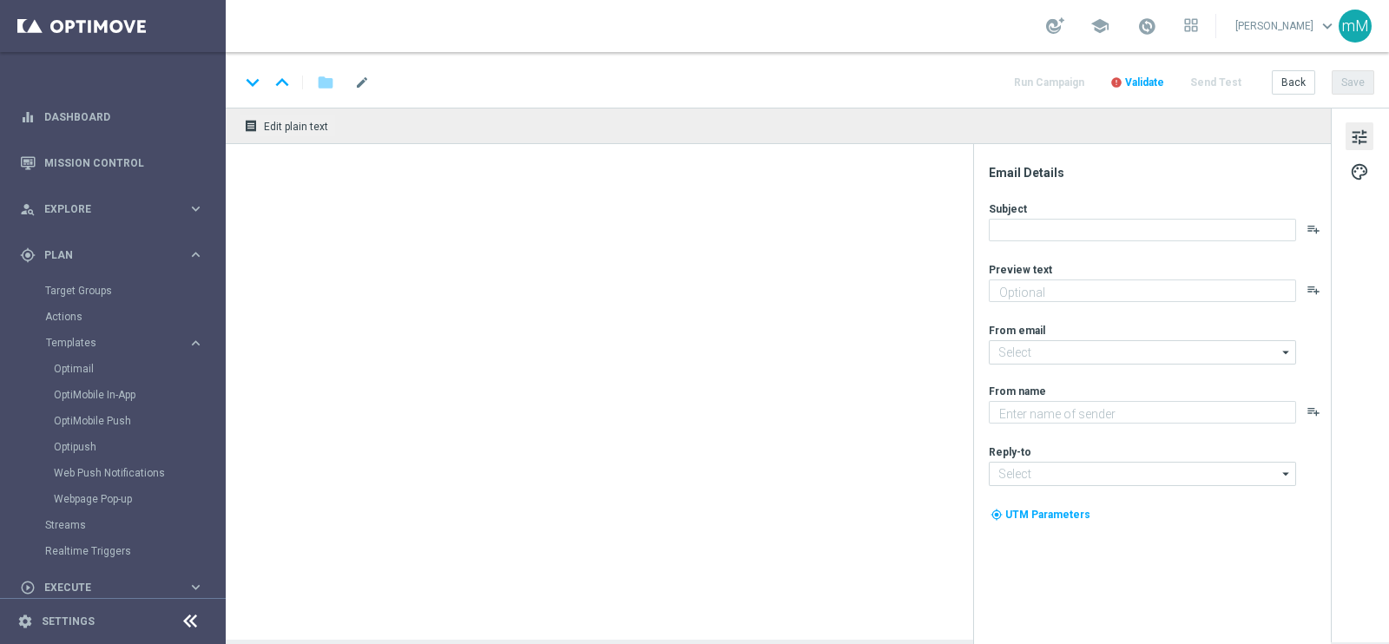
type textarea "Scopri la promozione che ti abbiamo riservato!"
type textarea "Sisal"
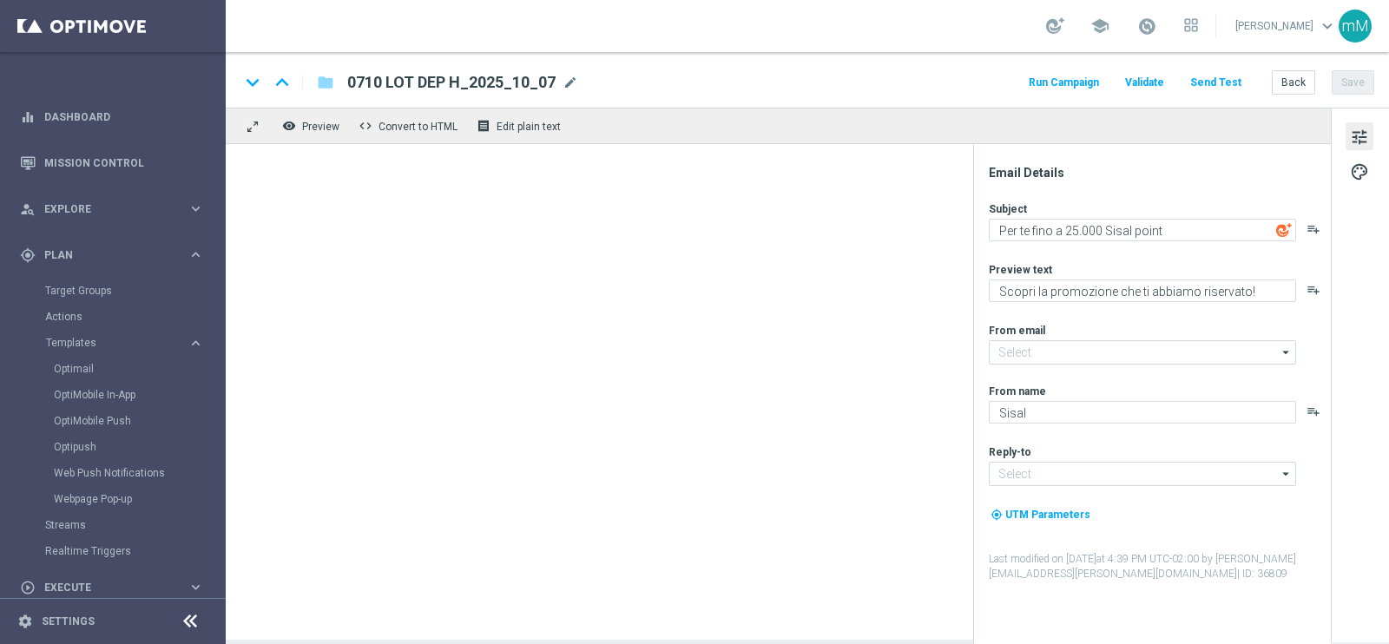
type input "newsletter@comunicazioni.sisal.it"
type input "info@sisal.it"
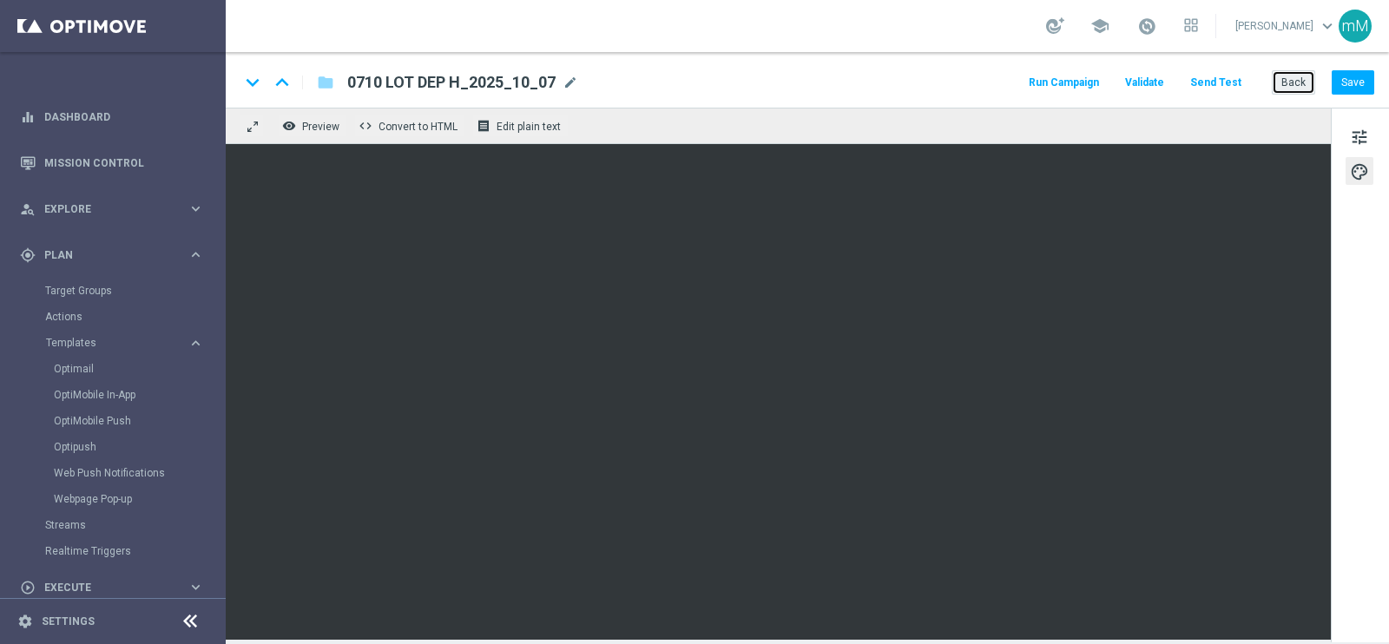
click at [1299, 82] on button "Back" at bounding box center [1293, 82] width 43 height 24
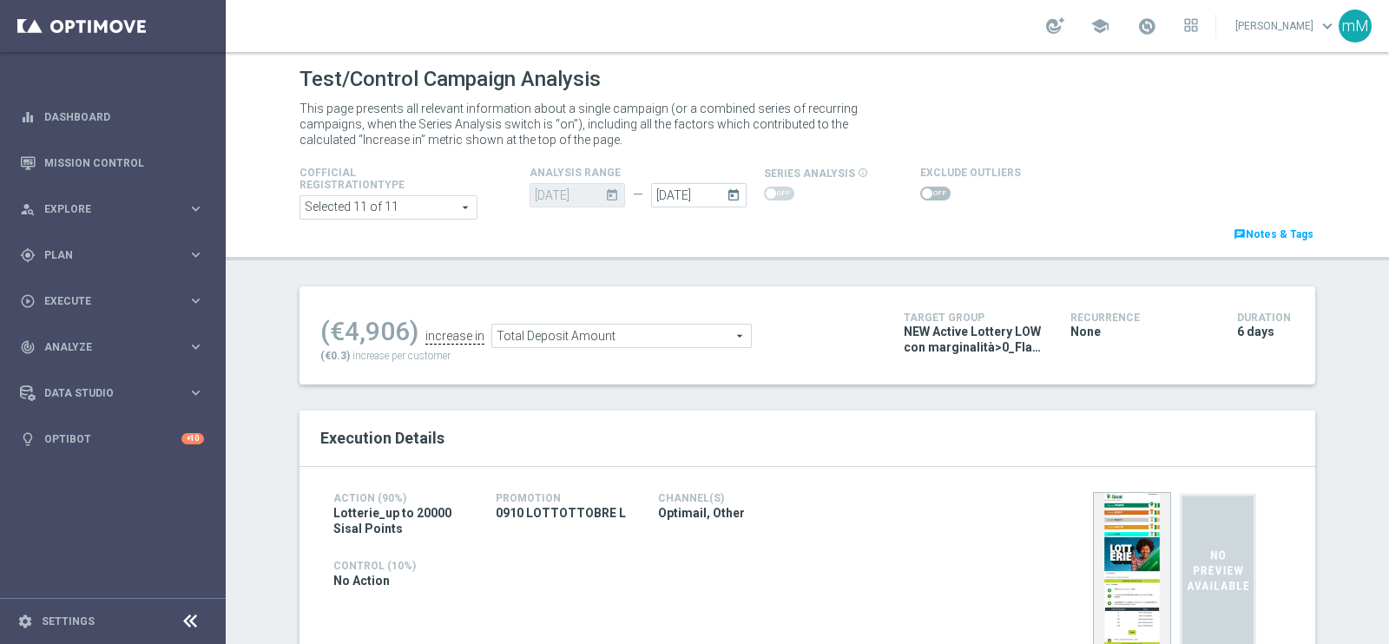
drag, startPoint x: 912, startPoint y: 197, endPoint x: 942, endPoint y: 168, distance: 42.4
click at [922, 197] on span at bounding box center [927, 193] width 10 height 10
click at [920, 197] on input "checkbox" at bounding box center [935, 194] width 30 height 14
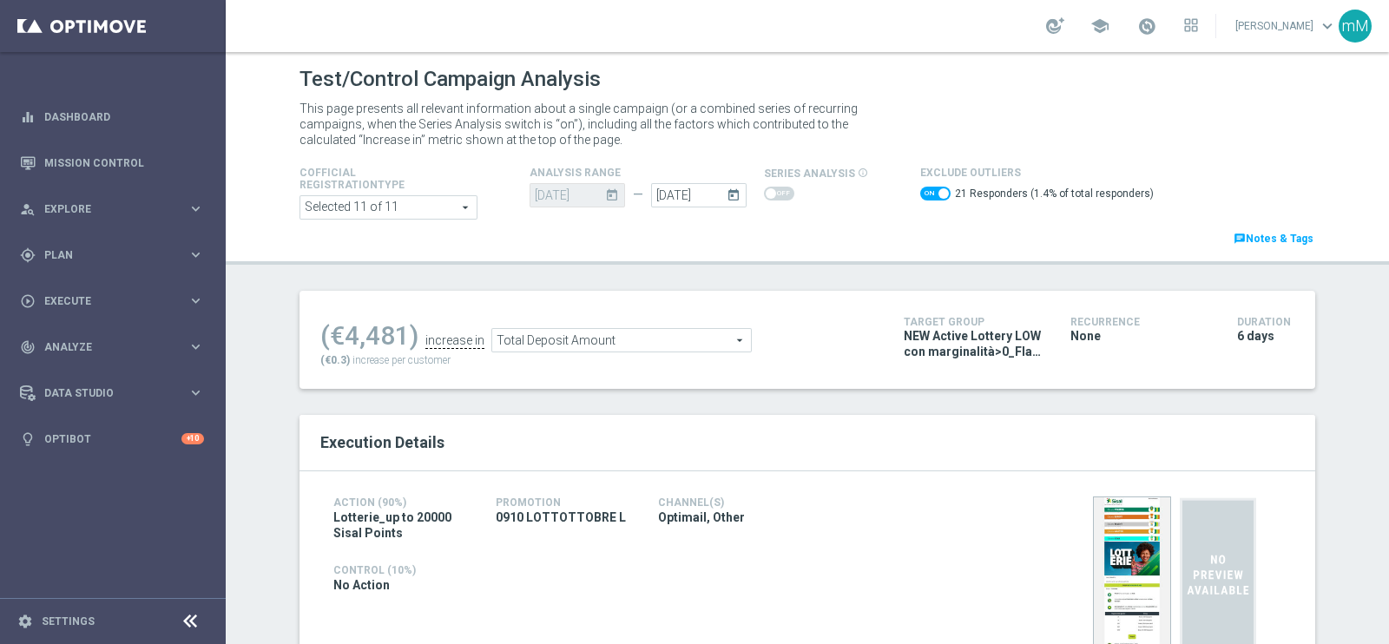
click at [644, 349] on span "Total Deposit Amount" at bounding box center [621, 340] width 259 height 23
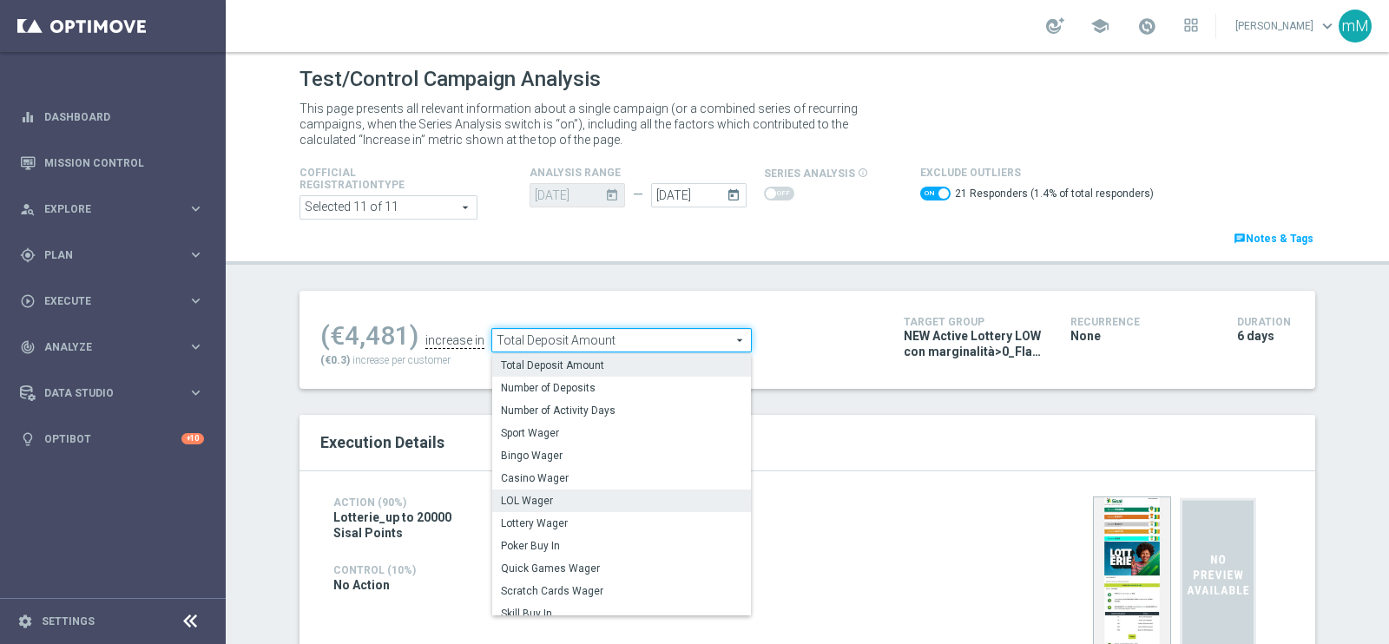
click at [560, 506] on span "LOL Wager" at bounding box center [621, 501] width 241 height 14
checkbox input "false"
type input "LOL Wager"
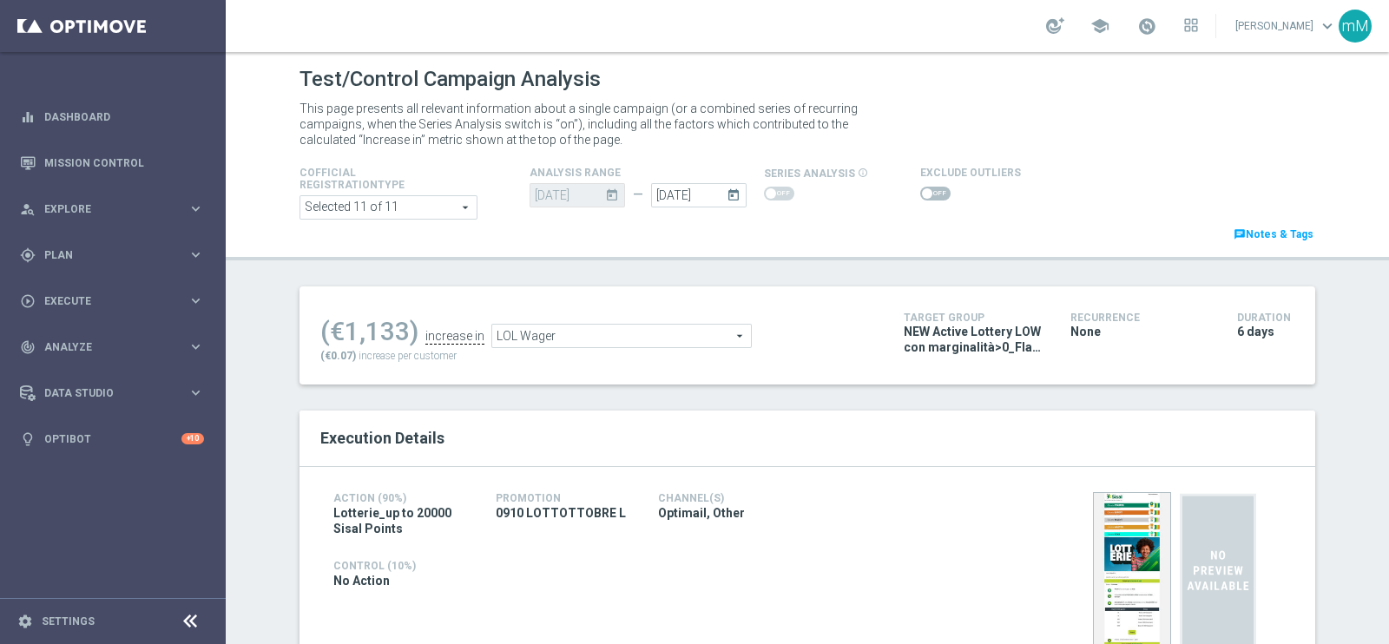
click at [920, 193] on span at bounding box center [935, 194] width 30 height 14
click at [920, 193] on input "checkbox" at bounding box center [935, 194] width 30 height 14
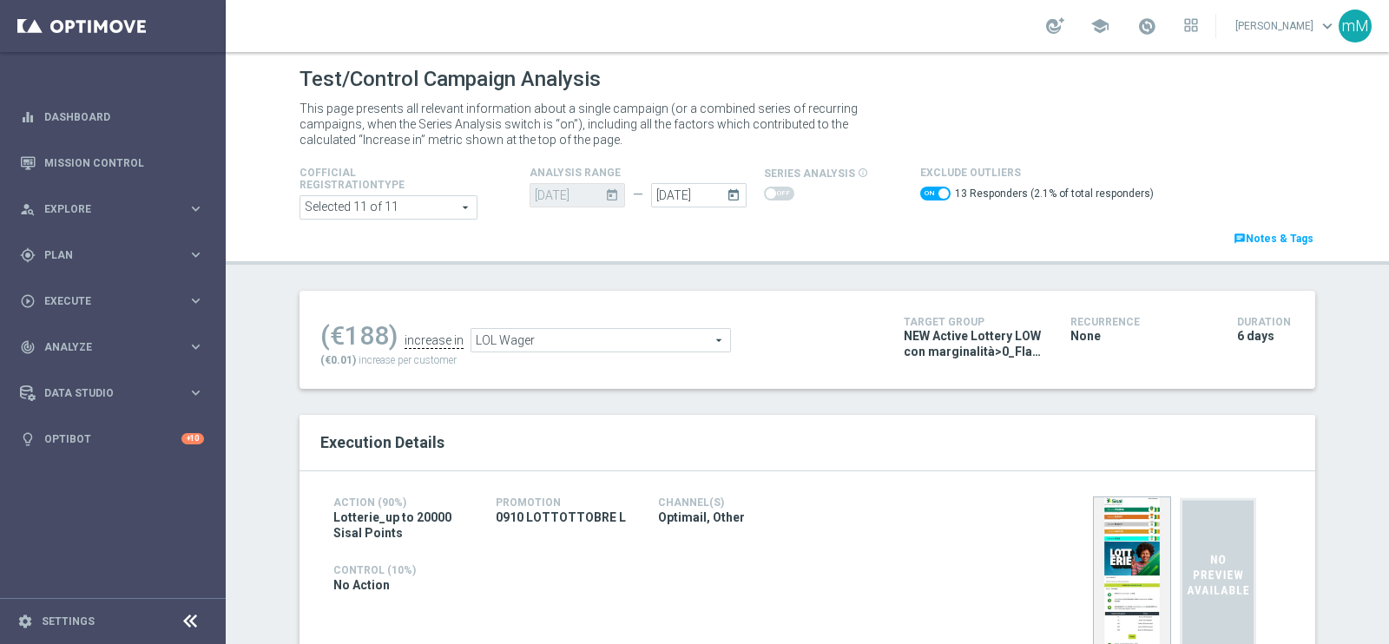
click at [557, 341] on span "LOL Wager" at bounding box center [600, 340] width 259 height 23
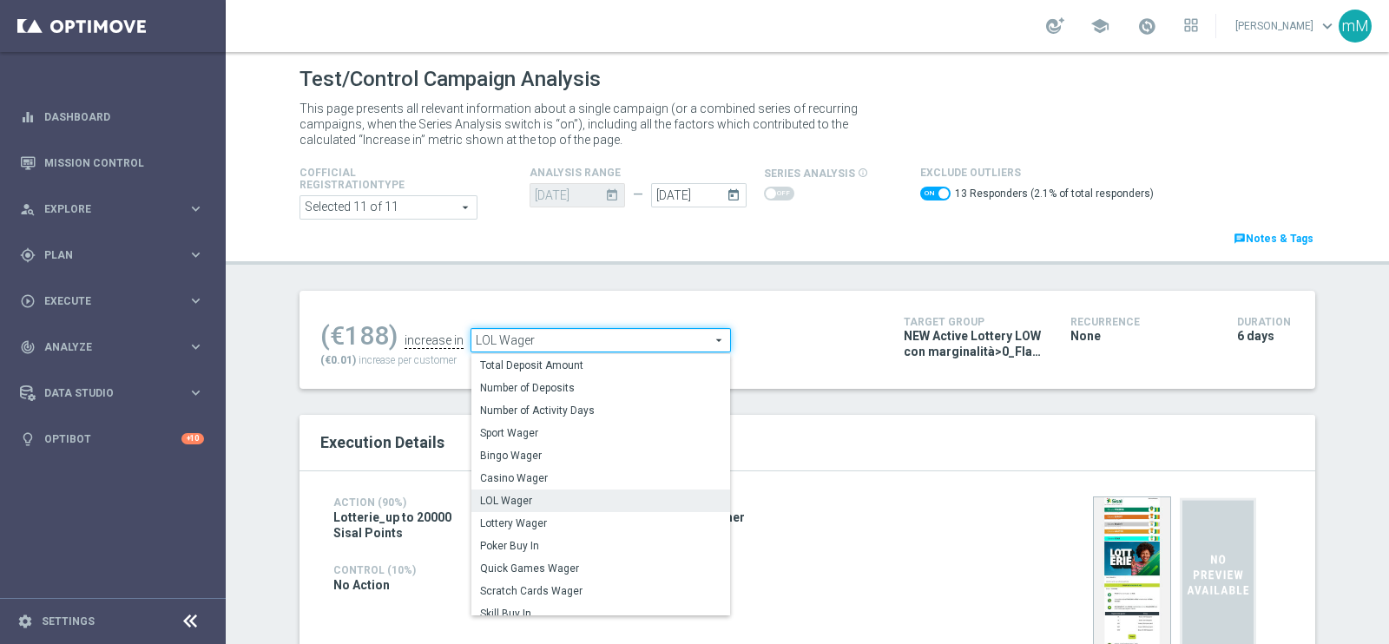
drag, startPoint x: 521, startPoint y: 522, endPoint x: 557, endPoint y: 497, distance: 43.6
click at [521, 522] on span "Lottery Wager" at bounding box center [600, 524] width 241 height 14
checkbox input "false"
type input "Lottery Wager"
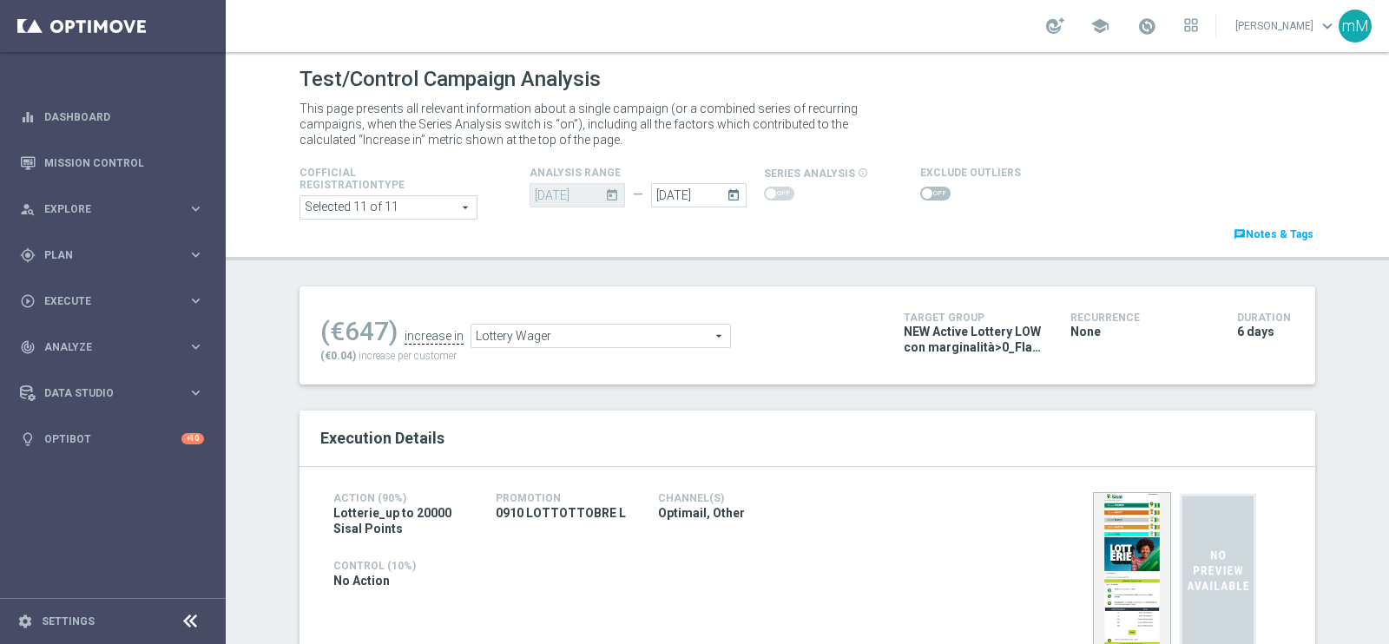
click at [922, 189] on span at bounding box center [927, 193] width 10 height 10
click at [920, 189] on input "checkbox" at bounding box center [935, 194] width 30 height 14
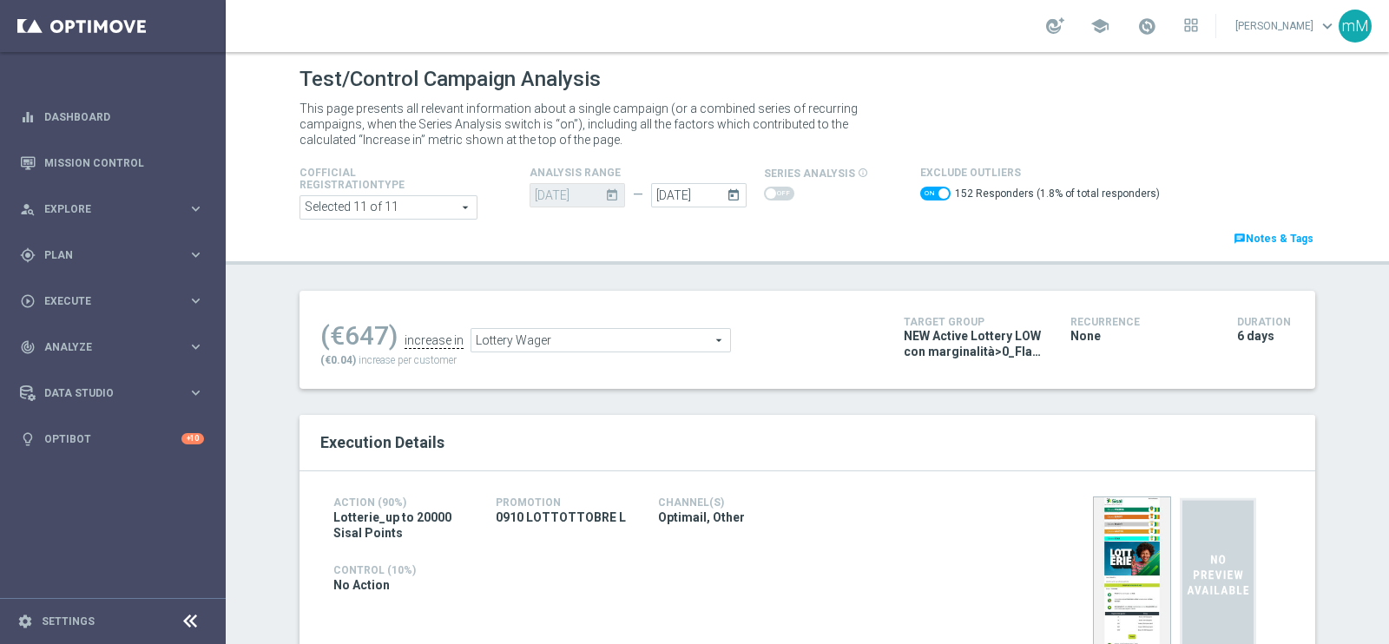
scroll to position [108, 0]
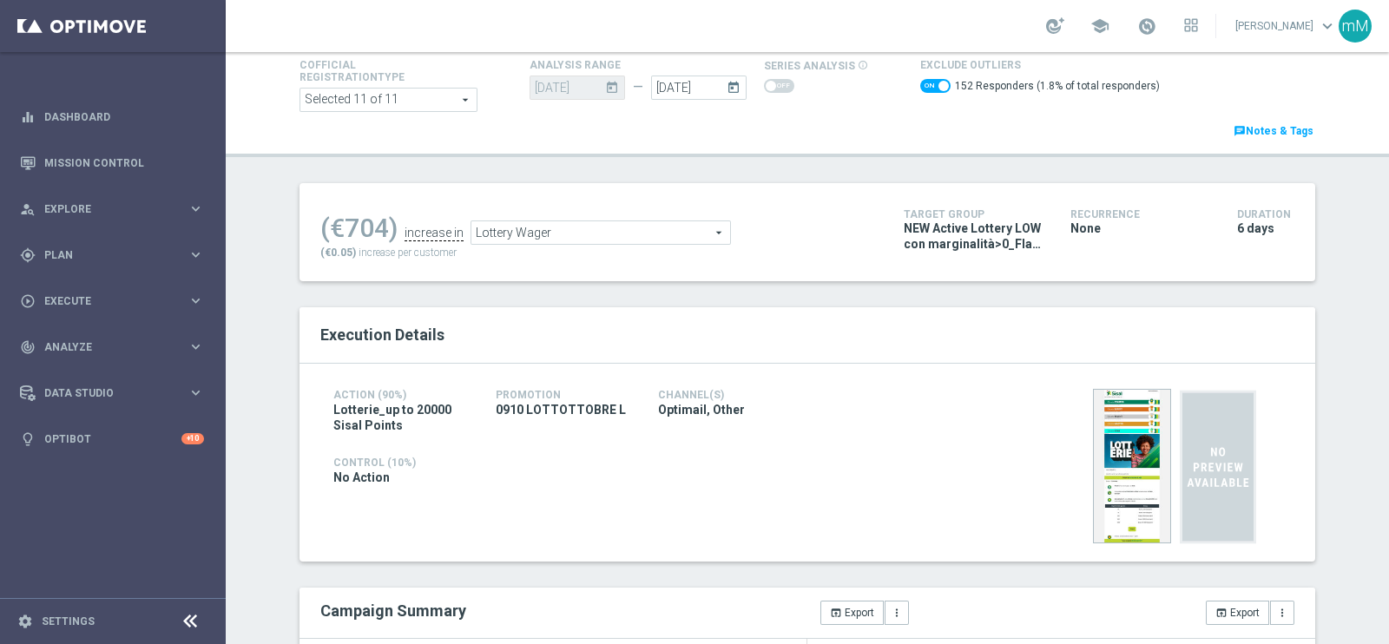
click at [569, 239] on span "Lottery Wager" at bounding box center [600, 232] width 259 height 23
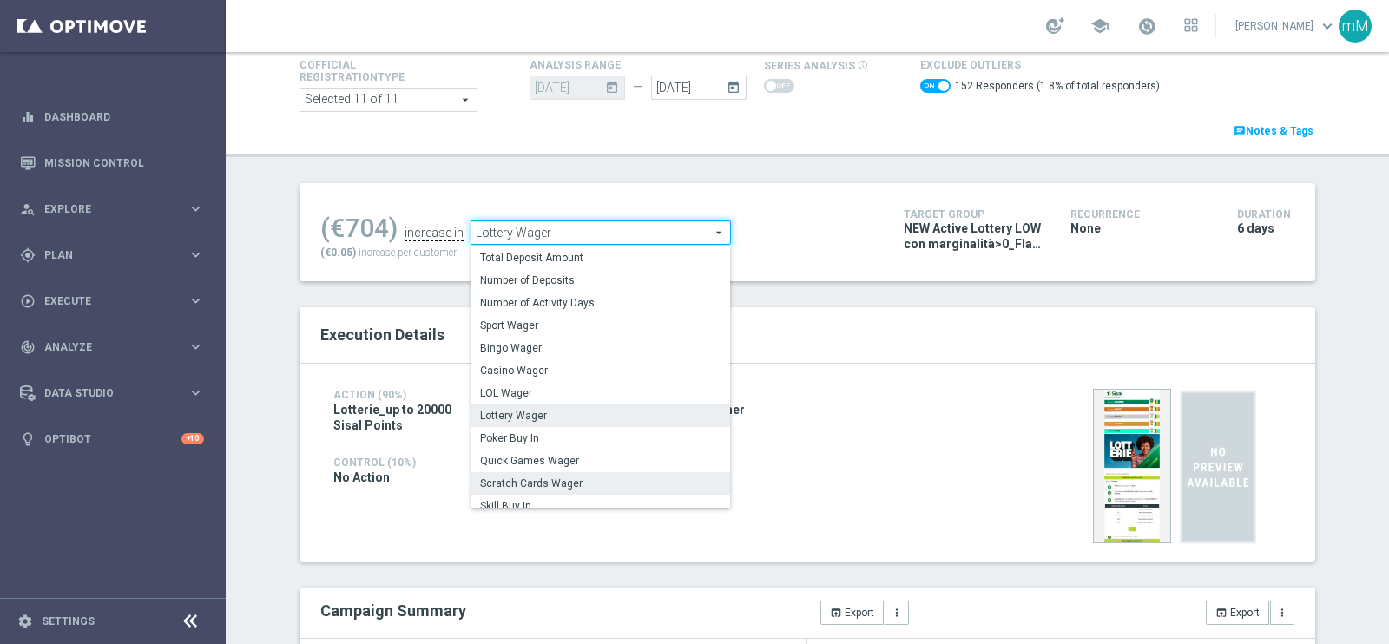
click at [524, 478] on span "Scratch Cards Wager" at bounding box center [600, 484] width 241 height 14
checkbox input "false"
type input "Scratch Cards Wager"
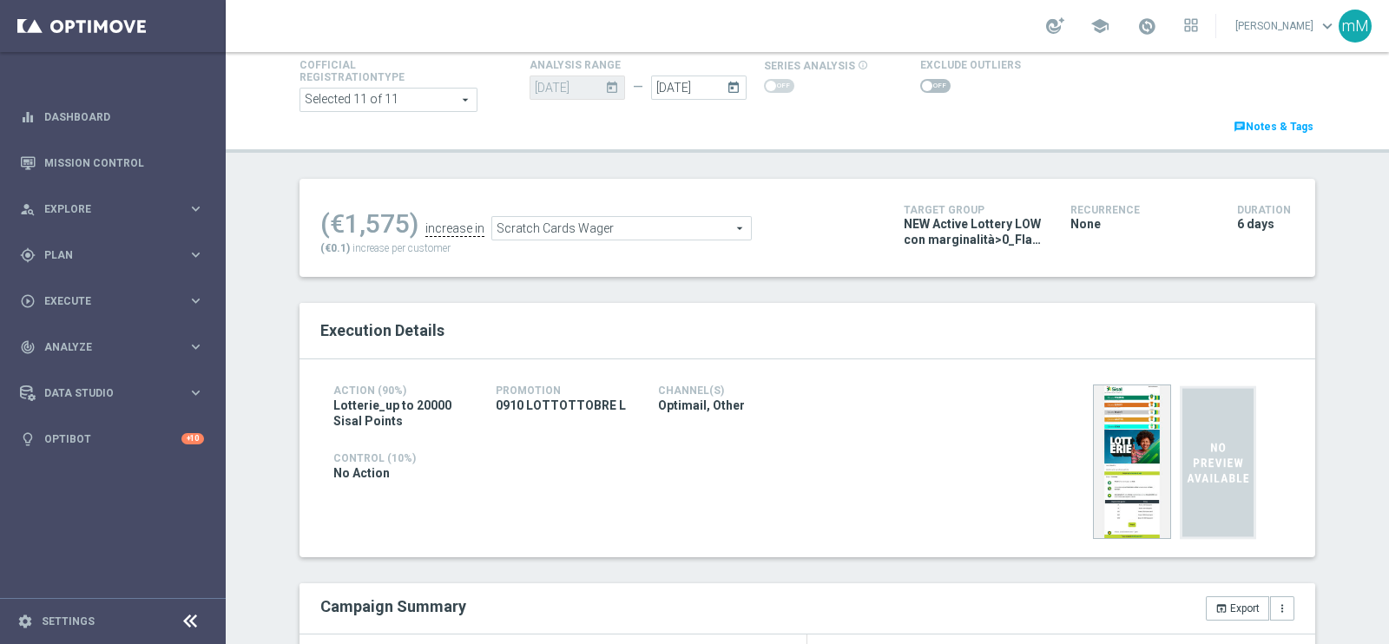
click at [923, 81] on span at bounding box center [935, 86] width 30 height 14
click at [923, 81] on input "checkbox" at bounding box center [935, 86] width 30 height 14
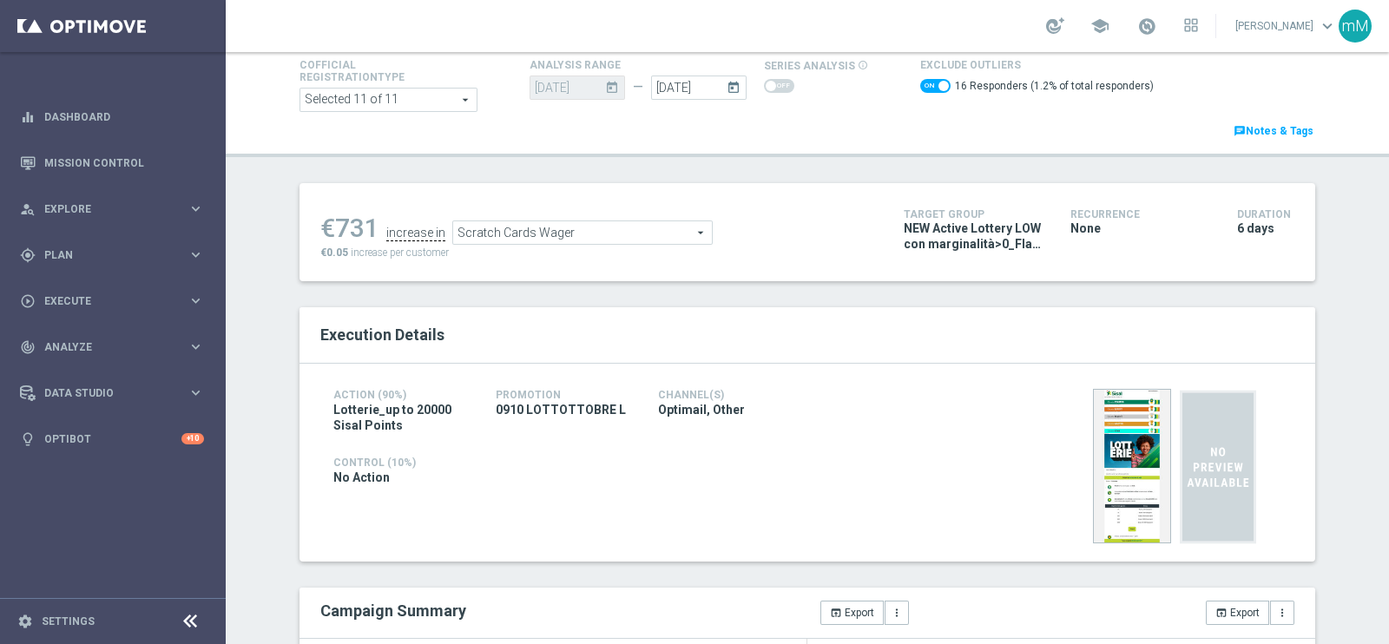
click at [608, 240] on span "Scratch Cards Wager" at bounding box center [582, 232] width 259 height 23
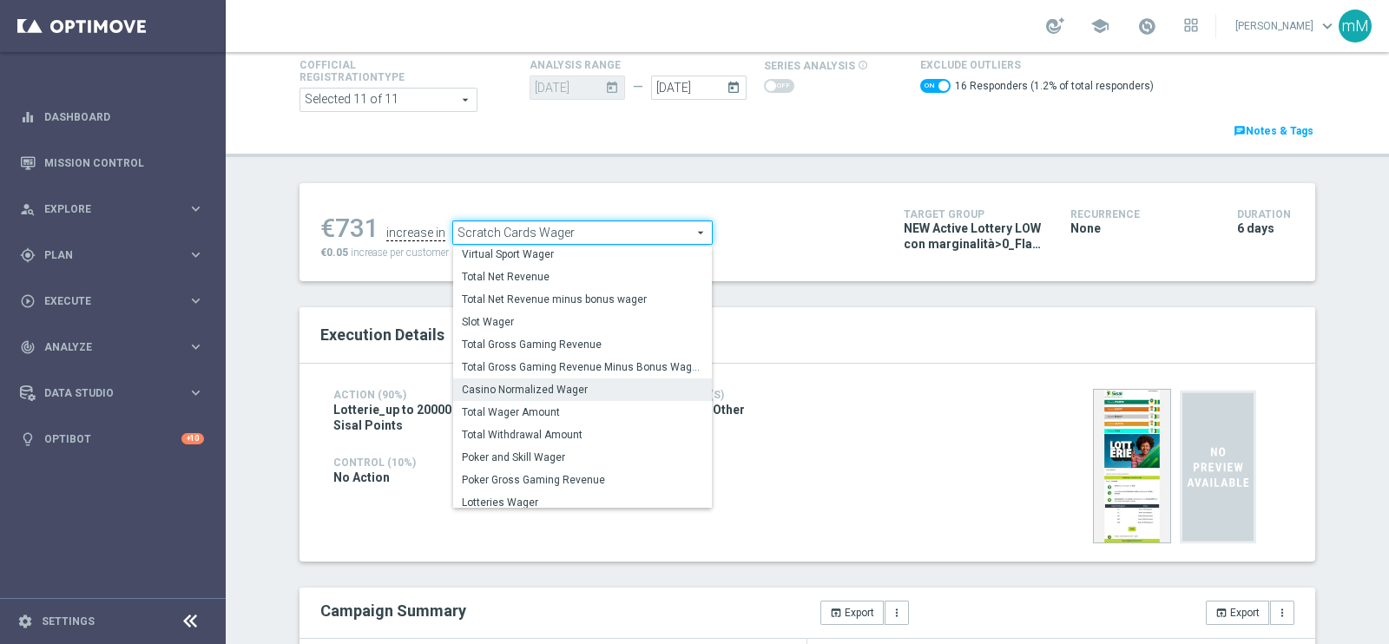
scroll to position [270, 0]
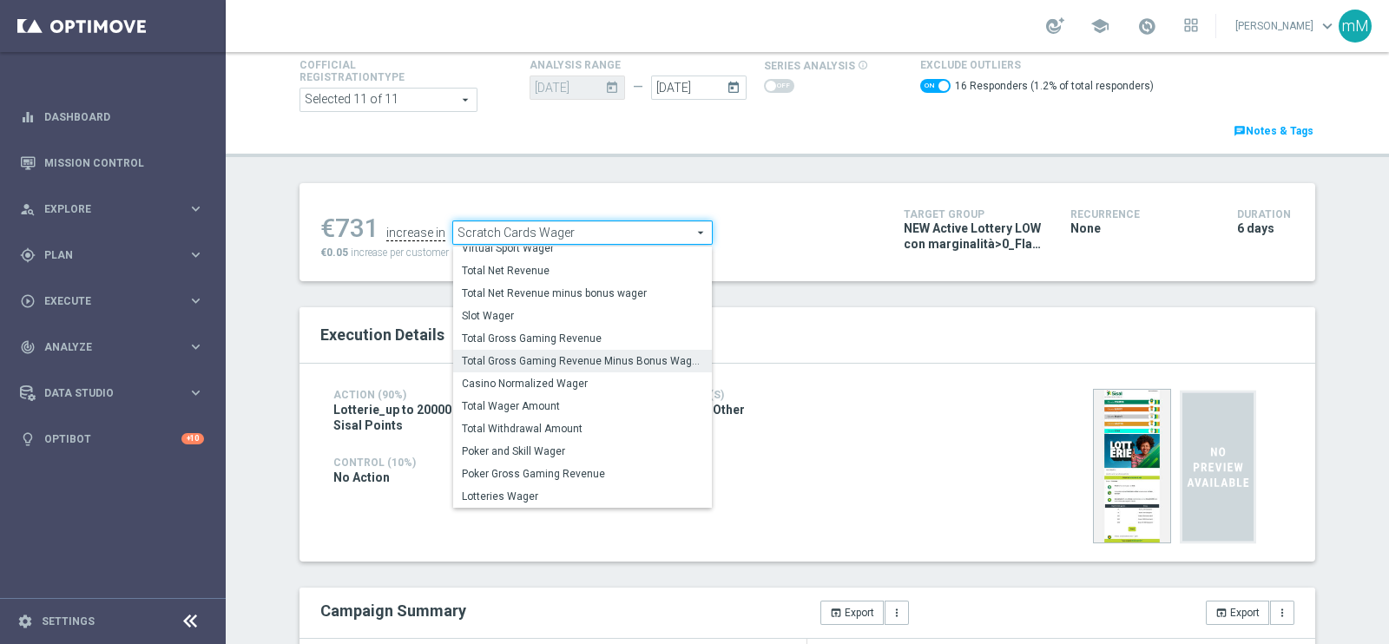
click at [570, 351] on label "Total Gross Gaming Revenue Minus Bonus Wagared" at bounding box center [582, 361] width 259 height 23
checkbox input "false"
type input "Total Gross Gaming Revenue Minus Bonus Wagared"
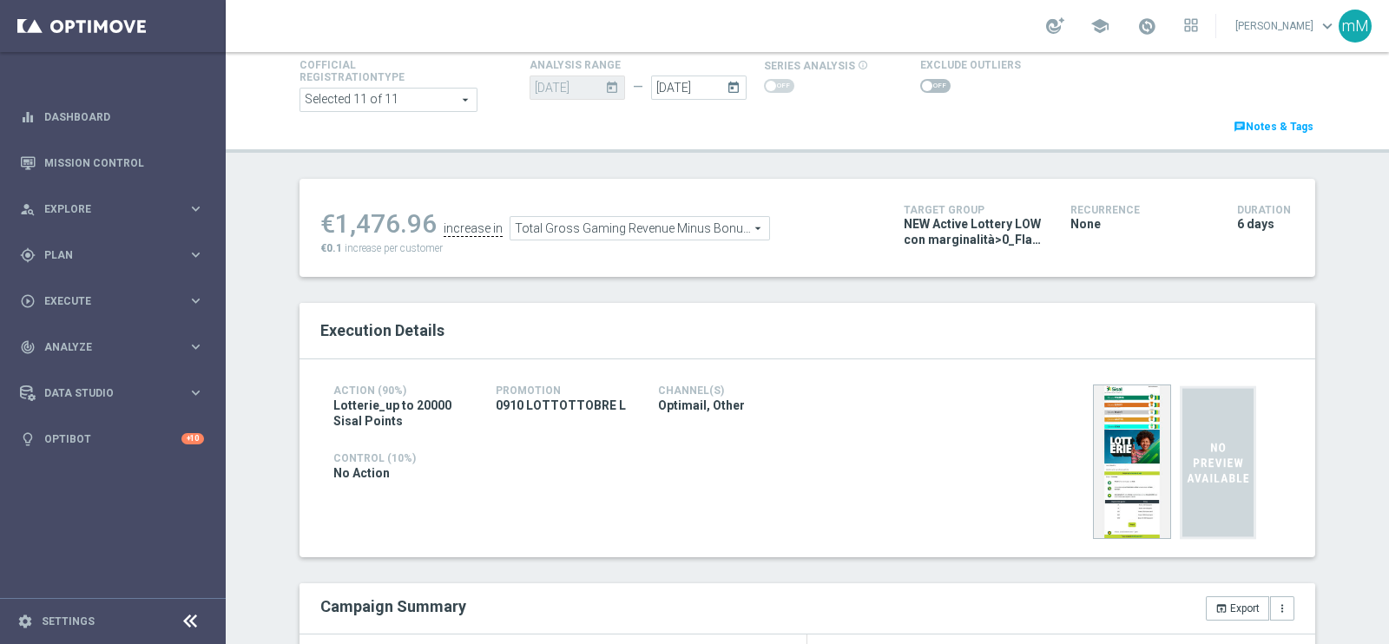
click at [920, 83] on span at bounding box center [935, 86] width 30 height 14
click at [920, 83] on input "checkbox" at bounding box center [935, 86] width 30 height 14
checkbox input "true"
